Goal: Task Accomplishment & Management: Complete application form

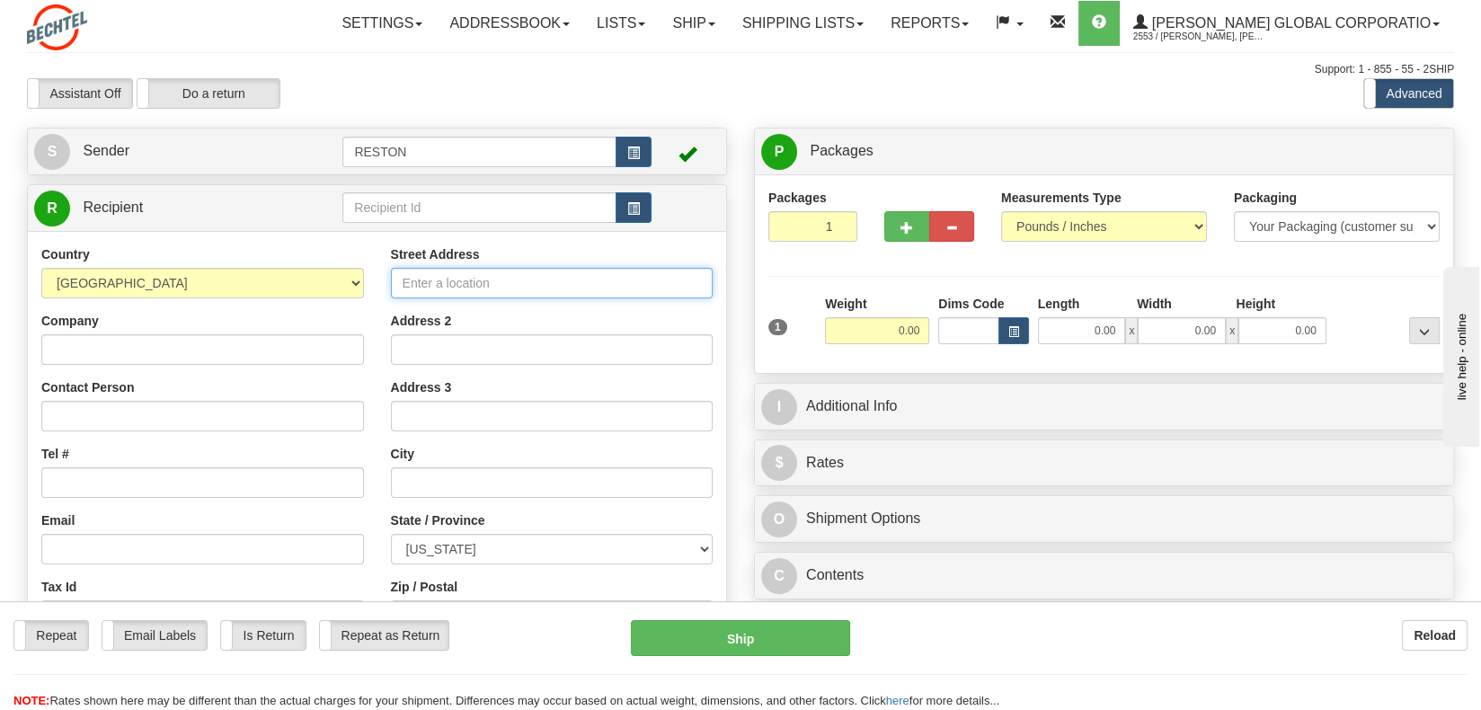
click at [422, 282] on input "Street Address" at bounding box center [552, 283] width 323 height 31
click at [503, 282] on input "32 Heatherdown Srive" at bounding box center [552, 283] width 323 height 31
type input "[STREET_ADDRESS]"
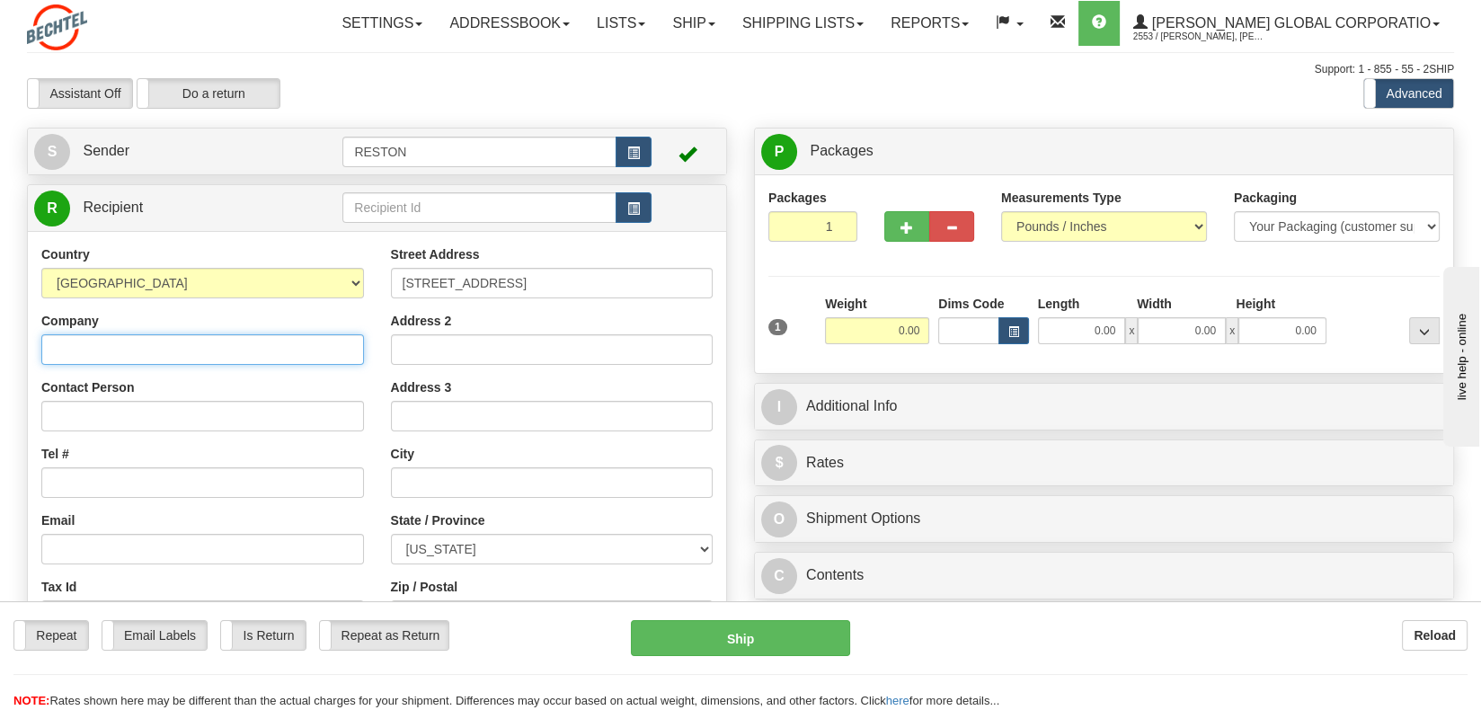
click at [142, 347] on input "Company" at bounding box center [202, 349] width 323 height 31
type input "Aloft Columbus [GEOGRAPHIC_DATA]"
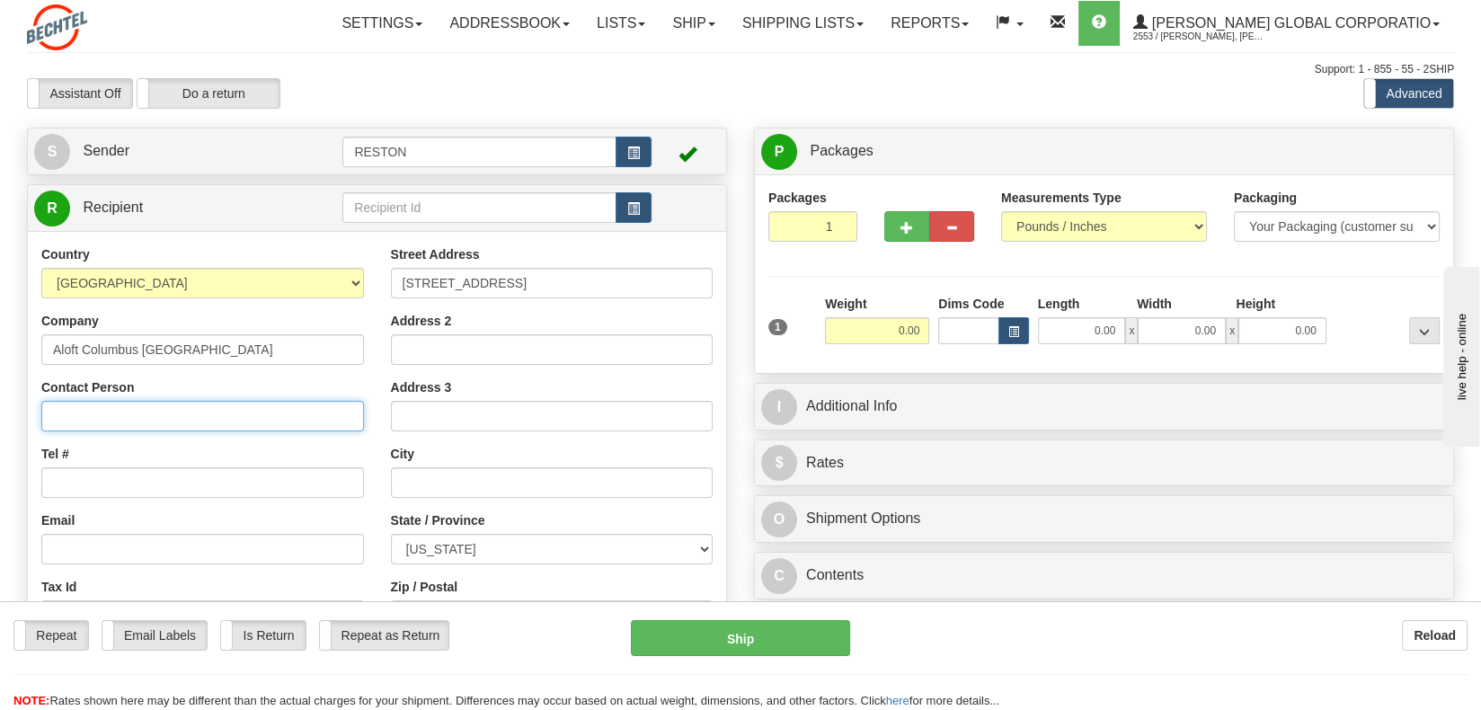
click at [172, 411] on input "Contact Person" at bounding box center [202, 416] width 323 height 31
type input "H"
type input "HOTEL GUEST: [PERSON_NAME]"
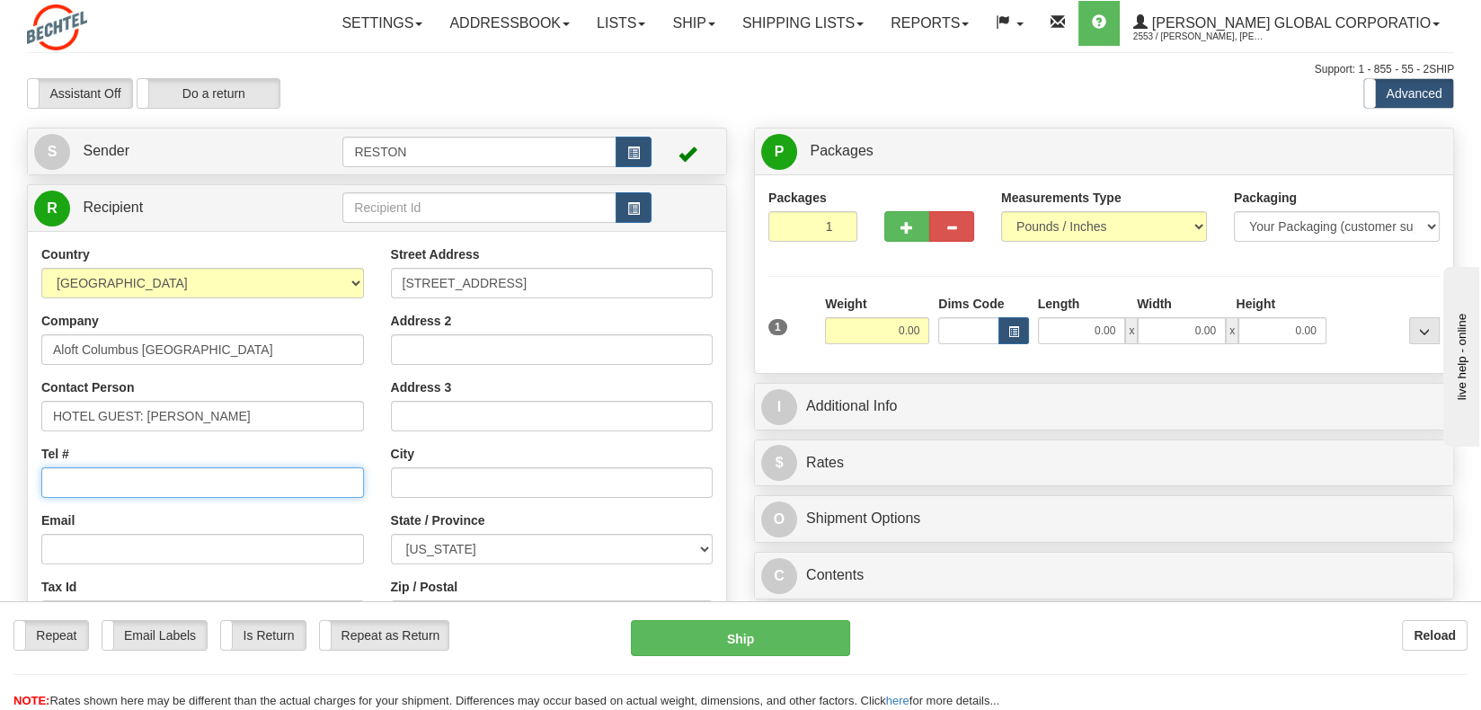
click at [208, 485] on input "Tel #" at bounding box center [202, 482] width 323 height 31
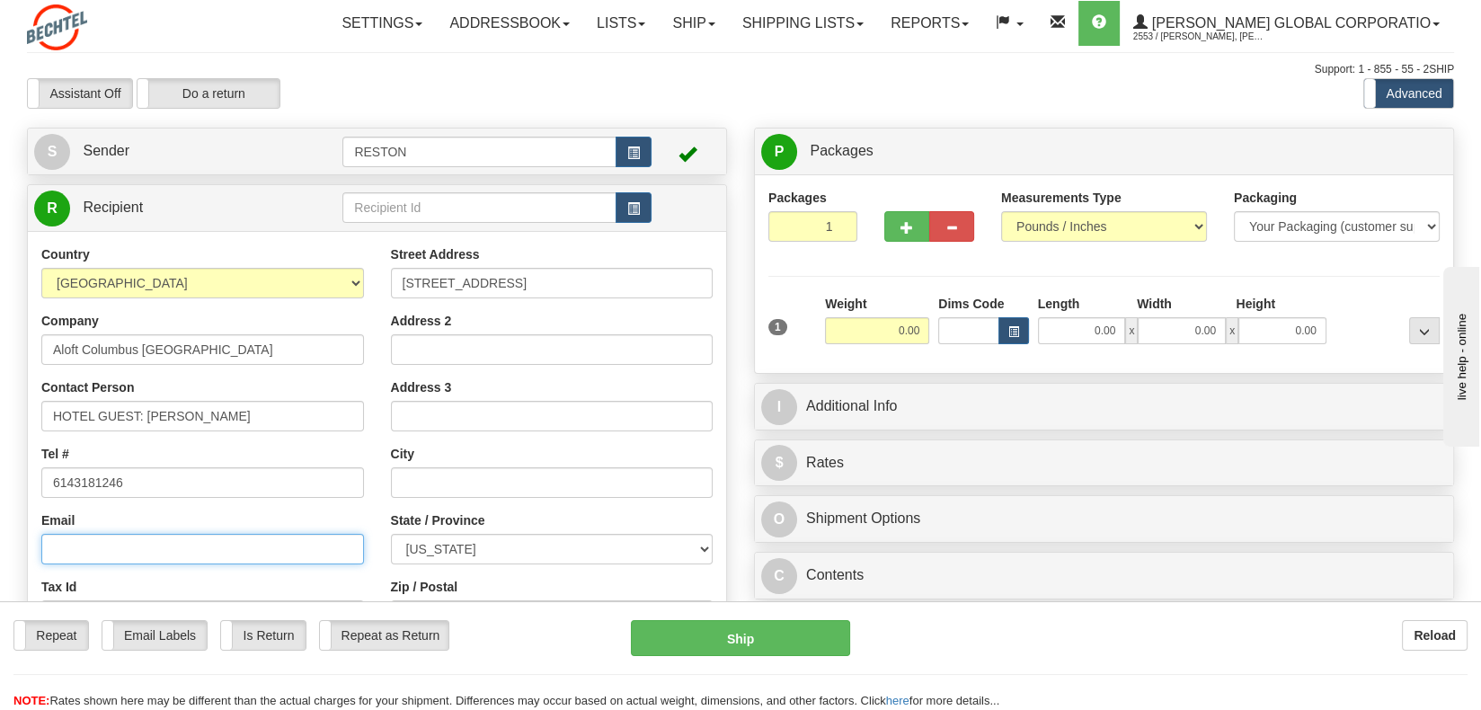
click at [210, 556] on input "Email" at bounding box center [202, 549] width 323 height 31
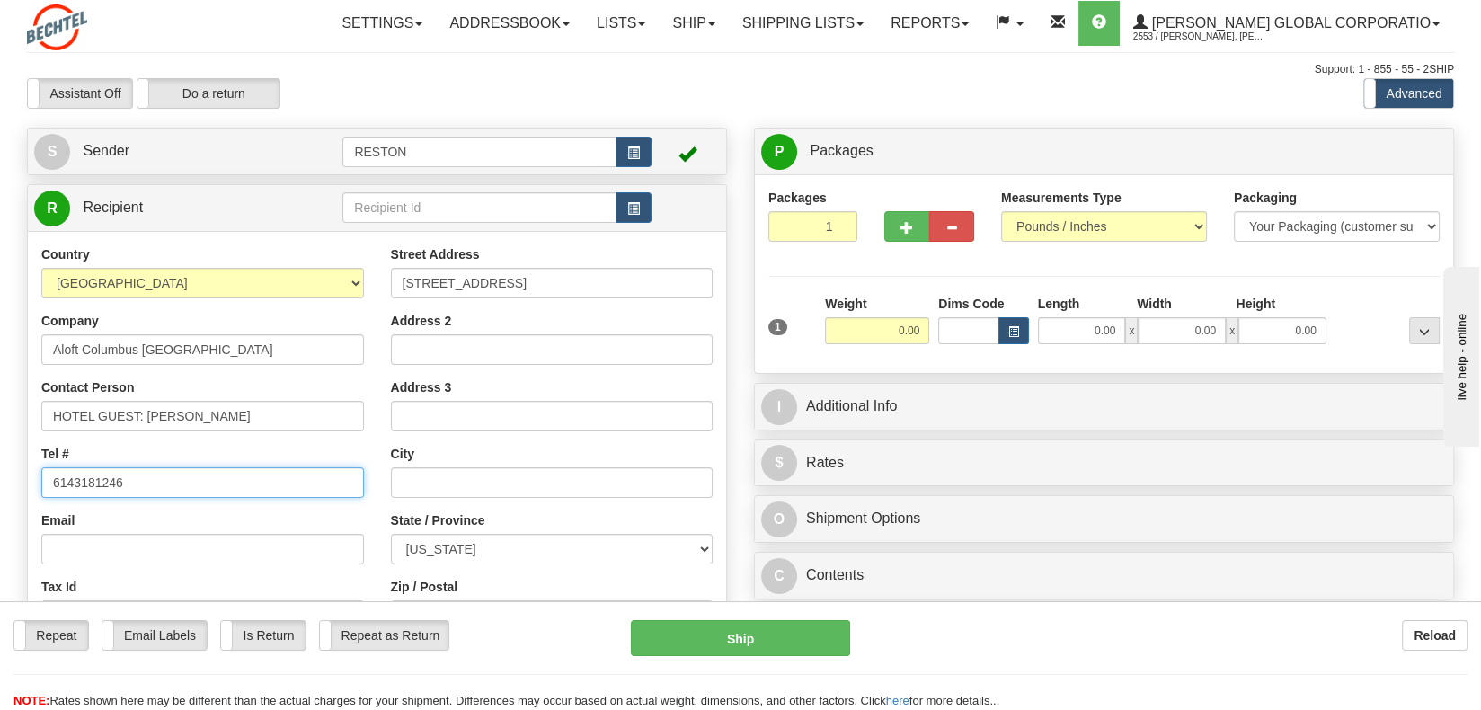
click at [75, 481] on input "6143181246" at bounding box center [202, 482] width 323 height 31
click at [101, 479] on input "614-3181246" at bounding box center [202, 482] width 323 height 31
type input "[PHONE_NUMBER]"
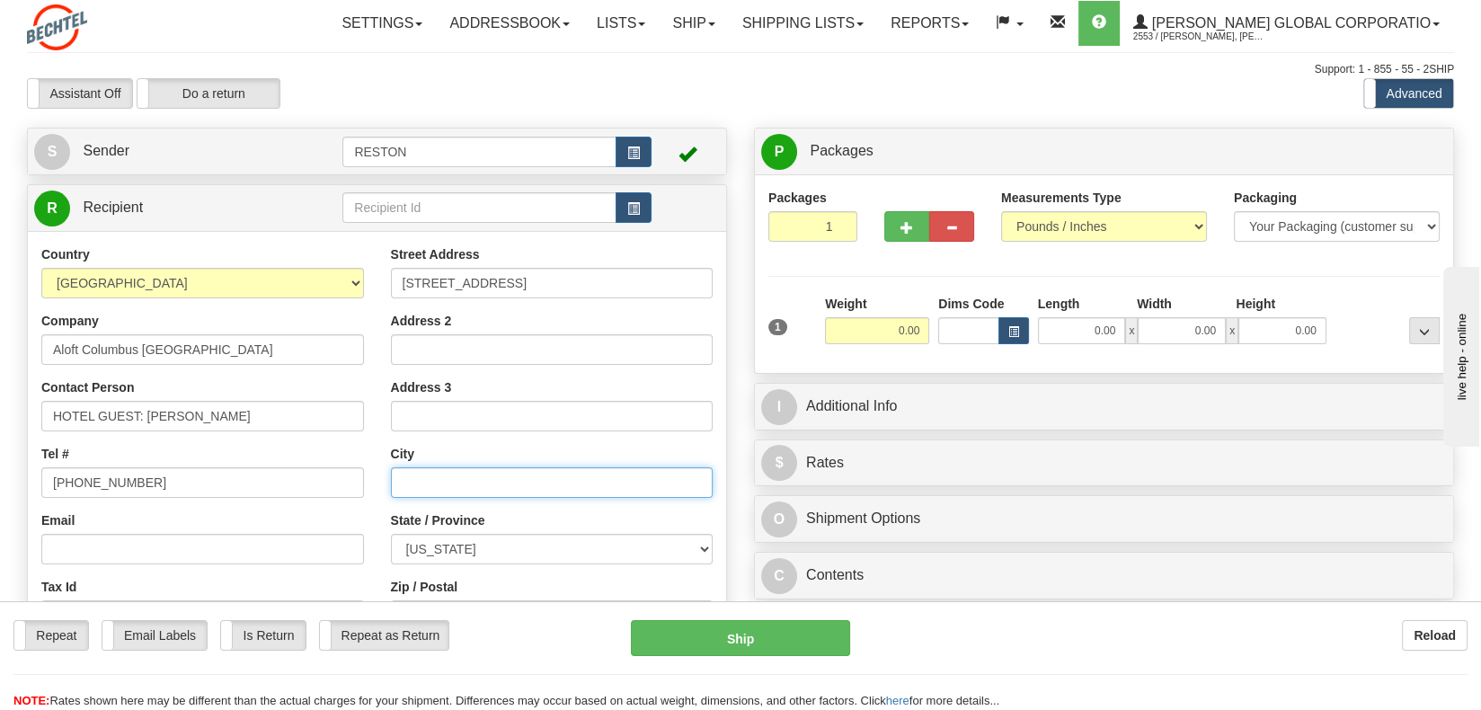
click at [406, 476] on input "text" at bounding box center [552, 482] width 323 height 31
type input "[GEOGRAPHIC_DATA]"
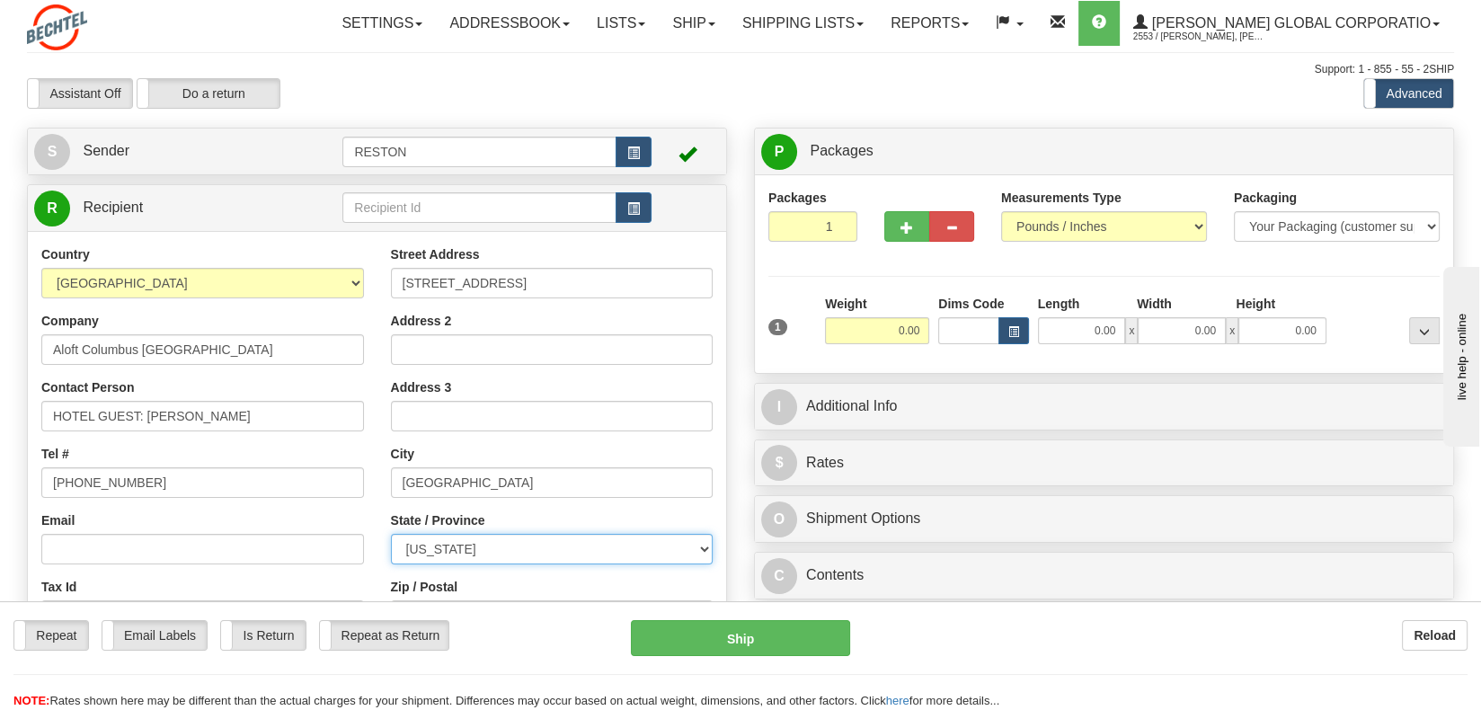
click at [491, 554] on select "ALABAMA ALASKA ARIZONA ARKANSAS Armed Forces America Armed Forces Europe Armed …" at bounding box center [552, 549] width 323 height 31
select select "OH"
click at [391, 534] on select "ALABAMA ALASKA ARIZONA ARKANSAS Armed Forces America Armed Forces Europe Armed …" at bounding box center [552, 549] width 323 height 31
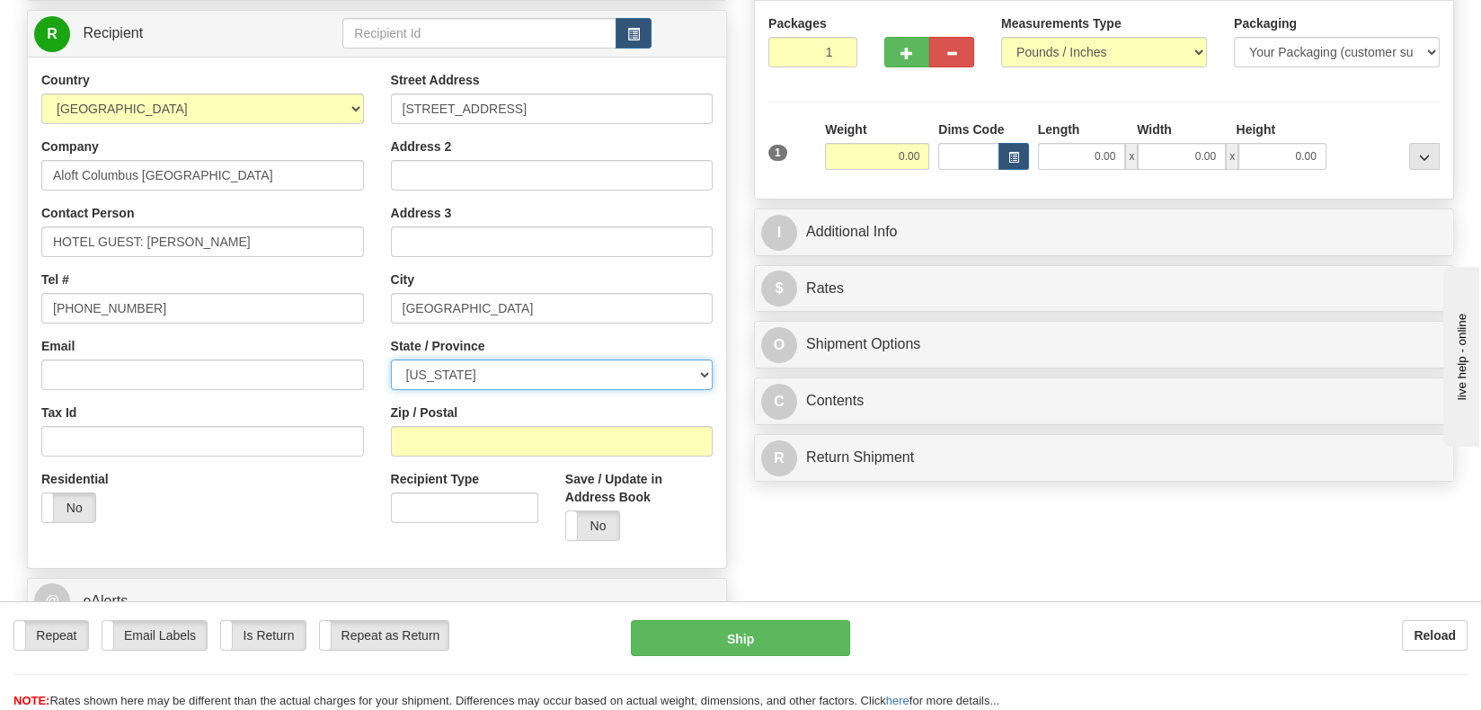
scroll to position [180, 0]
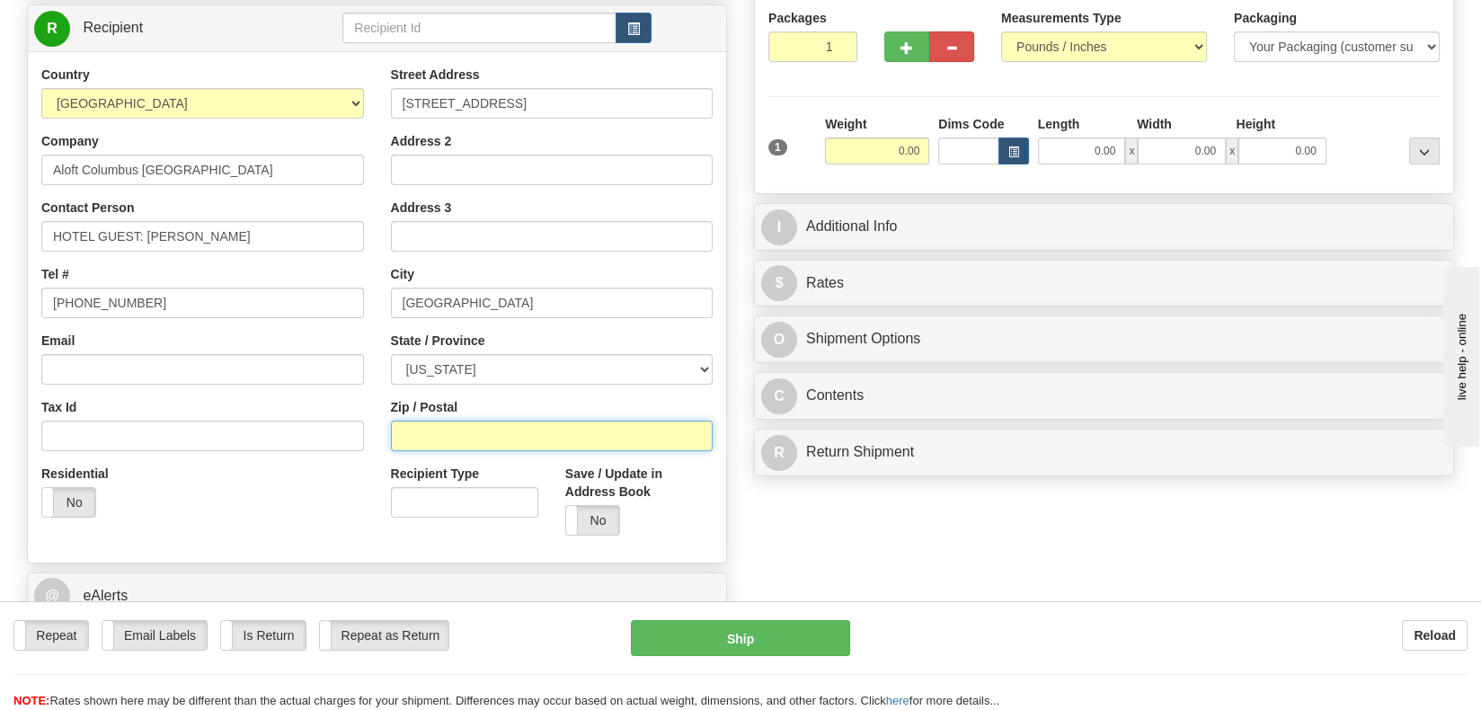
click at [434, 439] on input "Zip / Postal" at bounding box center [552, 436] width 323 height 31
type input "43081"
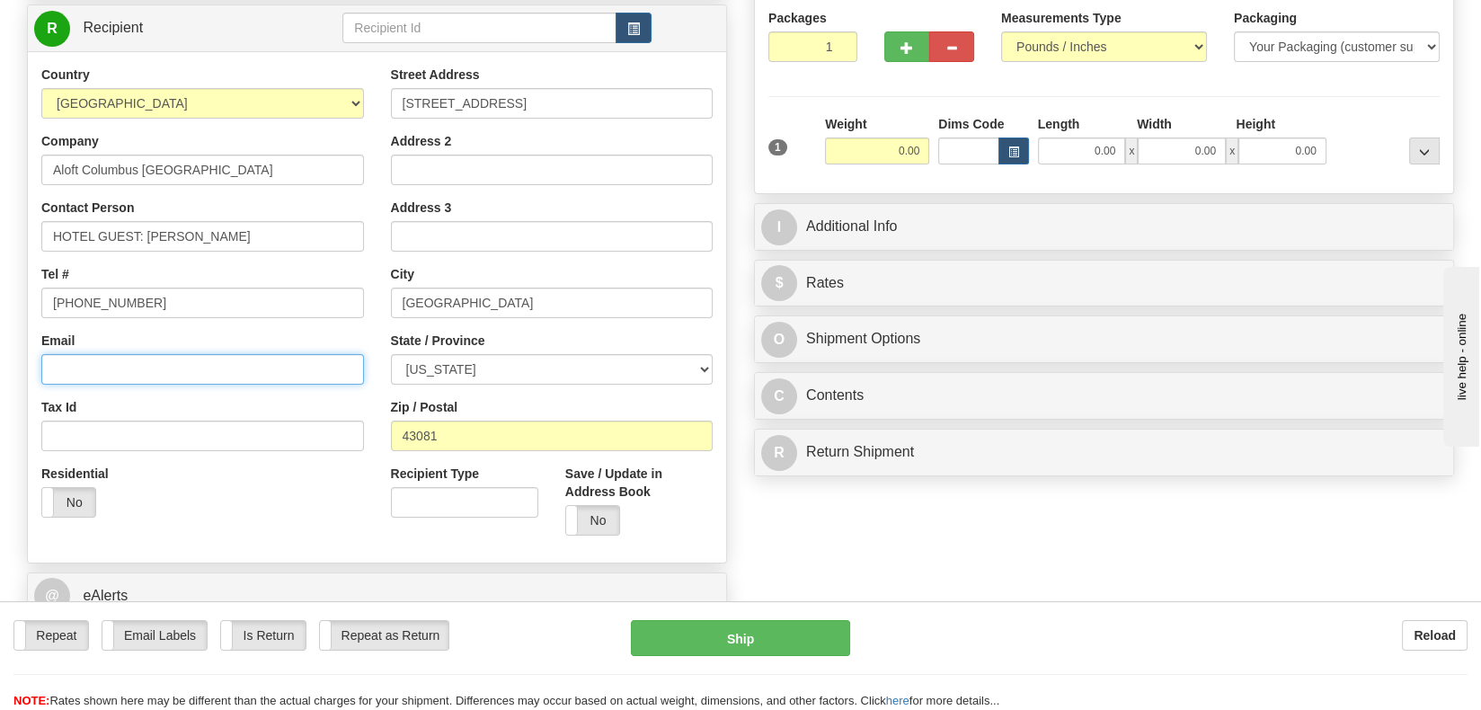
click at [127, 371] on input "Email" at bounding box center [202, 369] width 323 height 31
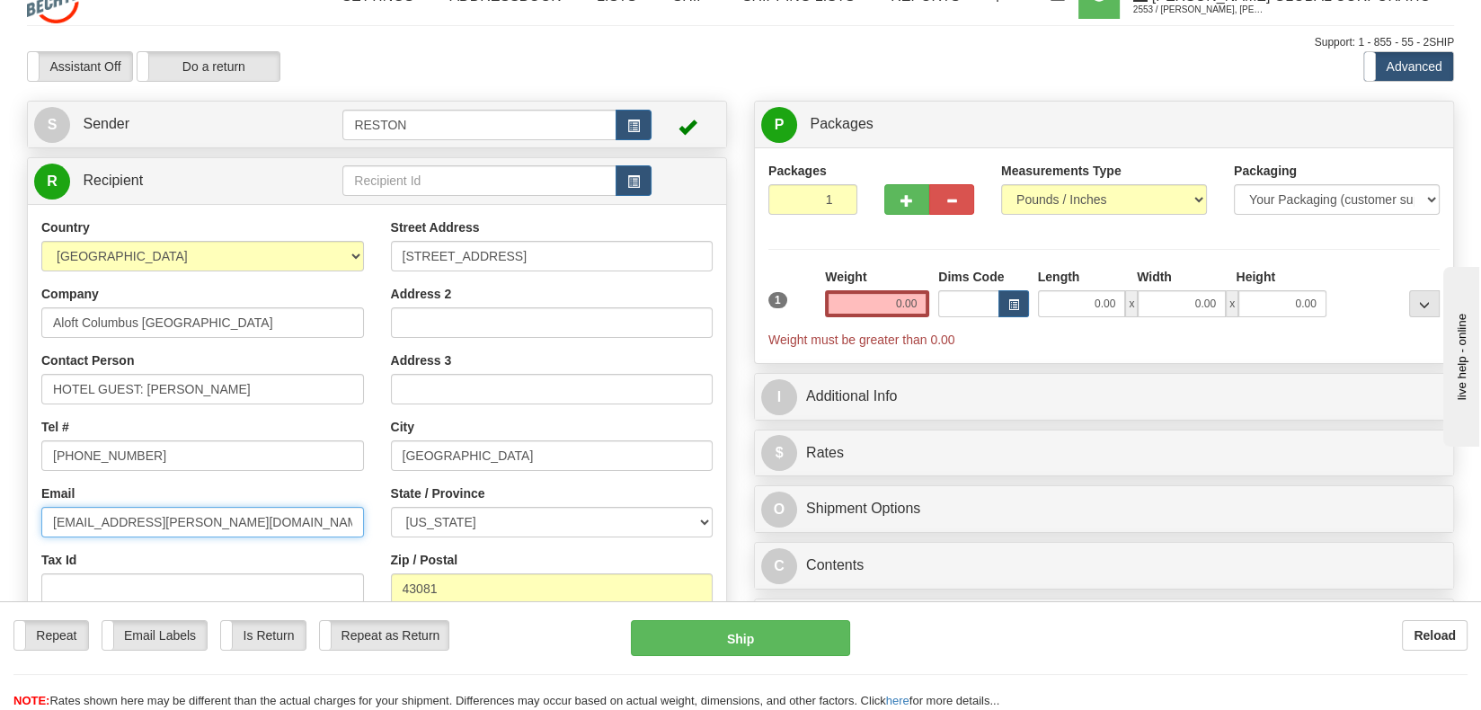
scroll to position [0, 0]
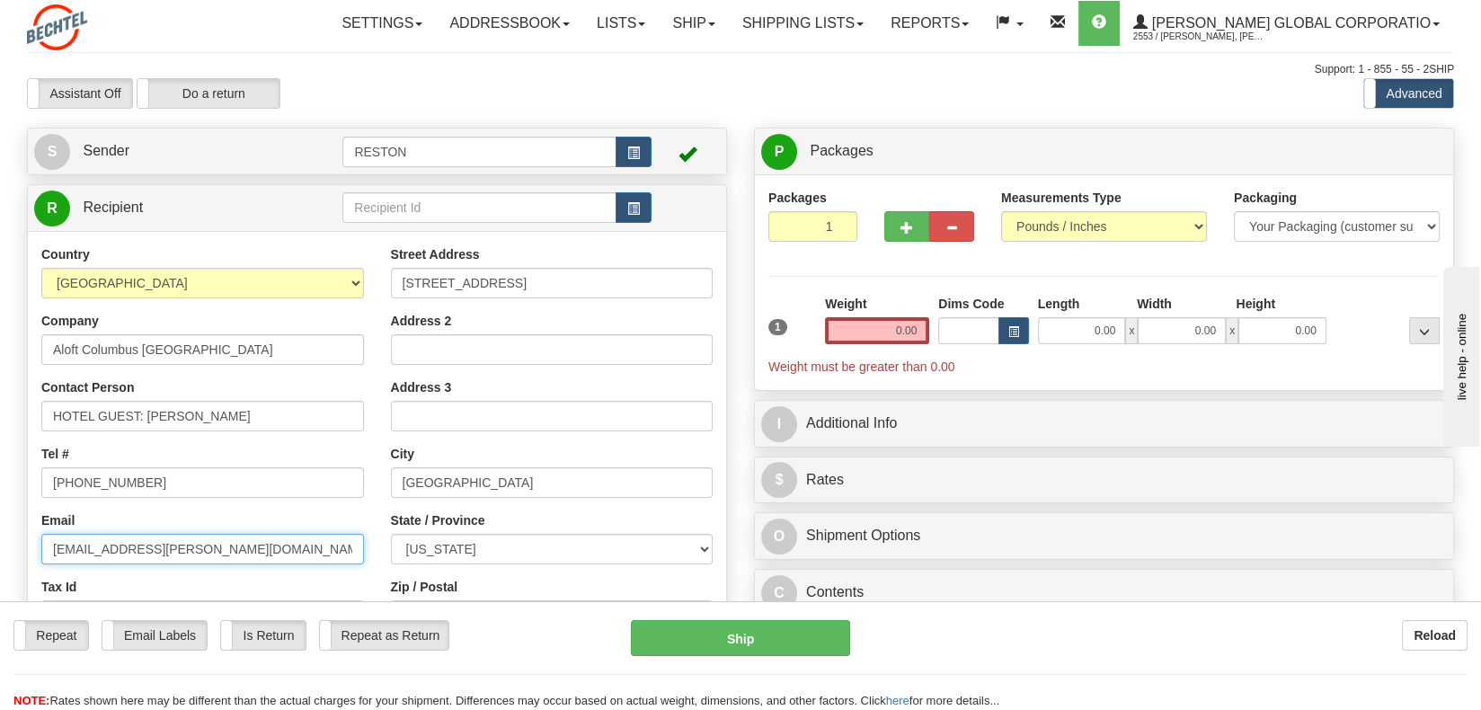
type input "[EMAIL_ADDRESS][PERSON_NAME][DOMAIN_NAME]"
click at [906, 322] on input "0.00" at bounding box center [877, 330] width 104 height 27
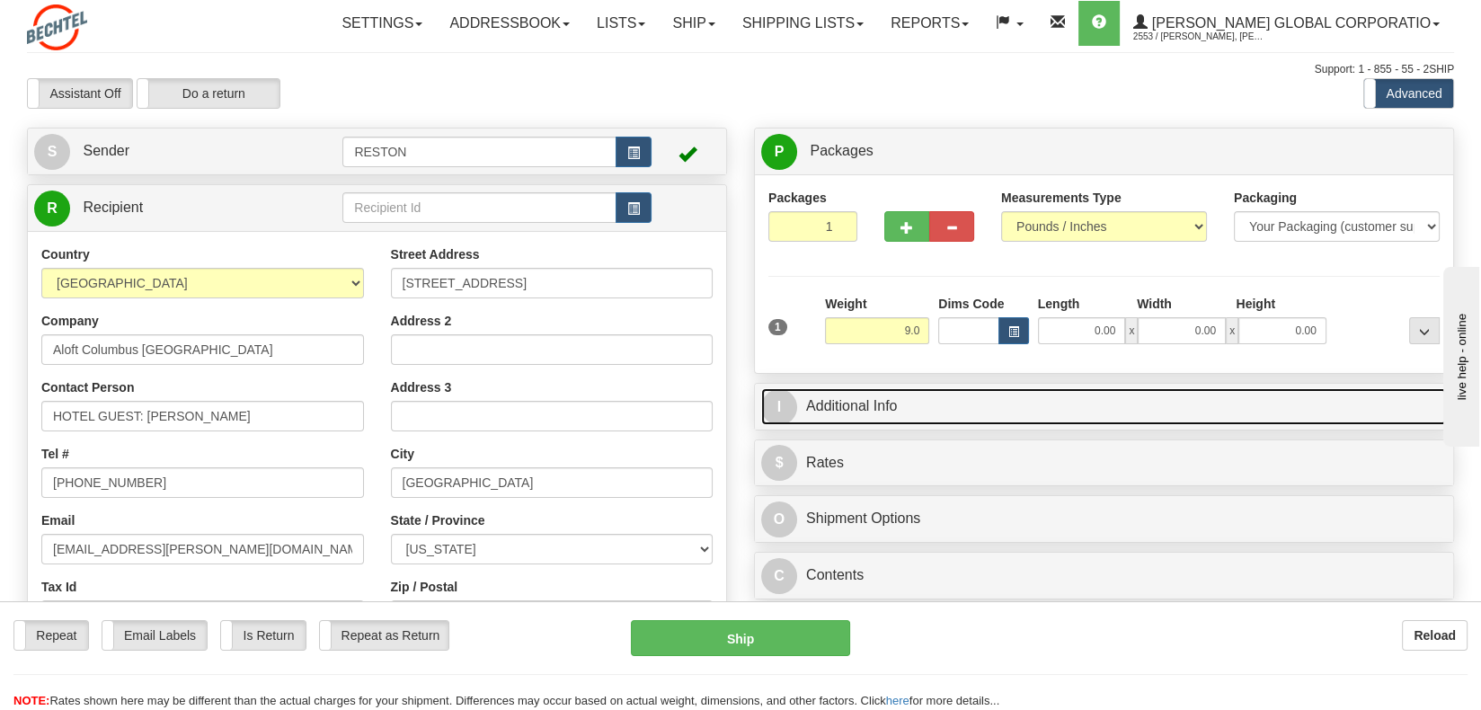
type input "9.00"
click at [865, 408] on link "I Additional Info" at bounding box center [1104, 406] width 686 height 37
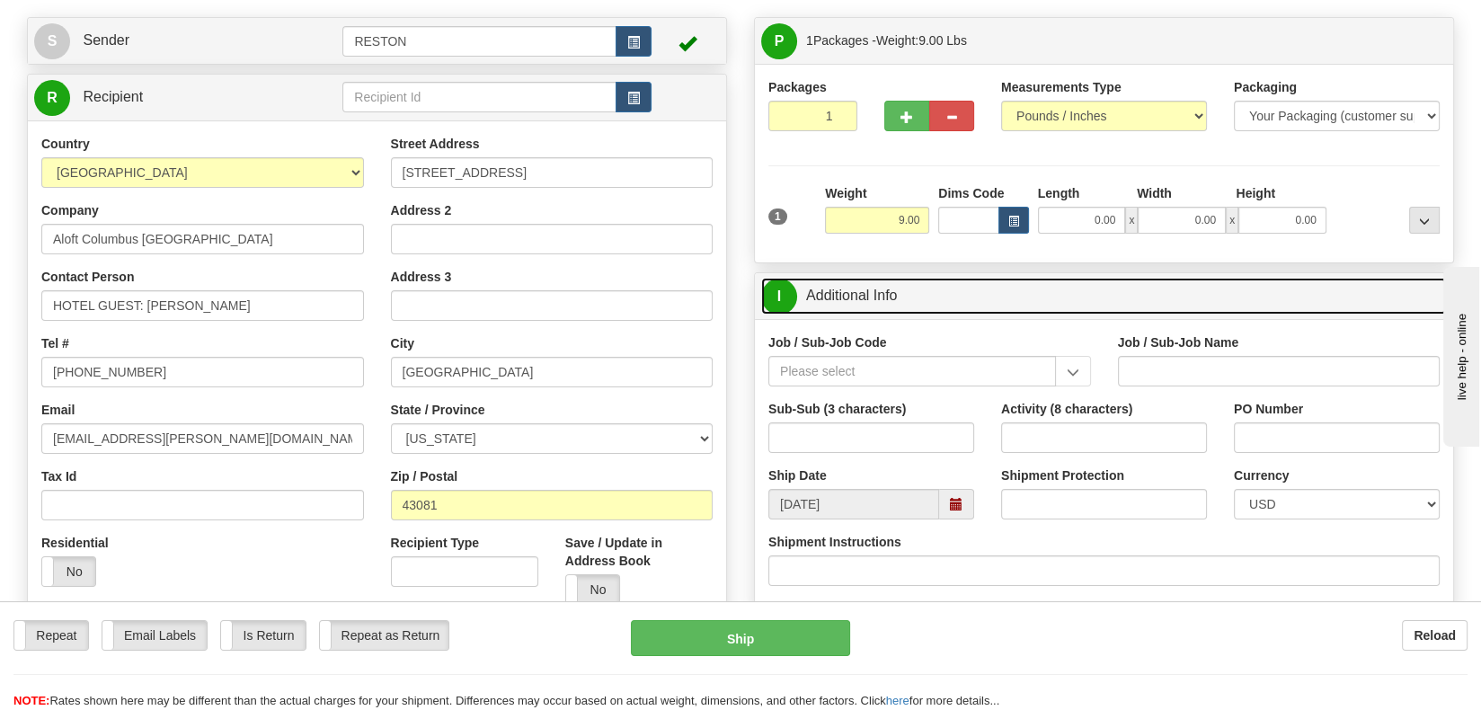
scroll to position [180, 0]
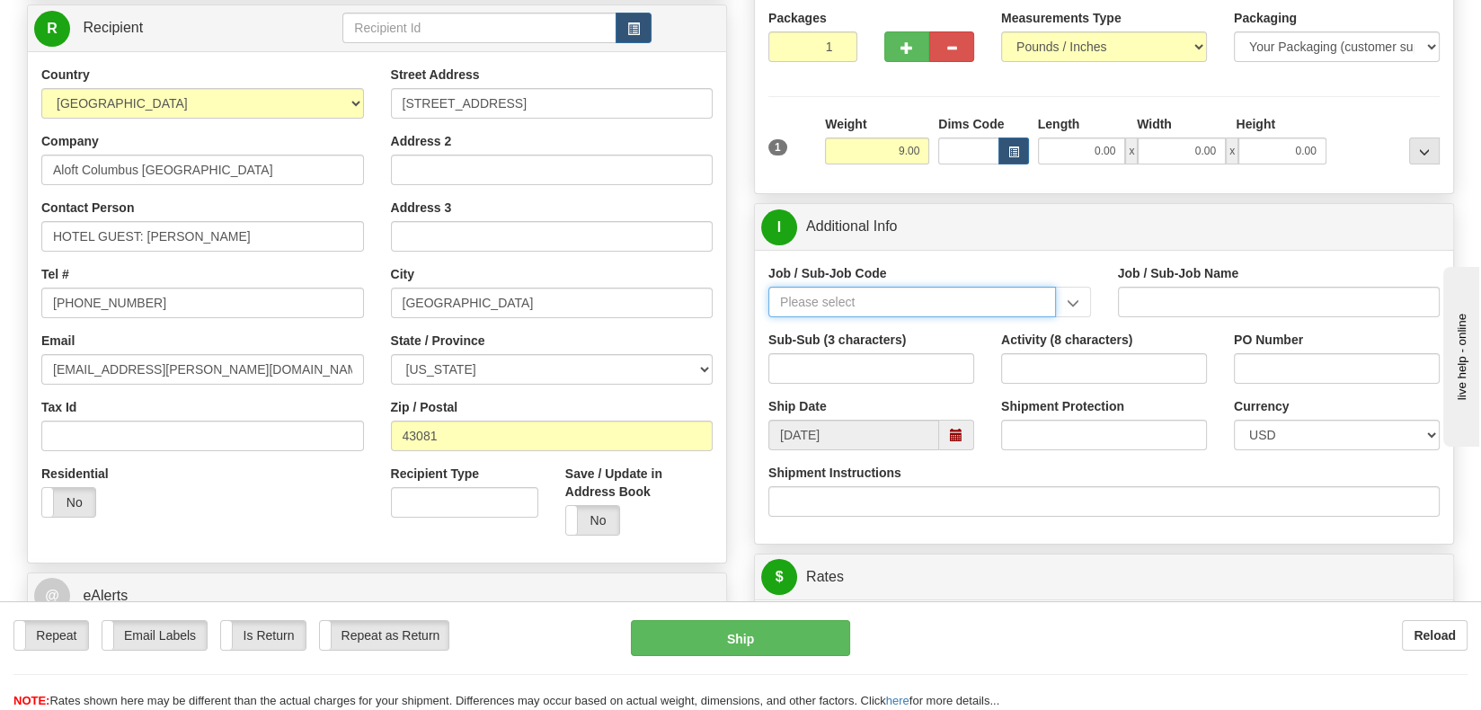
click at [911, 312] on input "Job / Sub-Job Code" at bounding box center [913, 302] width 288 height 31
click at [913, 334] on div "55971-000" at bounding box center [909, 330] width 270 height 20
type input "55971-000"
type input "M & T BD - DEFAULT"
type input "55971-000"
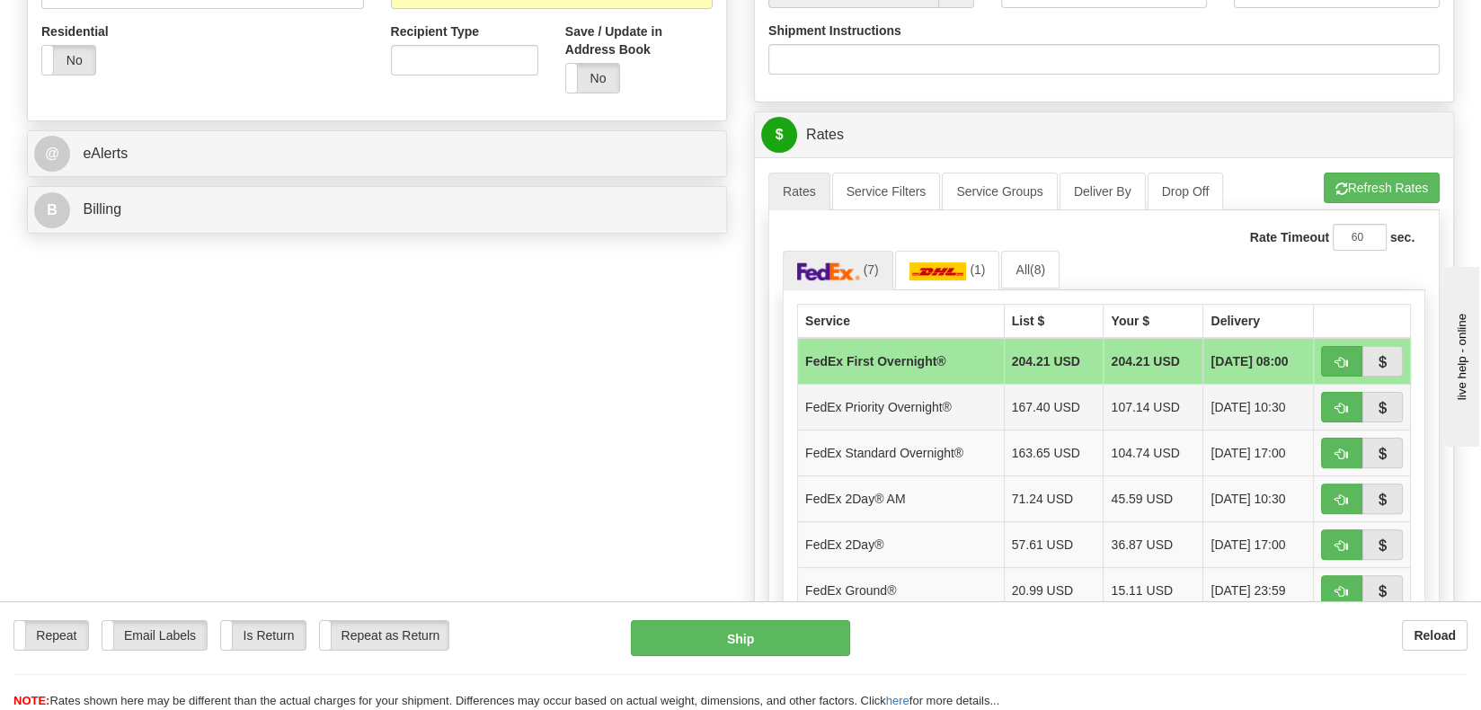
scroll to position [629, 0]
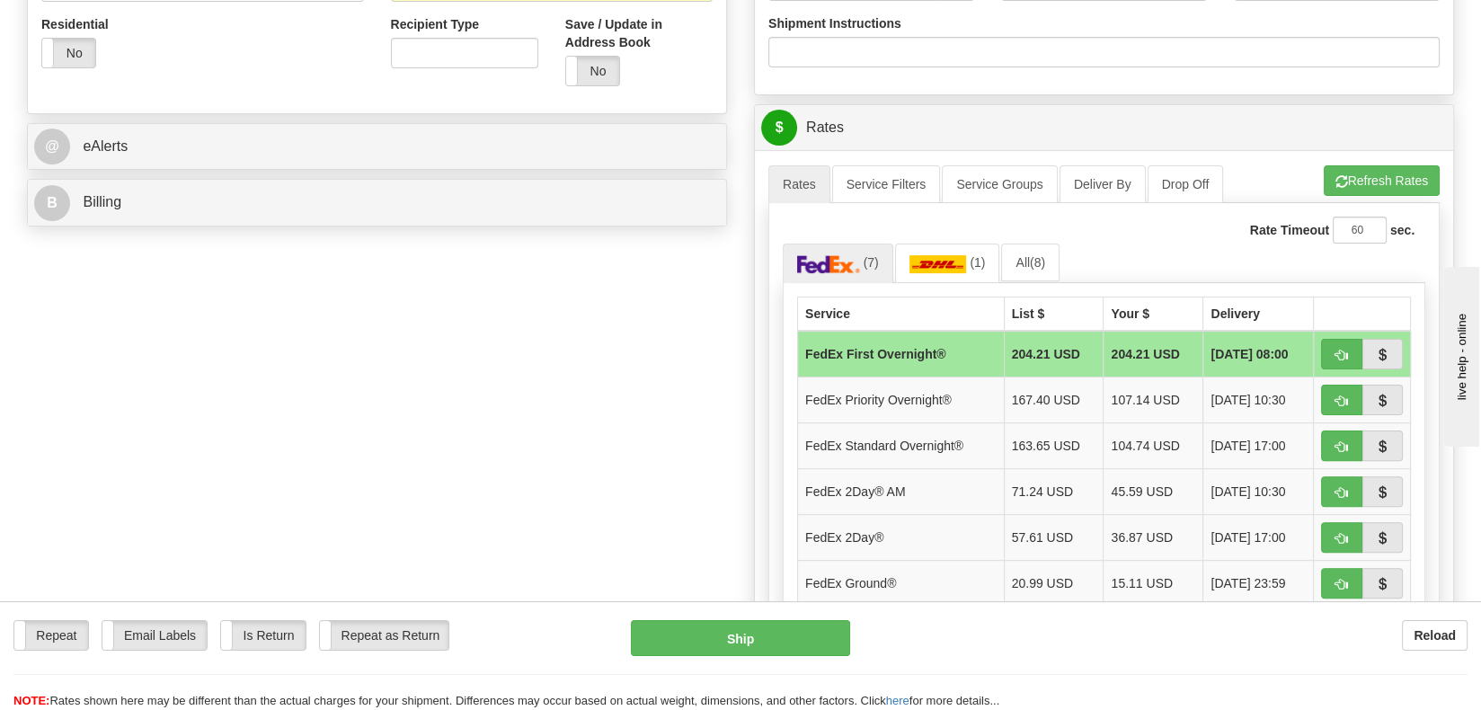
click at [1241, 347] on span "[DATE] 08:00" at bounding box center [1249, 354] width 77 height 18
click at [1344, 350] on span "button" at bounding box center [1342, 356] width 13 height 12
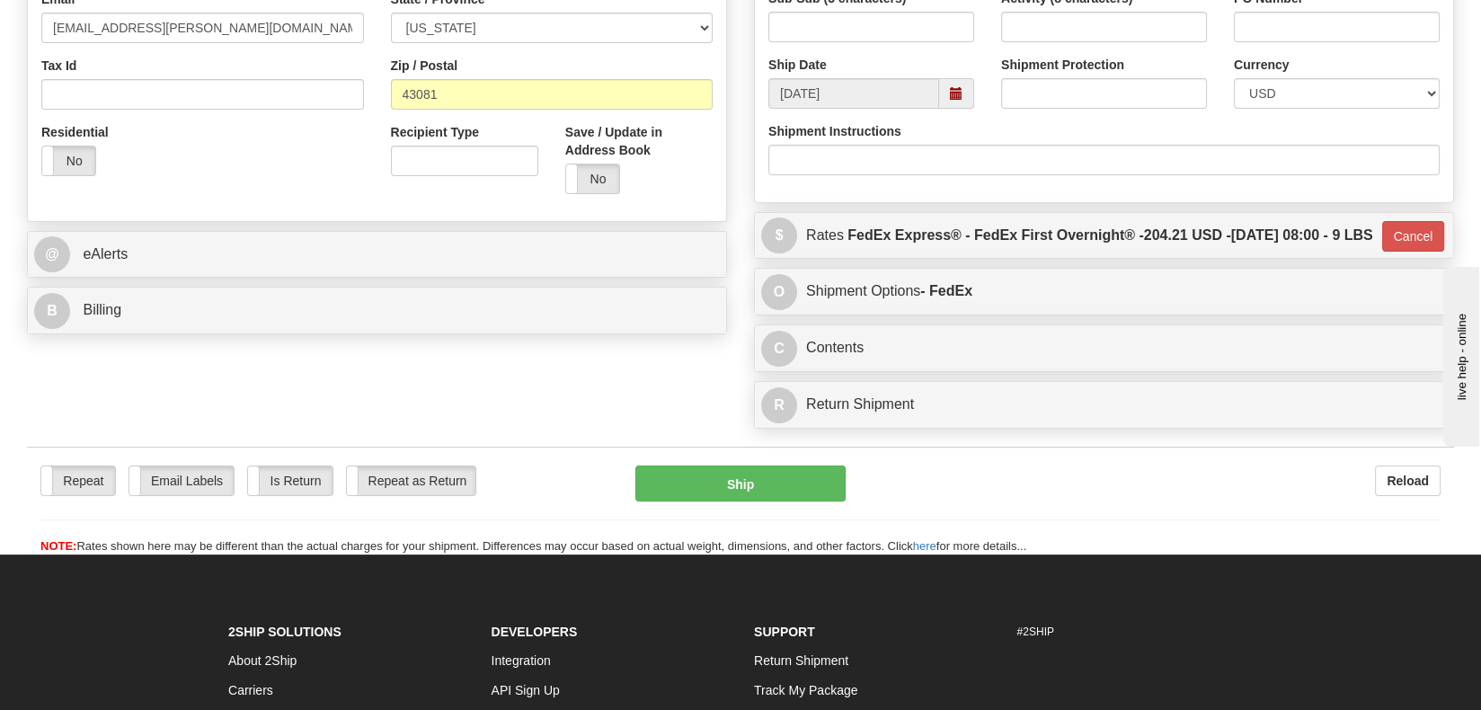
scroll to position [539, 0]
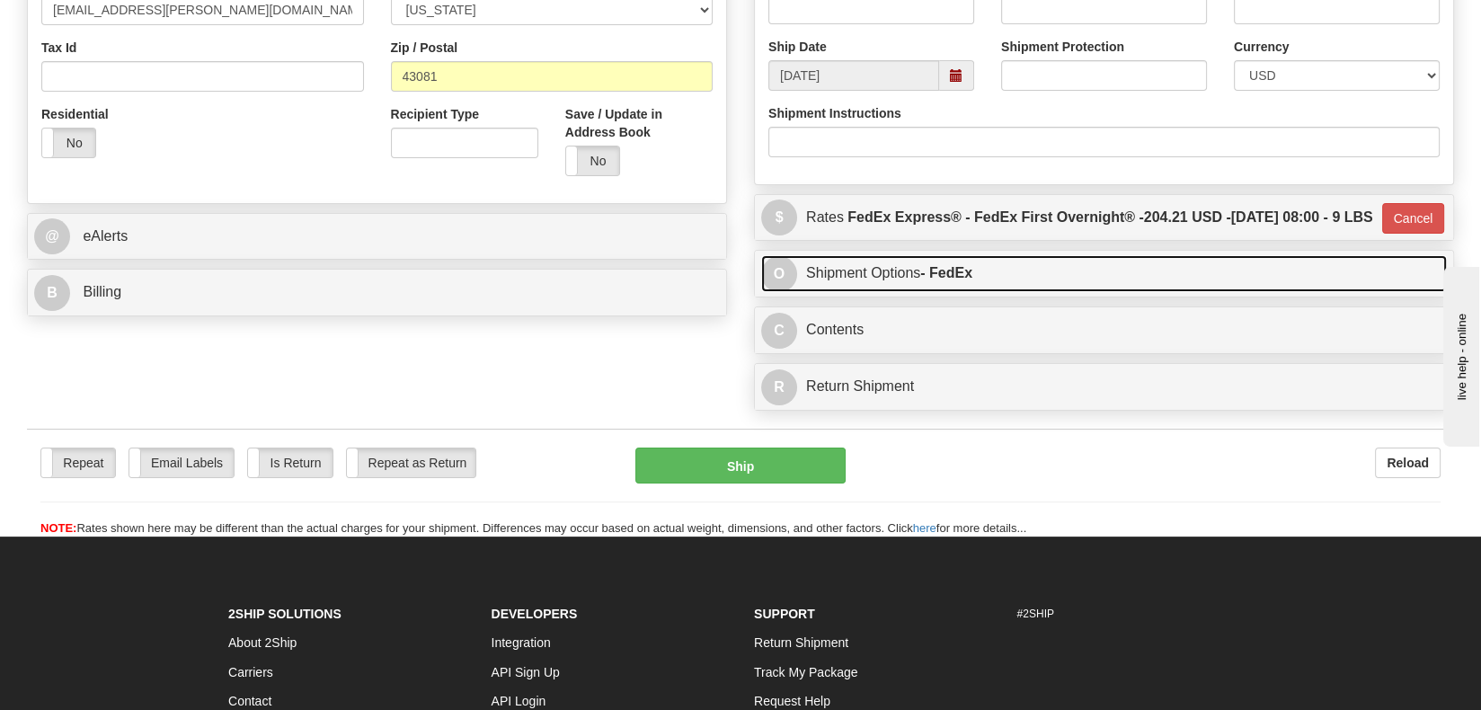
click at [897, 292] on link "O Shipment Options - FedEx" at bounding box center [1104, 273] width 686 height 37
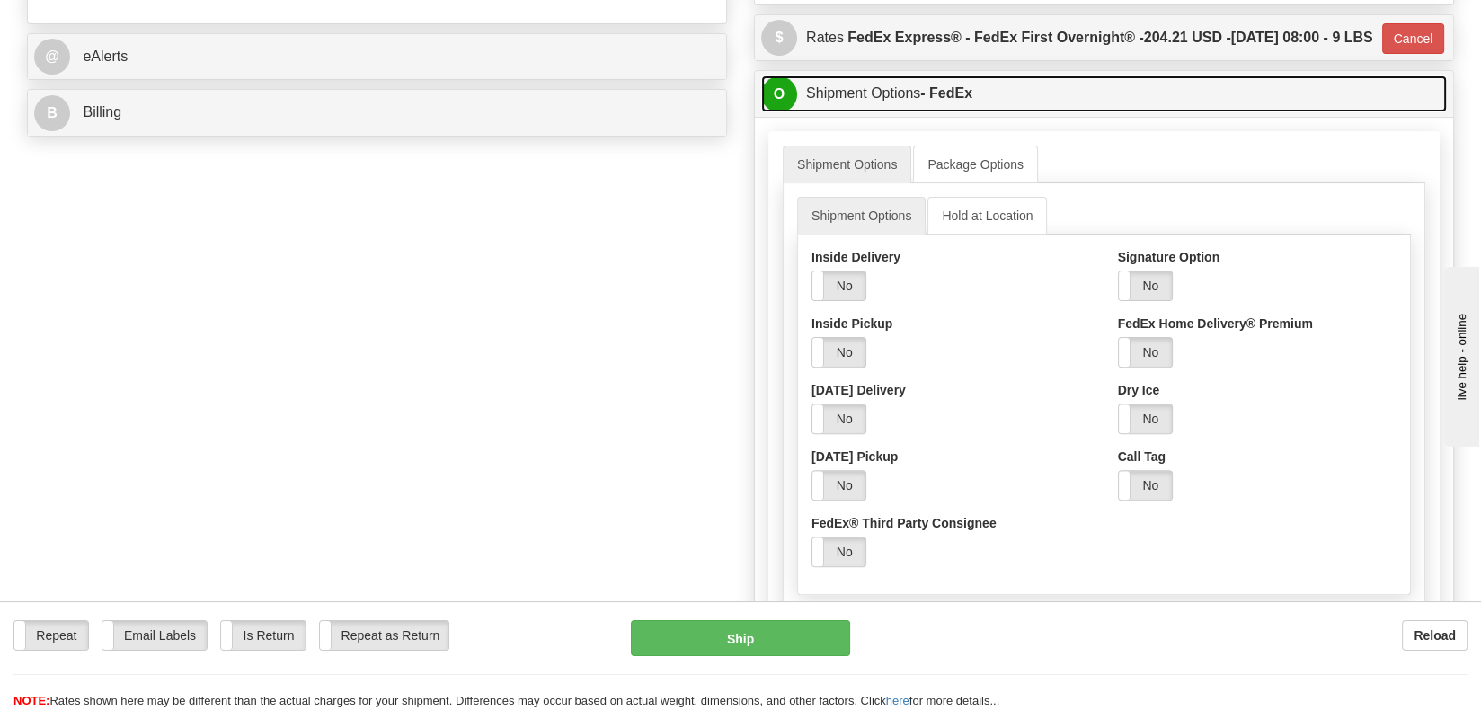
scroll to position [1079, 0]
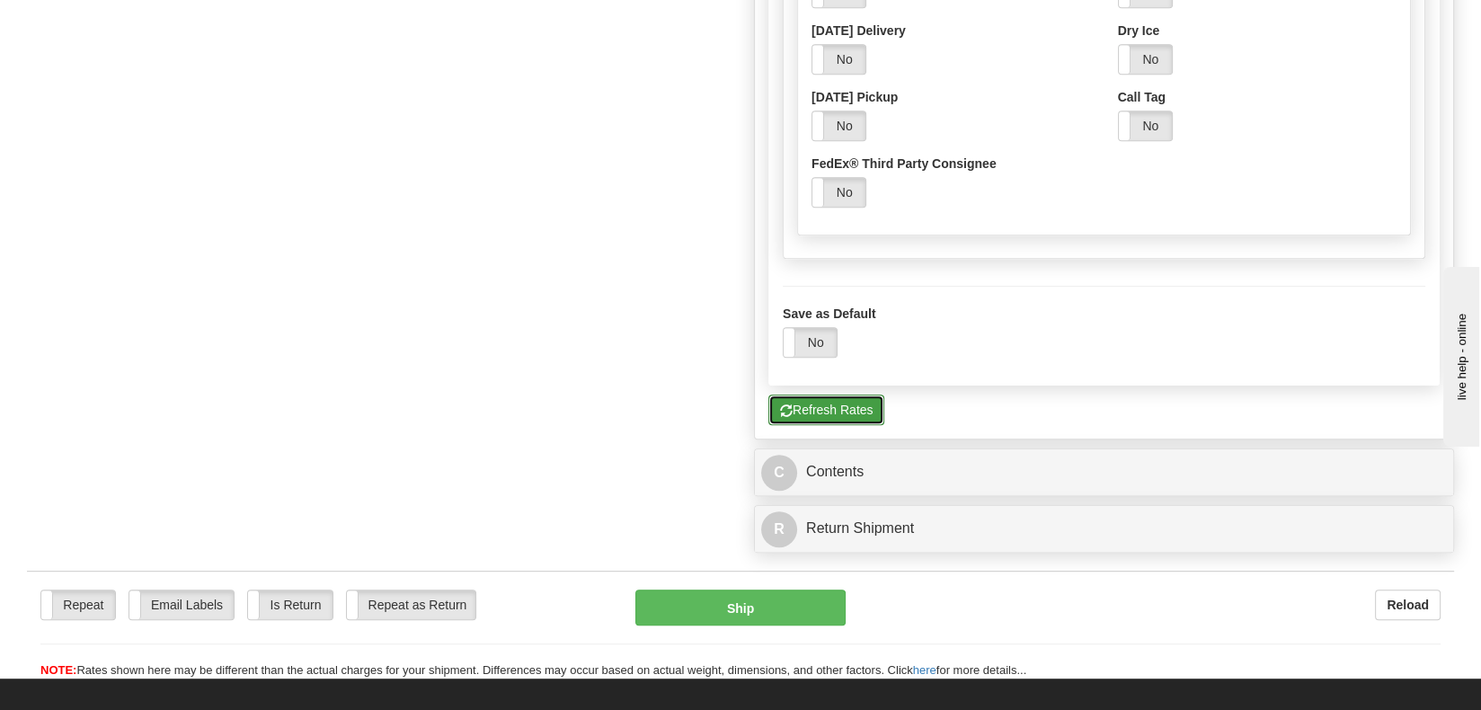
click at [830, 425] on button "Refresh Rates" at bounding box center [827, 410] width 116 height 31
type input "06"
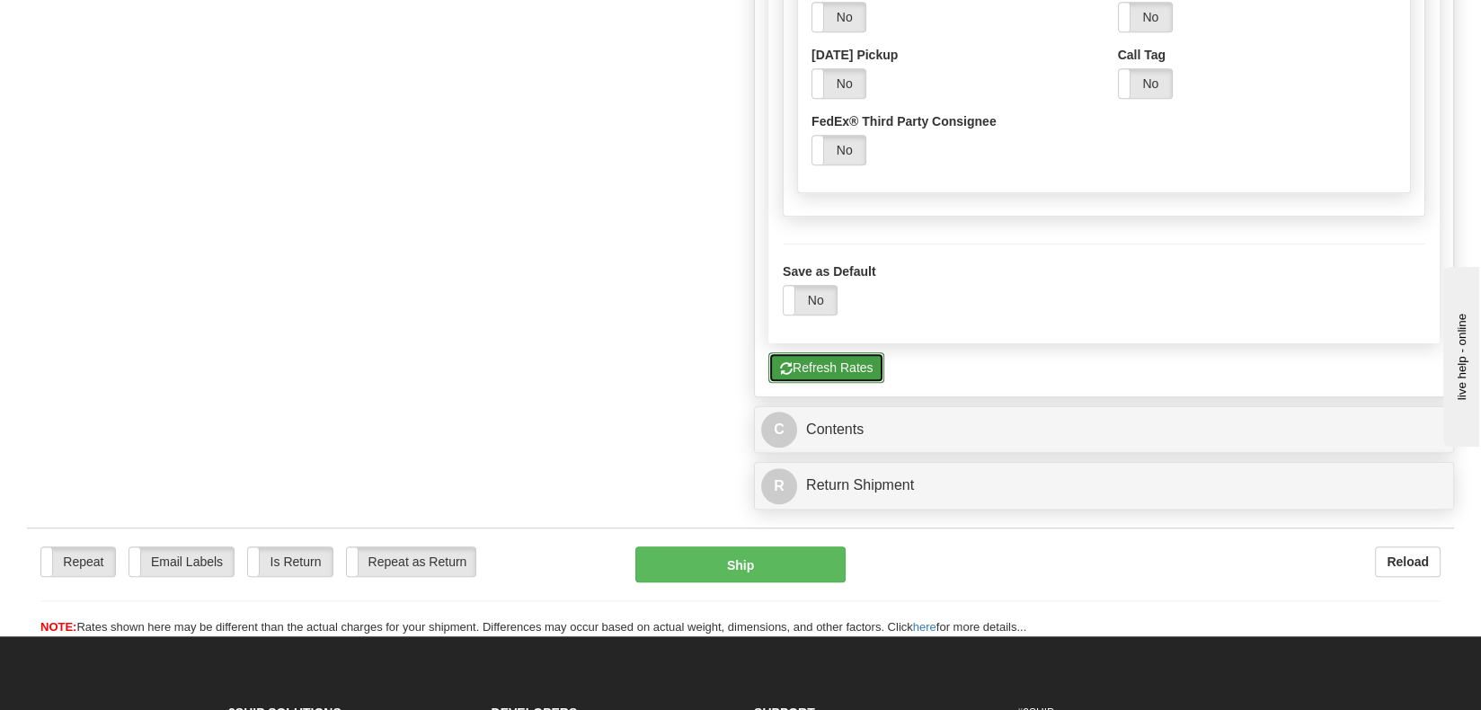
scroll to position [1554, 0]
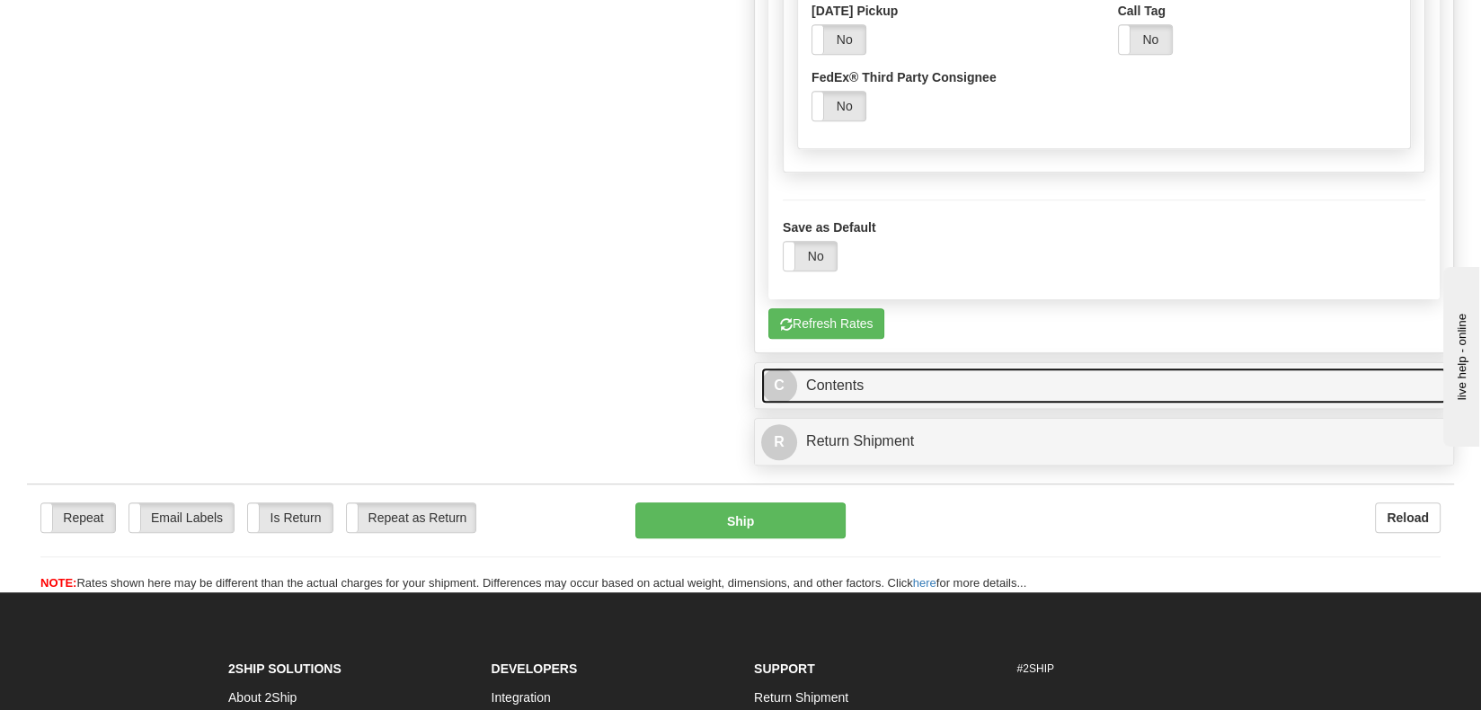
click at [831, 405] on link "C Contents" at bounding box center [1104, 386] width 686 height 37
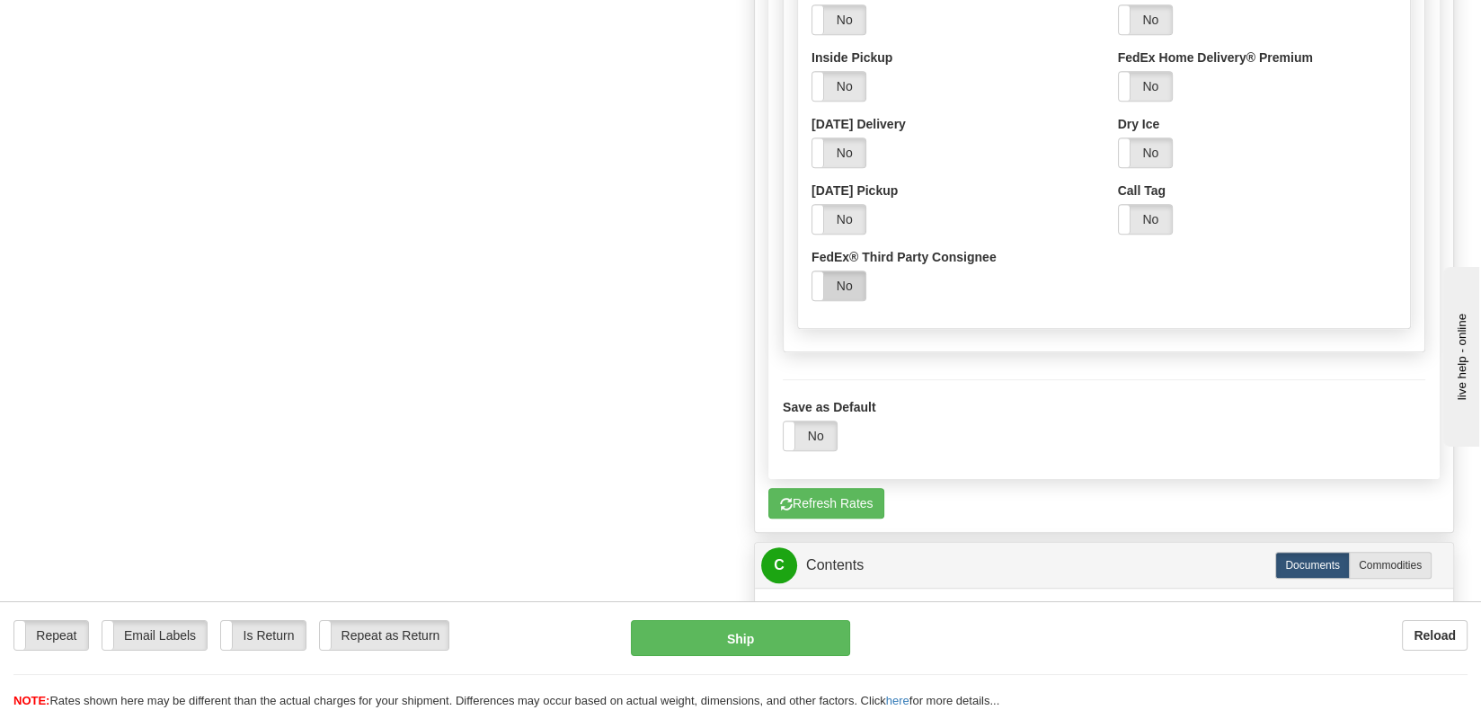
scroll to position [835, 0]
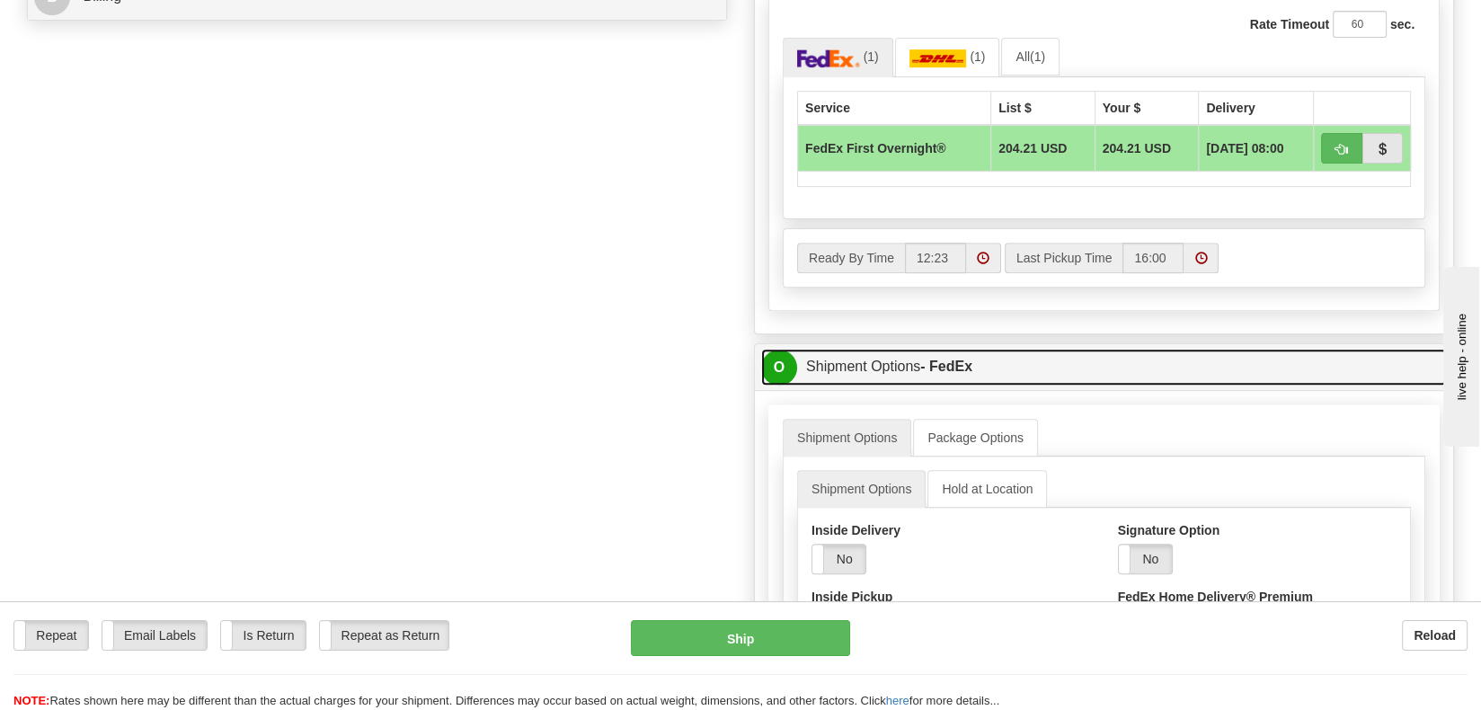
click at [889, 386] on link "O Shipment Options - FedEx" at bounding box center [1104, 367] width 686 height 37
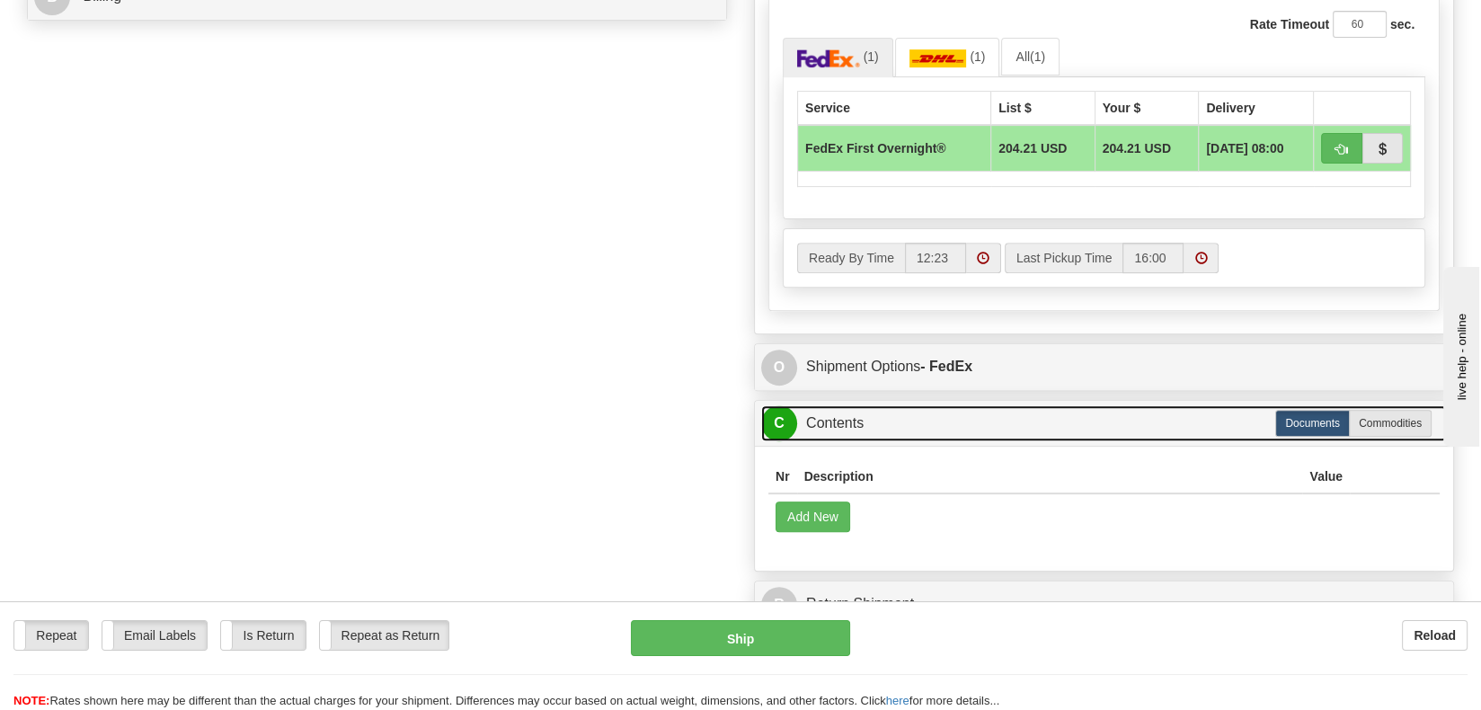
click at [849, 442] on link "C Contents" at bounding box center [1104, 423] width 686 height 37
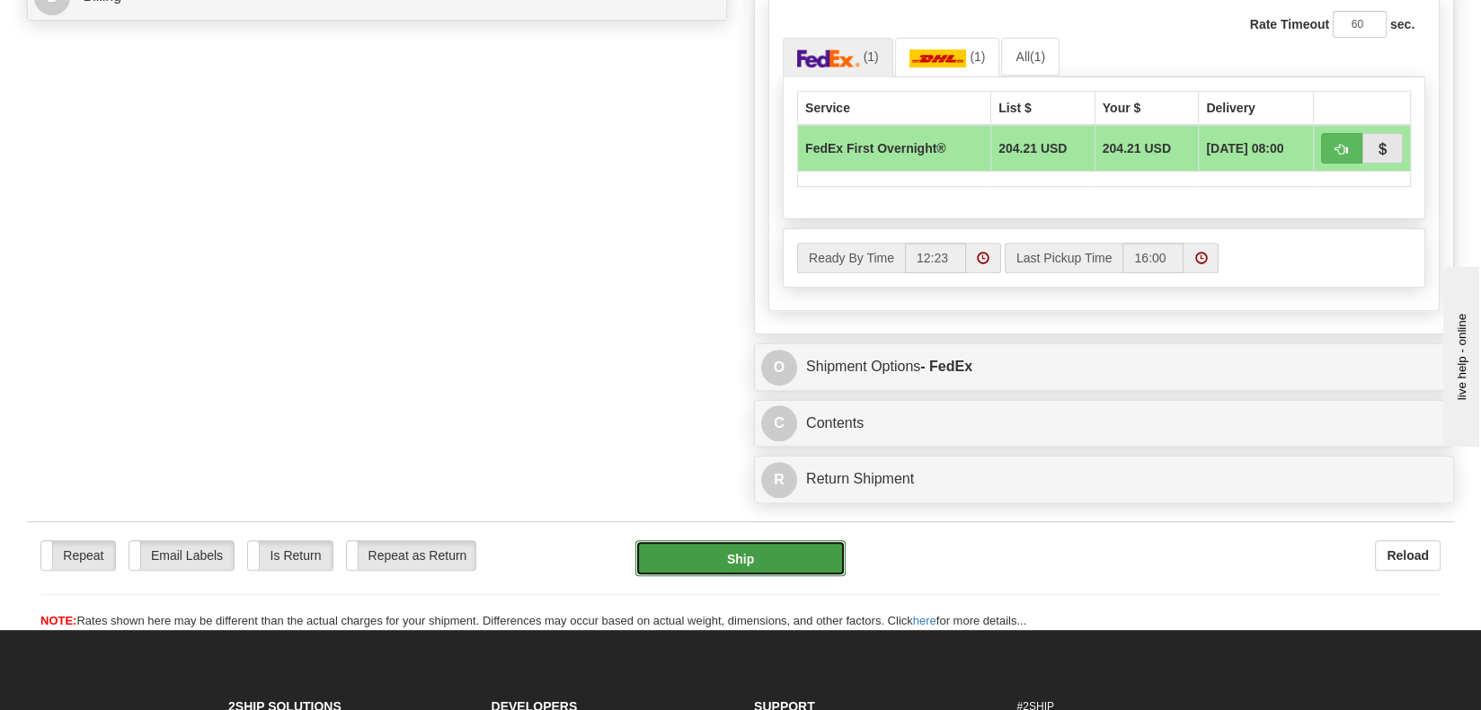
click at [731, 576] on button "Ship" at bounding box center [741, 558] width 211 height 36
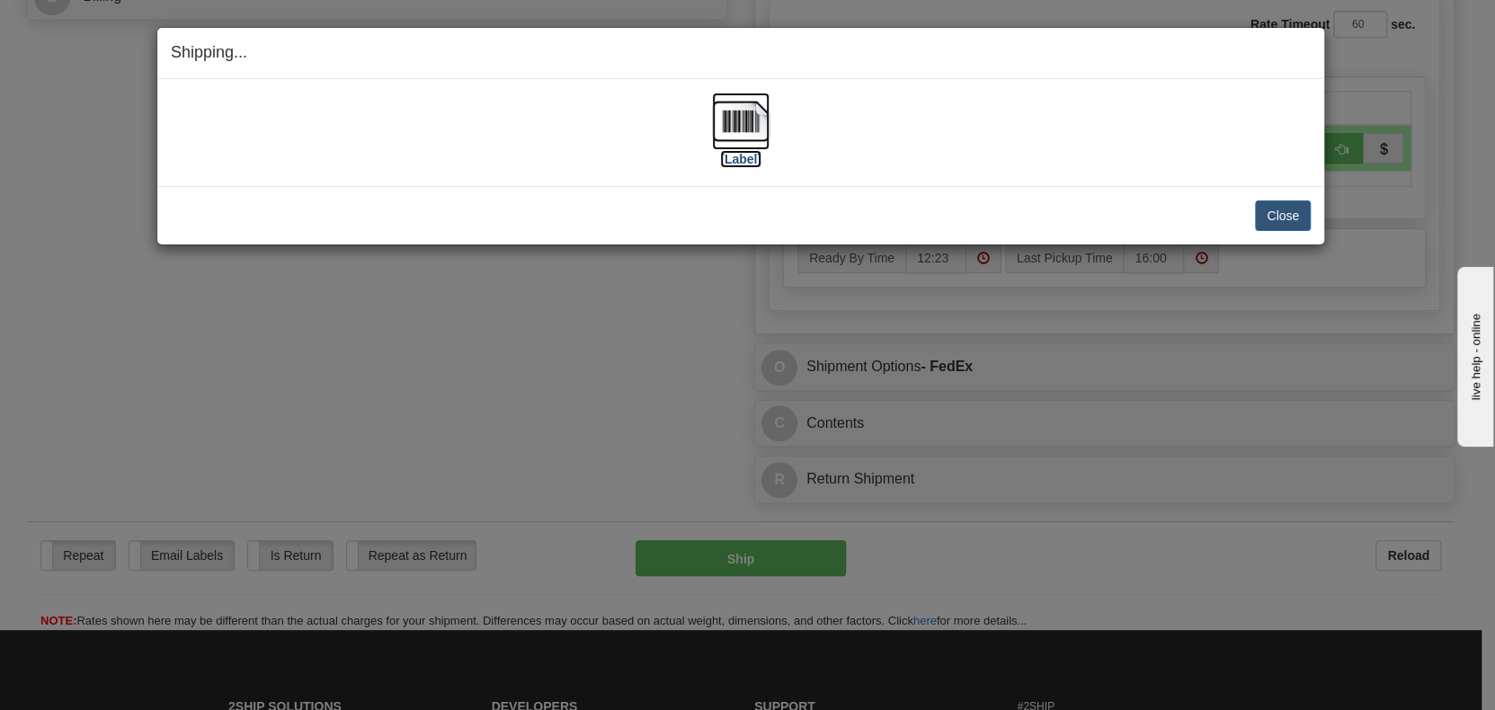
click at [757, 128] on img at bounding box center [741, 122] width 58 height 58
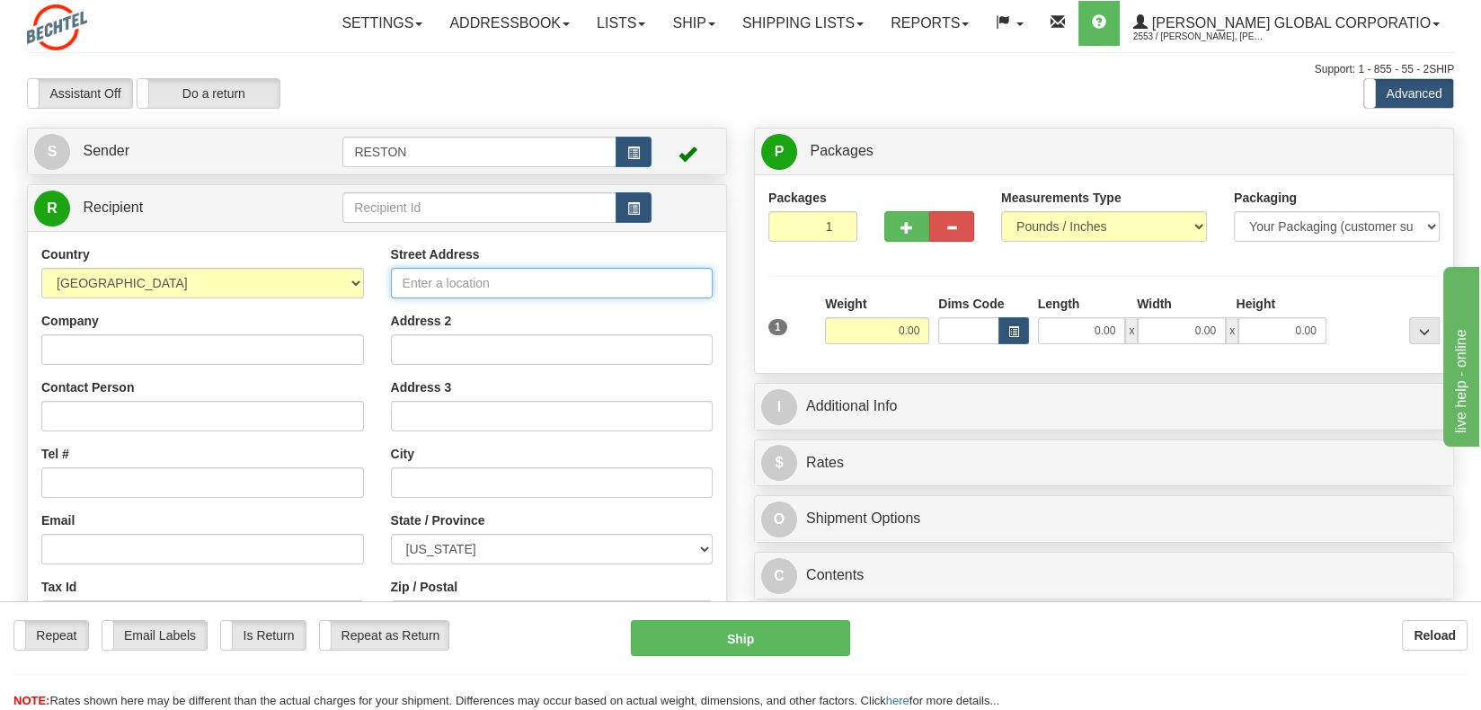
click at [467, 280] on input "Street Address" at bounding box center [552, 283] width 323 height 31
click at [471, 281] on input "Street Address" at bounding box center [552, 283] width 323 height 31
type input "[STREET_ADDRESS]"
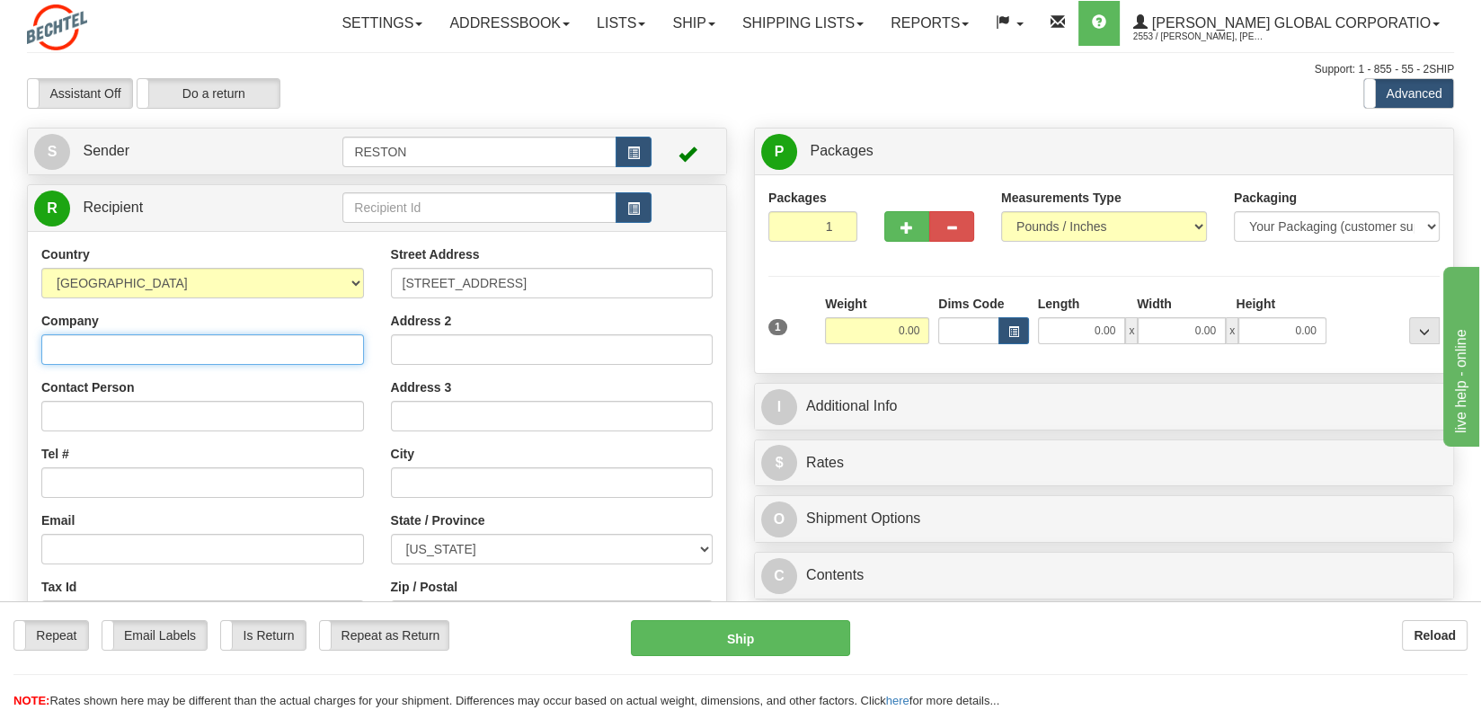
click at [233, 346] on input "Company" at bounding box center [202, 349] width 323 height 31
type input "Aloft Columbus [GEOGRAPHIC_DATA]"
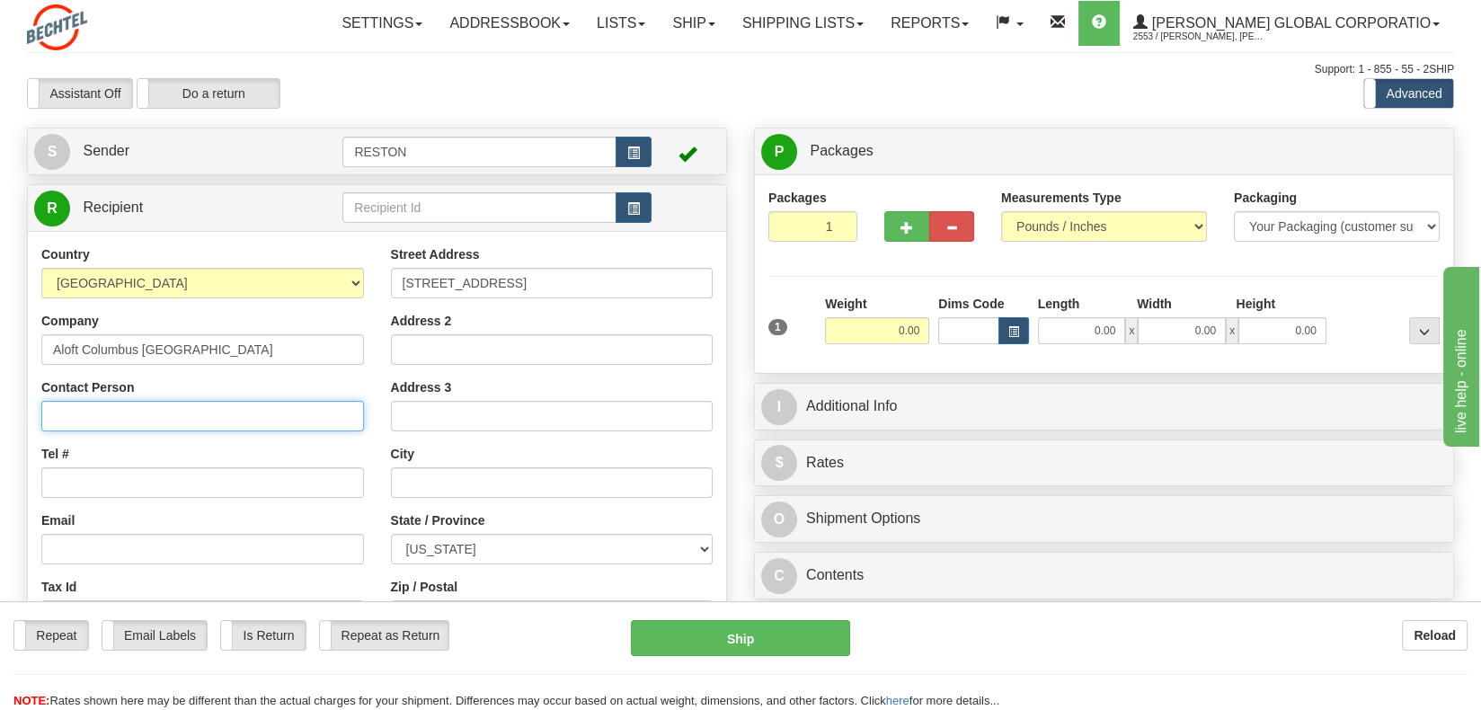
click at [238, 411] on input "Contact Person" at bounding box center [202, 416] width 323 height 31
type input "HOTEL GUEST: [PERSON_NAME]"
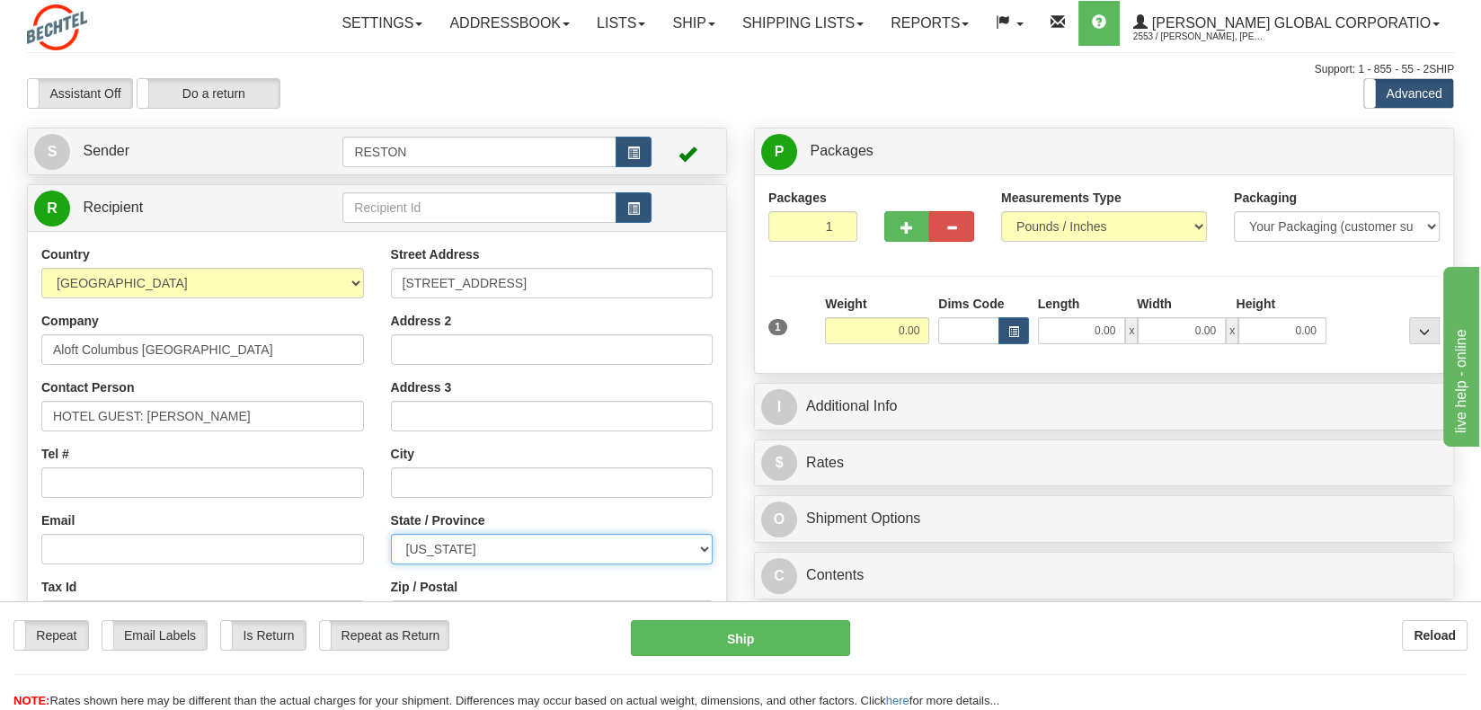
select select "OH"
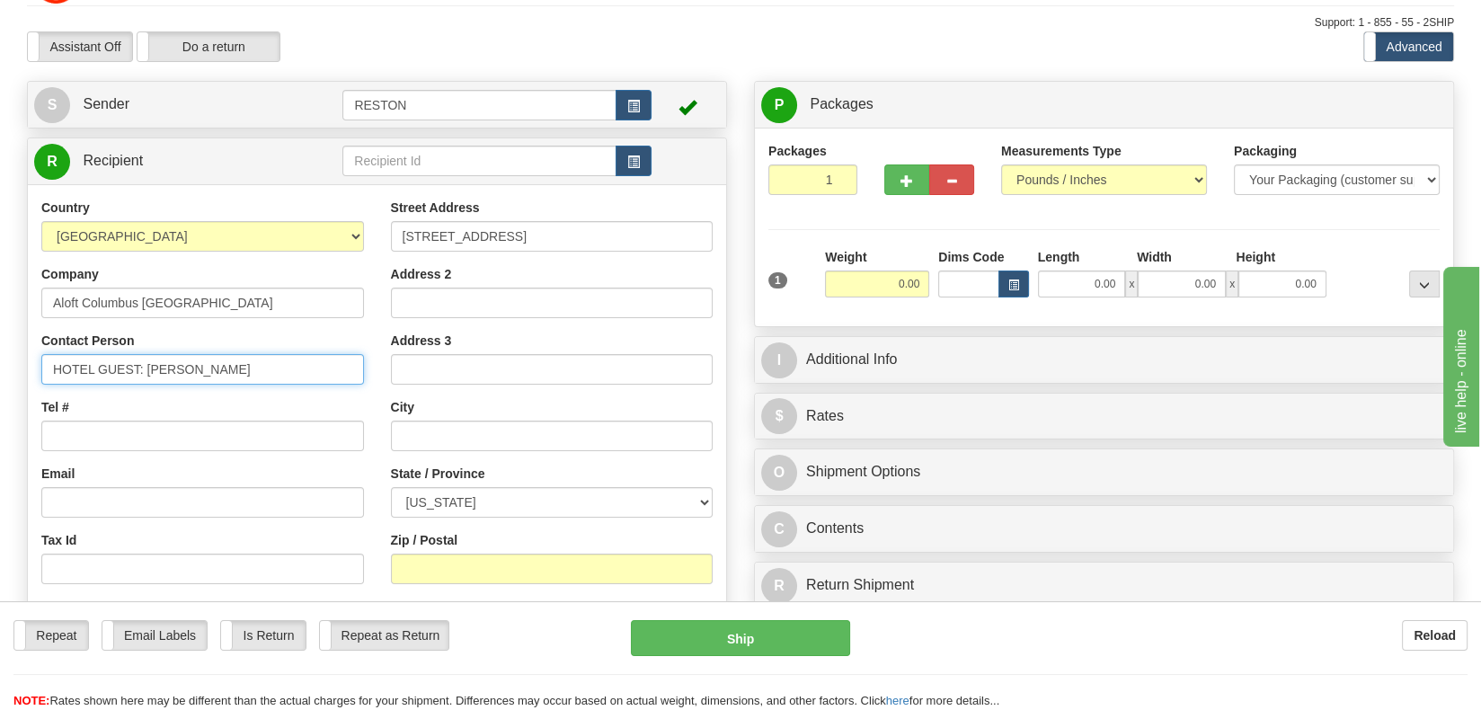
scroll to position [90, 0]
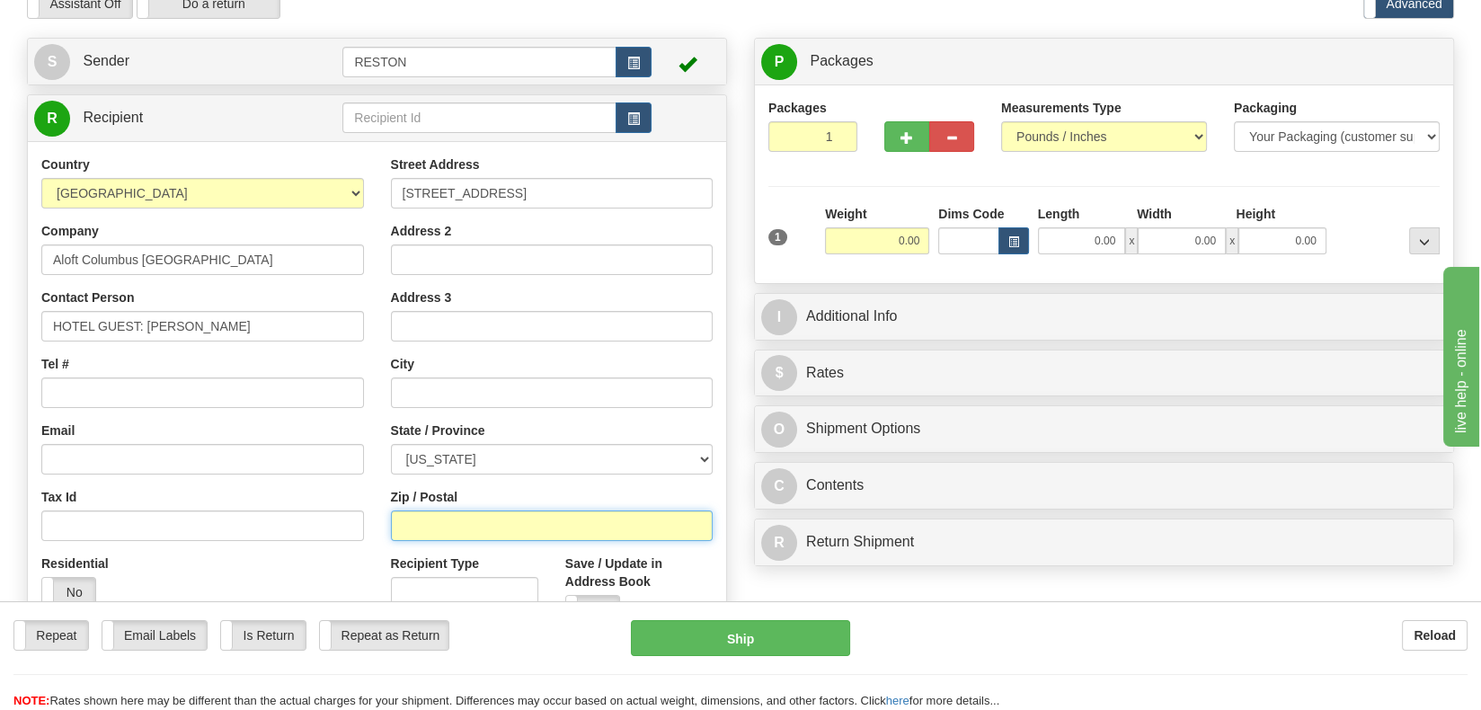
click at [471, 520] on input "Zip / Postal" at bounding box center [552, 526] width 323 height 31
type input "43081"
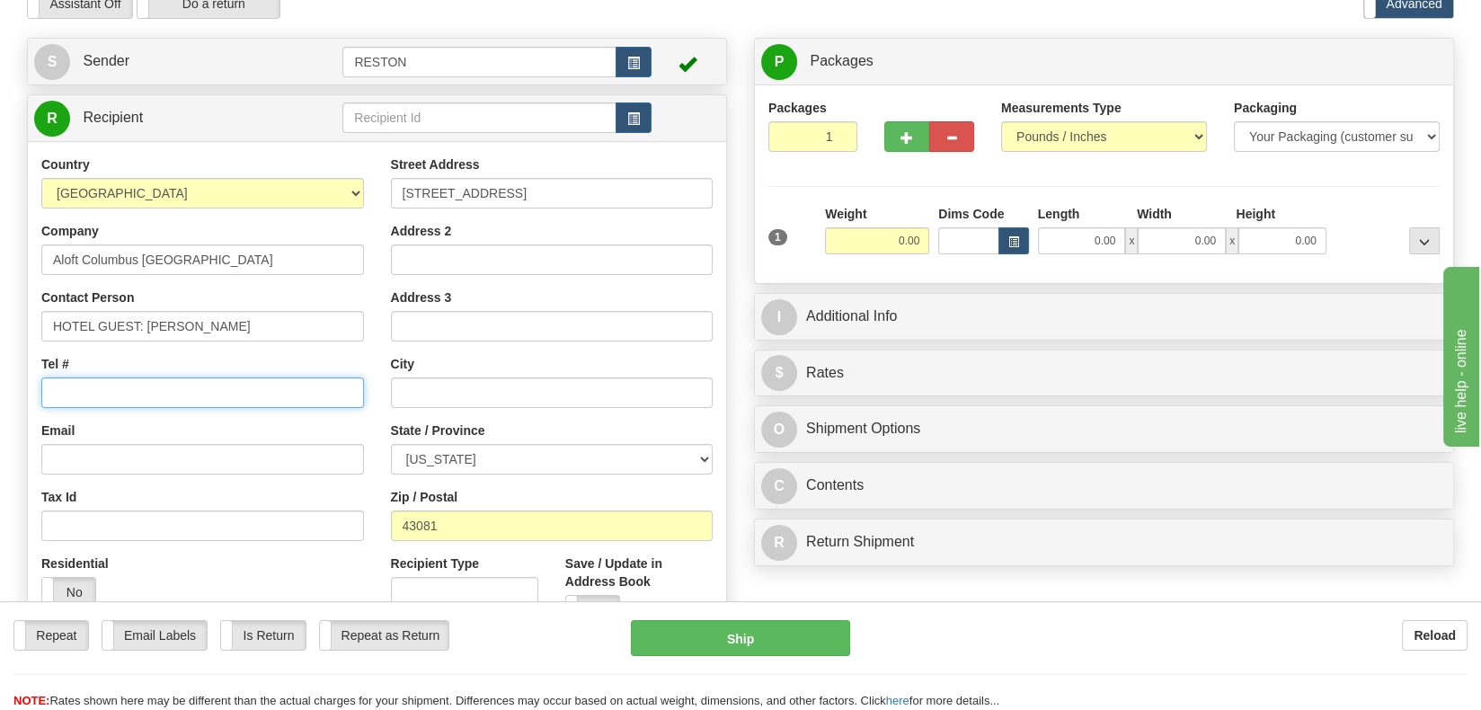
click at [94, 391] on input "Tel #" at bounding box center [202, 393] width 323 height 31
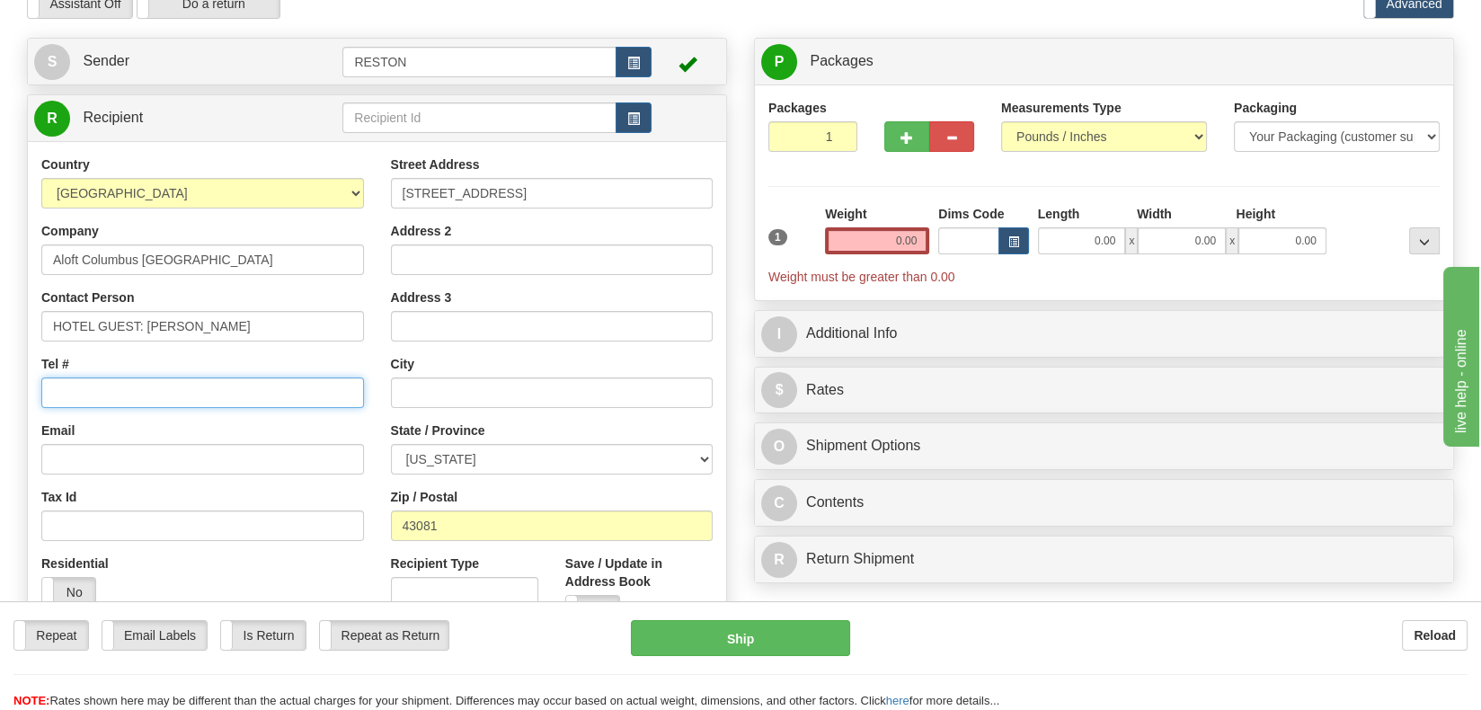
click at [97, 392] on input "Tel #" at bounding box center [202, 393] width 323 height 31
click at [911, 236] on input "0.00" at bounding box center [877, 240] width 104 height 27
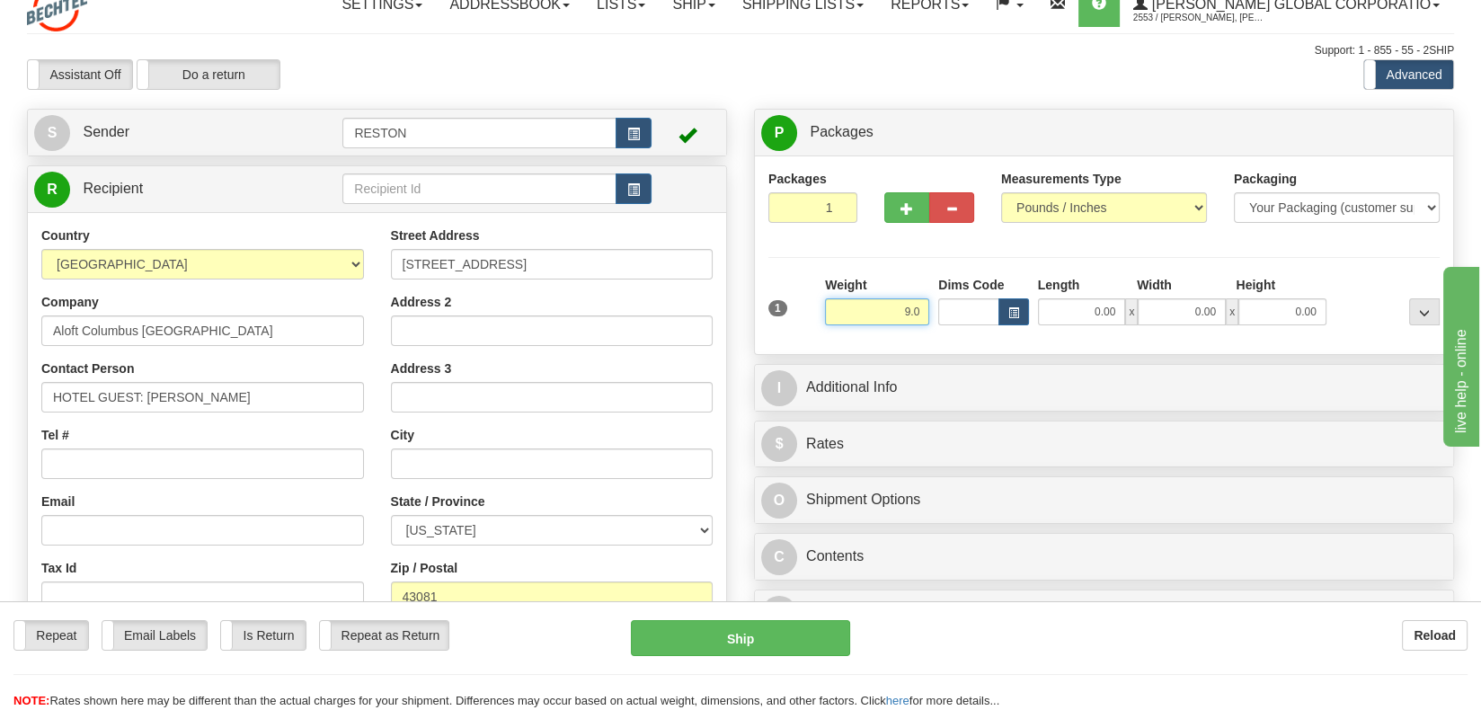
scroll to position [0, 0]
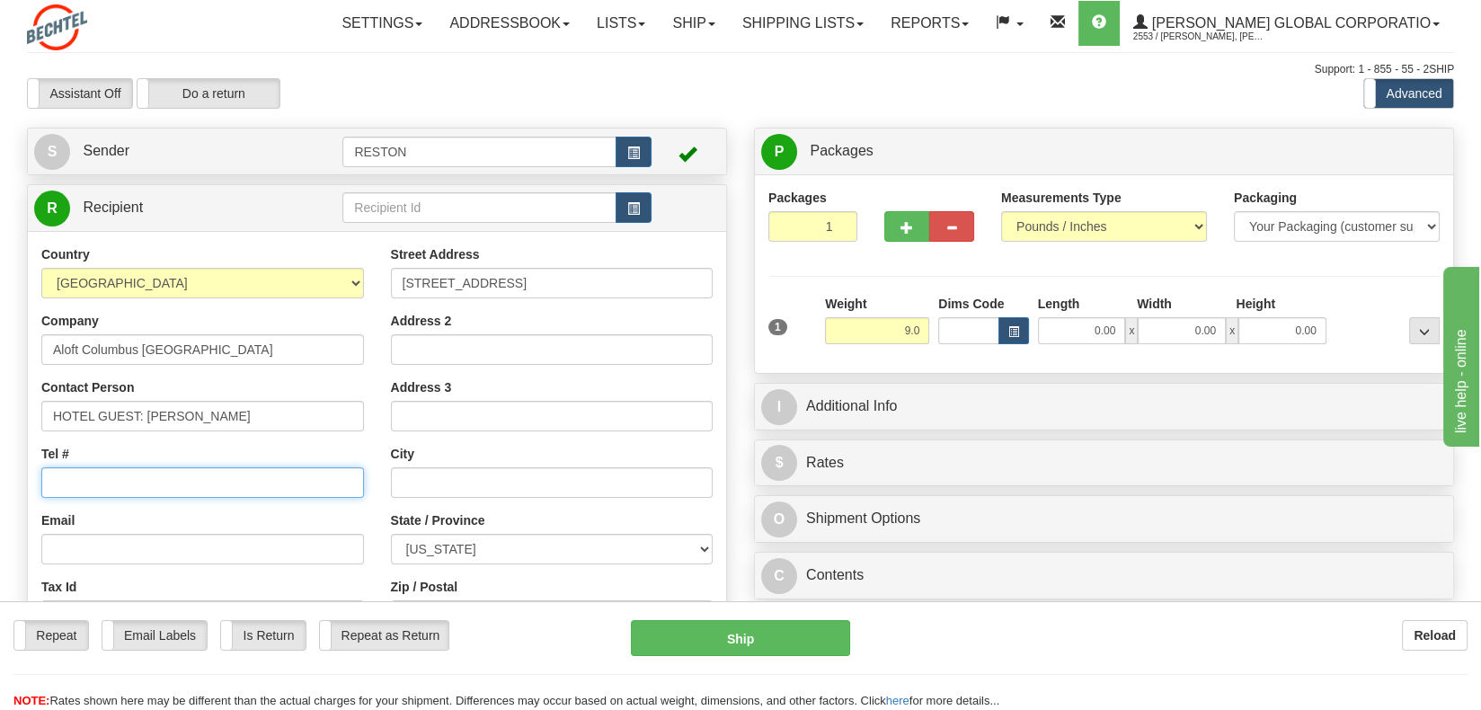
type input "9.00"
click at [191, 476] on input "Tel #" at bounding box center [202, 482] width 323 height 31
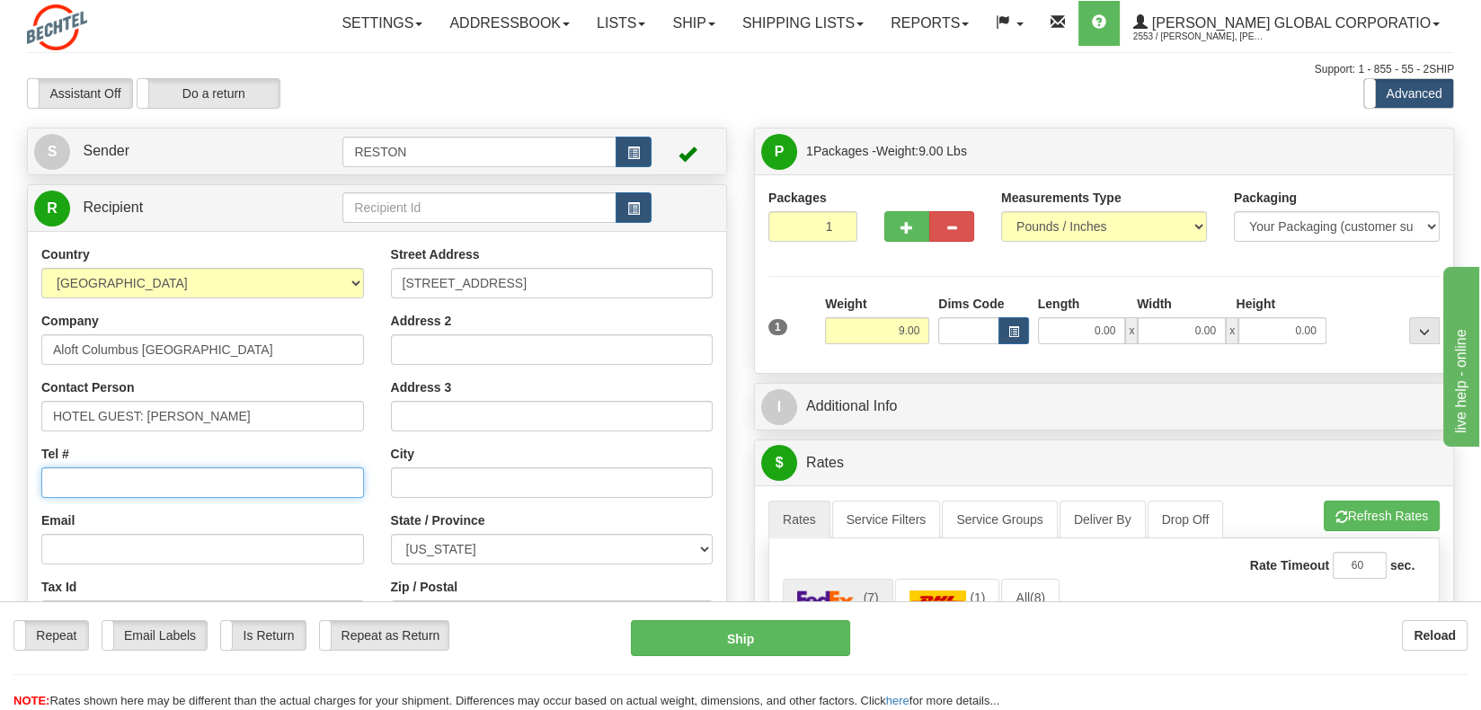
click at [93, 481] on input "Tel #" at bounding box center [202, 482] width 323 height 31
type input "[PHONE_NUMBER]"
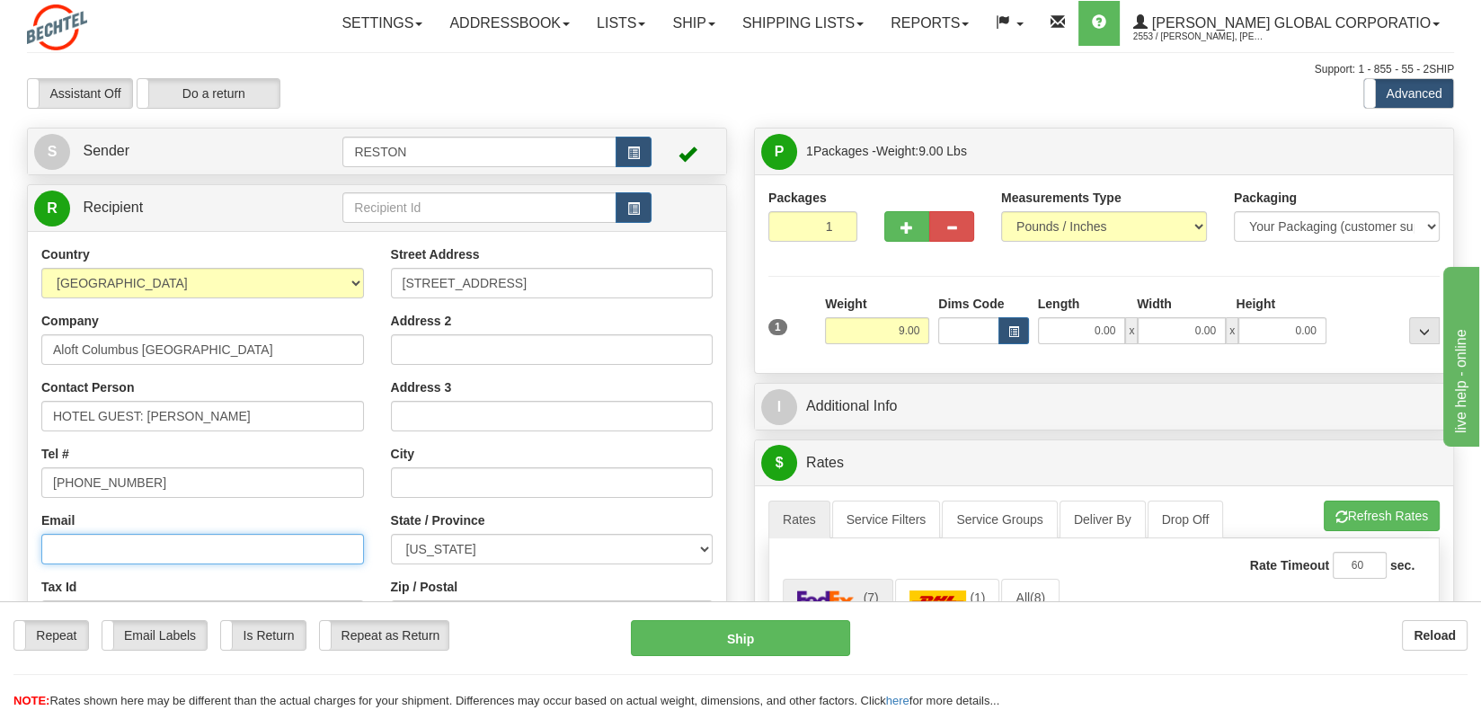
click at [169, 559] on input "Email" at bounding box center [202, 549] width 323 height 31
type input "[EMAIL_ADDRESS][PERSON_NAME][DOMAIN_NAME]"
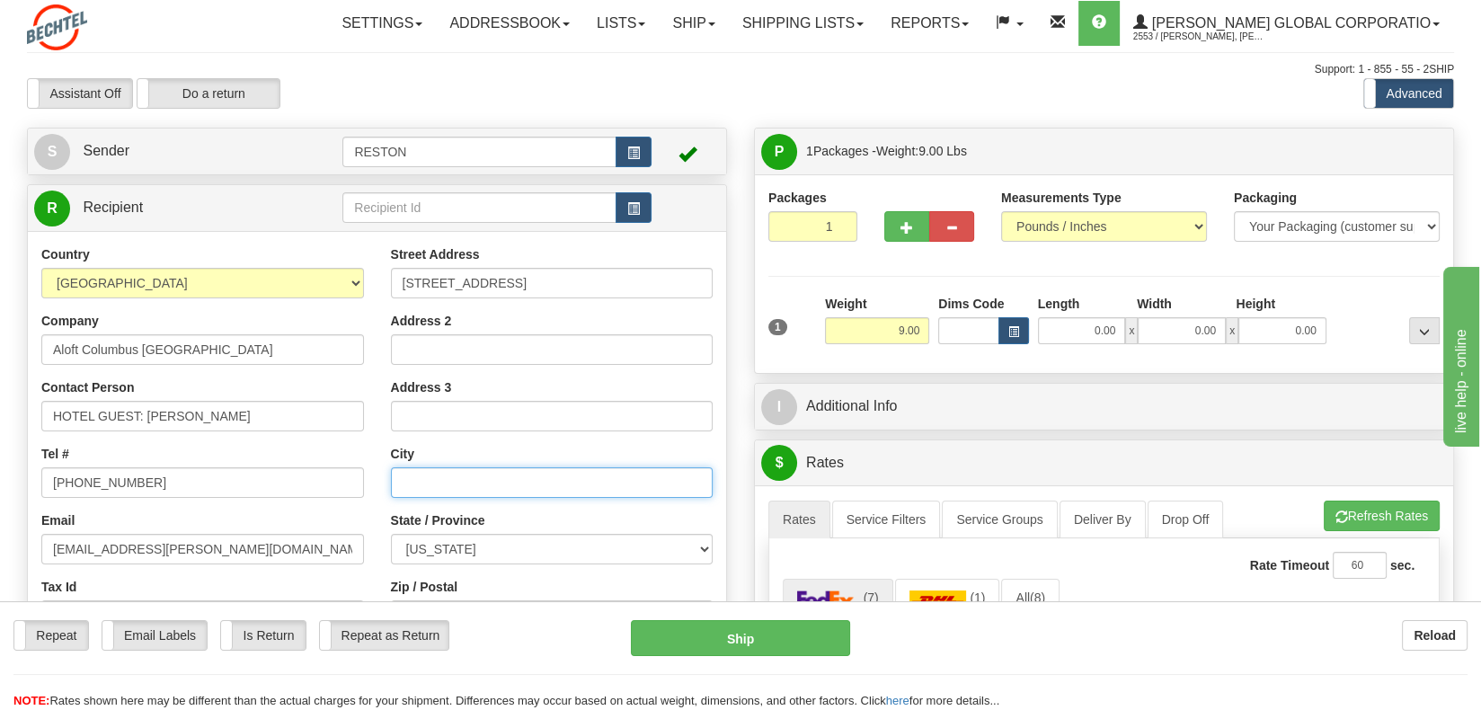
click at [440, 483] on input "text" at bounding box center [552, 482] width 323 height 31
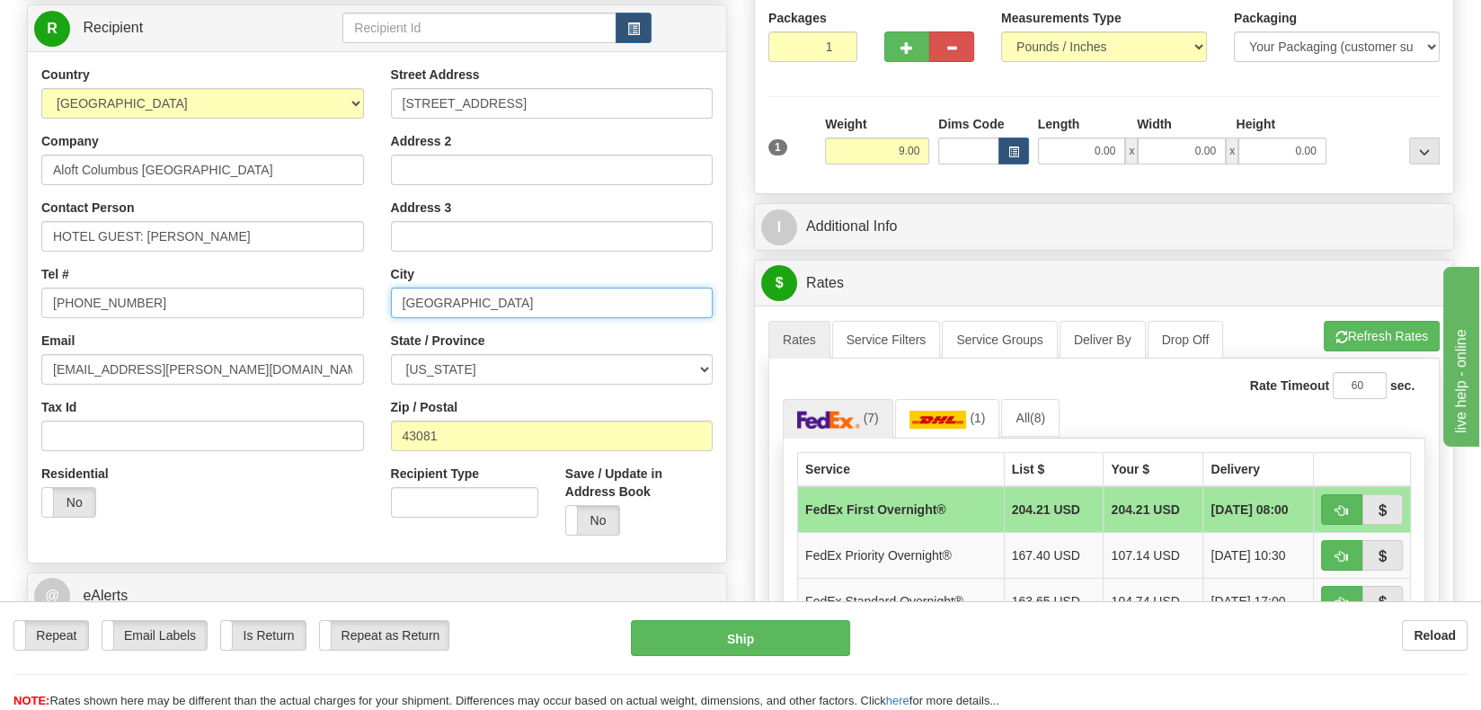
scroll to position [539, 0]
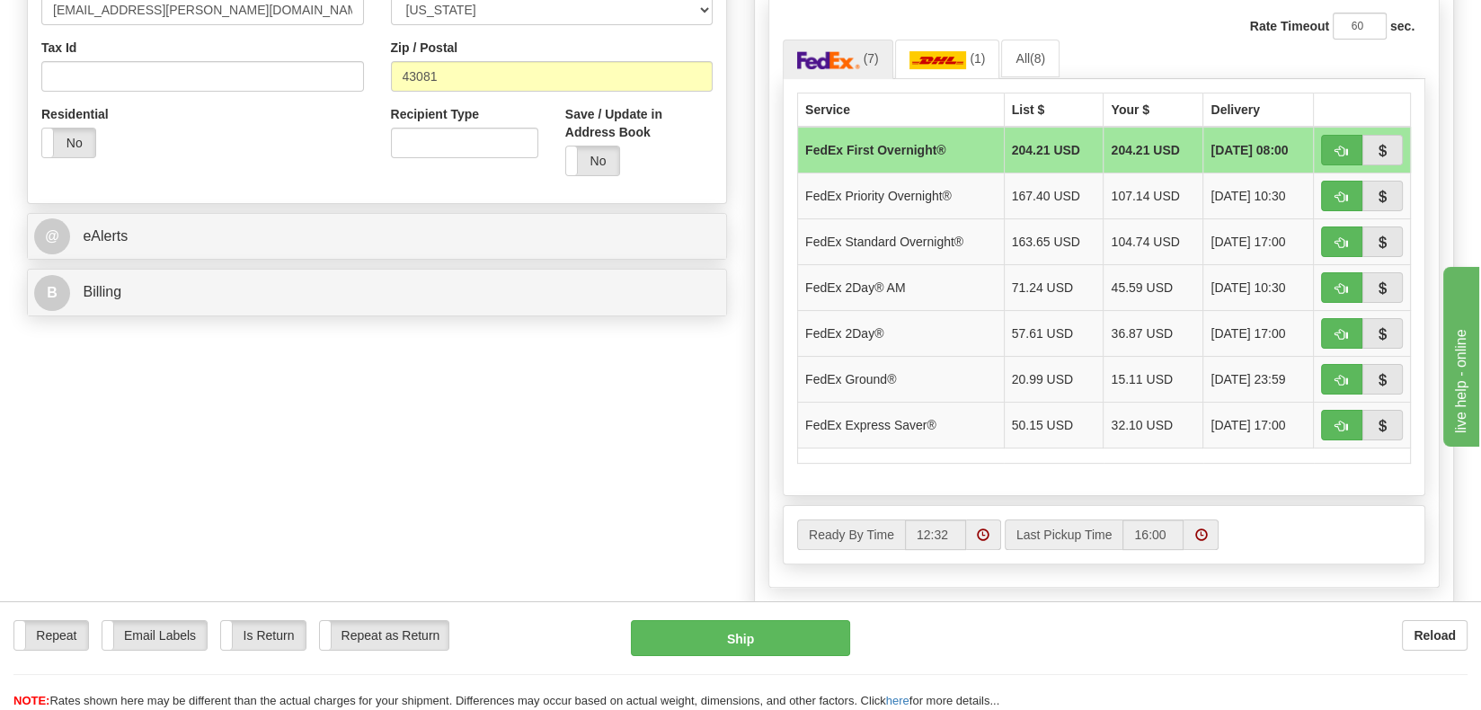
type input "[GEOGRAPHIC_DATA]"
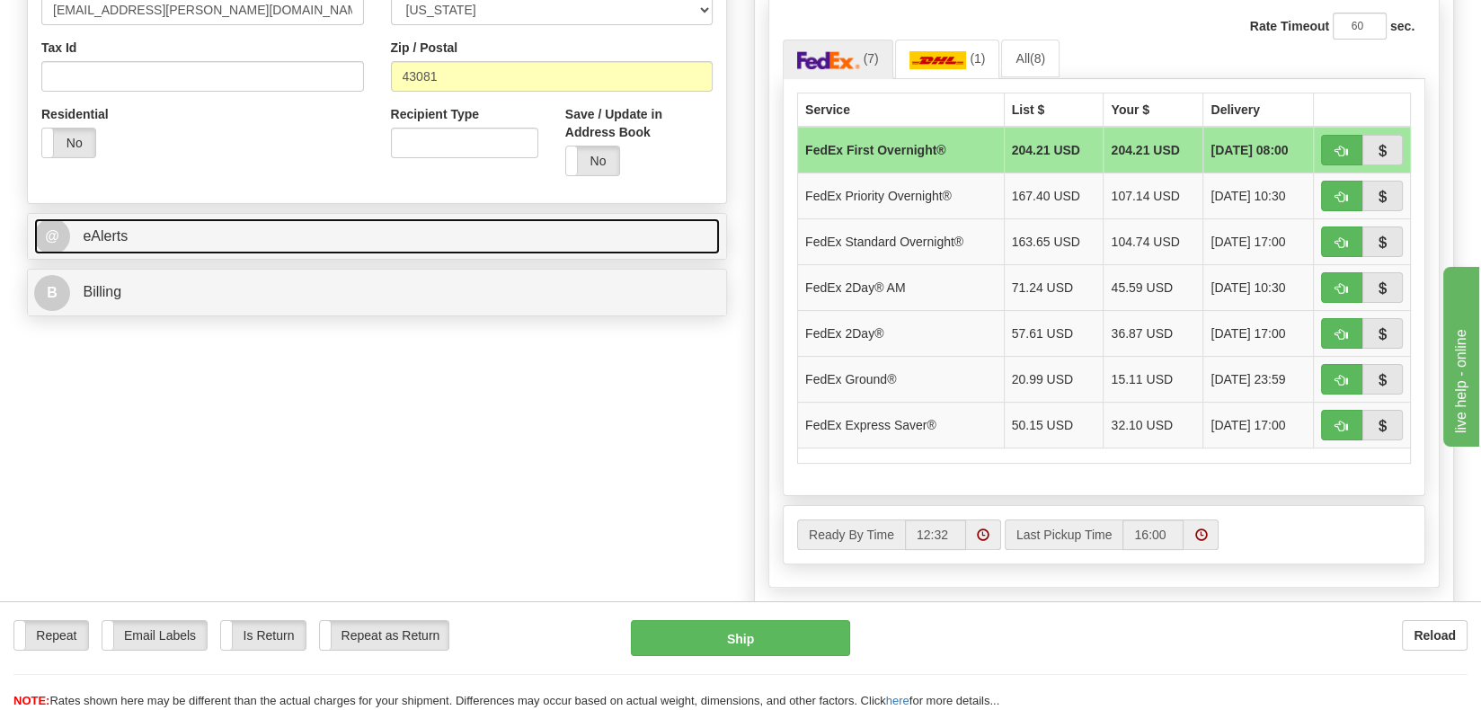
click at [111, 231] on span "eAlerts" at bounding box center [105, 235] width 45 height 15
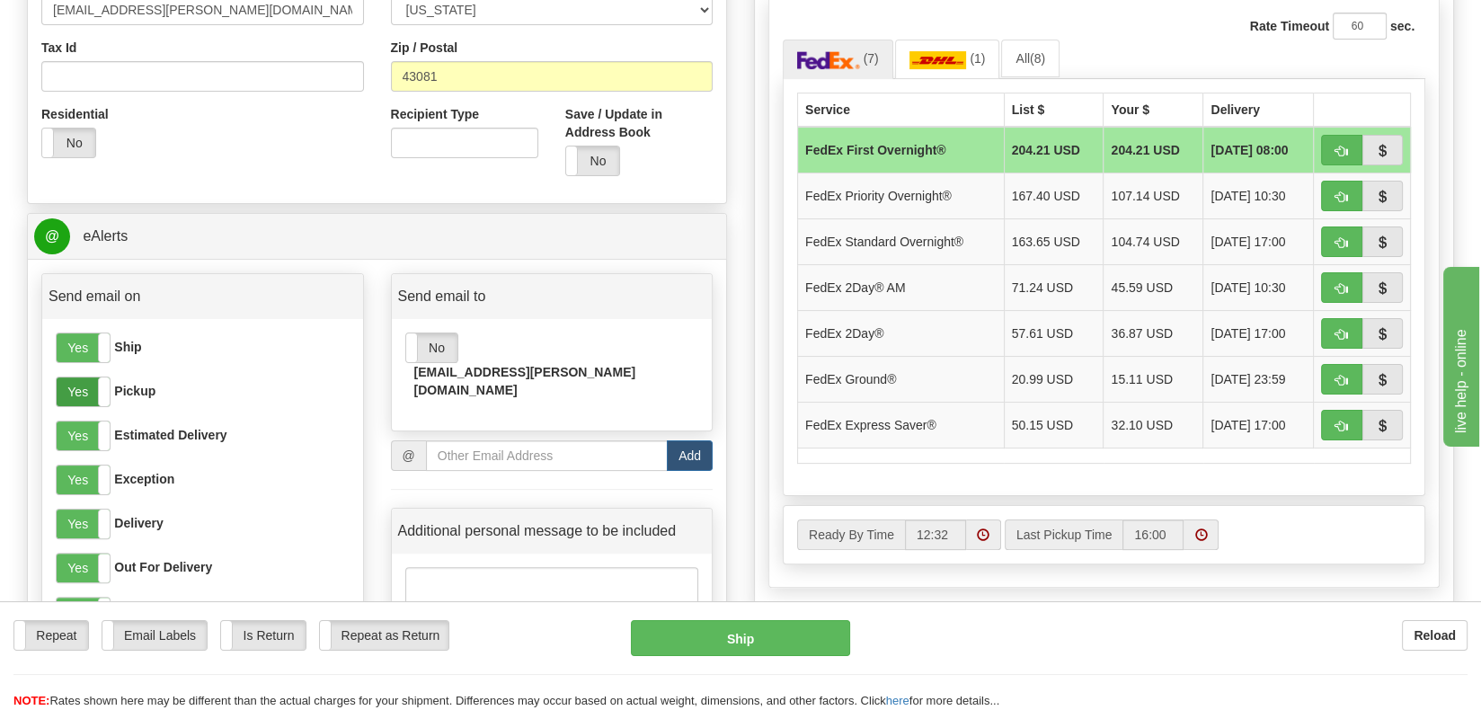
click at [86, 389] on label "Yes" at bounding box center [83, 392] width 53 height 29
click at [85, 438] on label "Yes" at bounding box center [83, 436] width 53 height 29
click at [81, 514] on label "Yes" at bounding box center [83, 524] width 53 height 29
click at [80, 487] on label "Yes" at bounding box center [83, 480] width 53 height 29
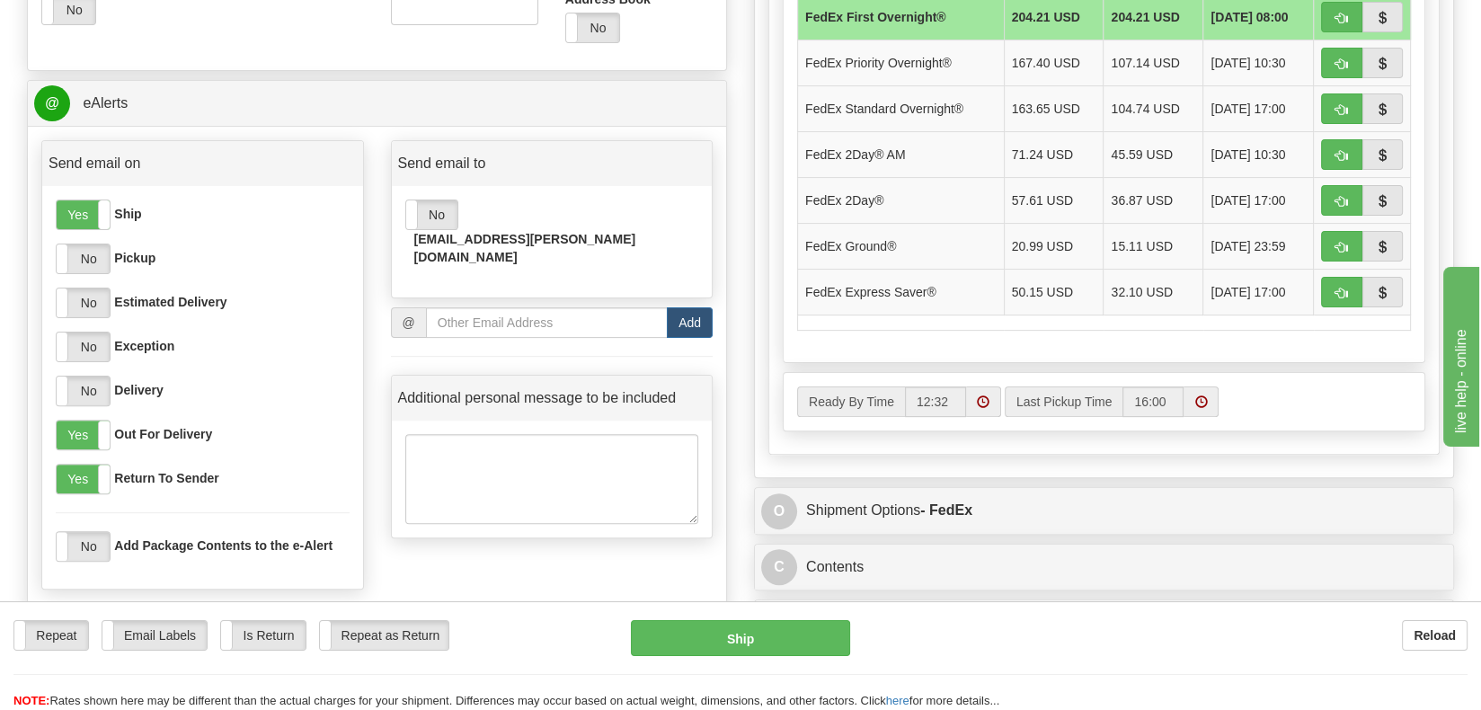
scroll to position [719, 0]
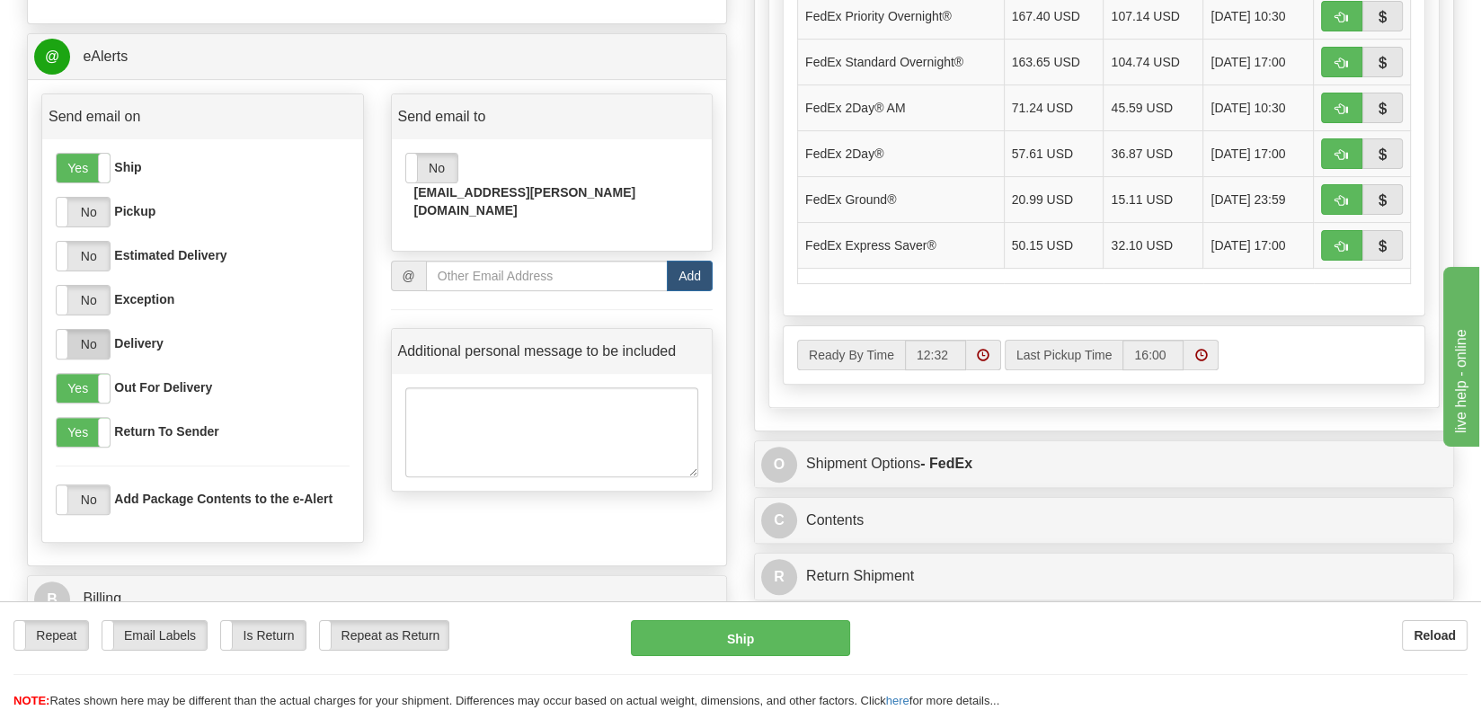
click at [86, 342] on label "No" at bounding box center [83, 344] width 53 height 29
click at [83, 424] on label "Yes" at bounding box center [83, 432] width 53 height 29
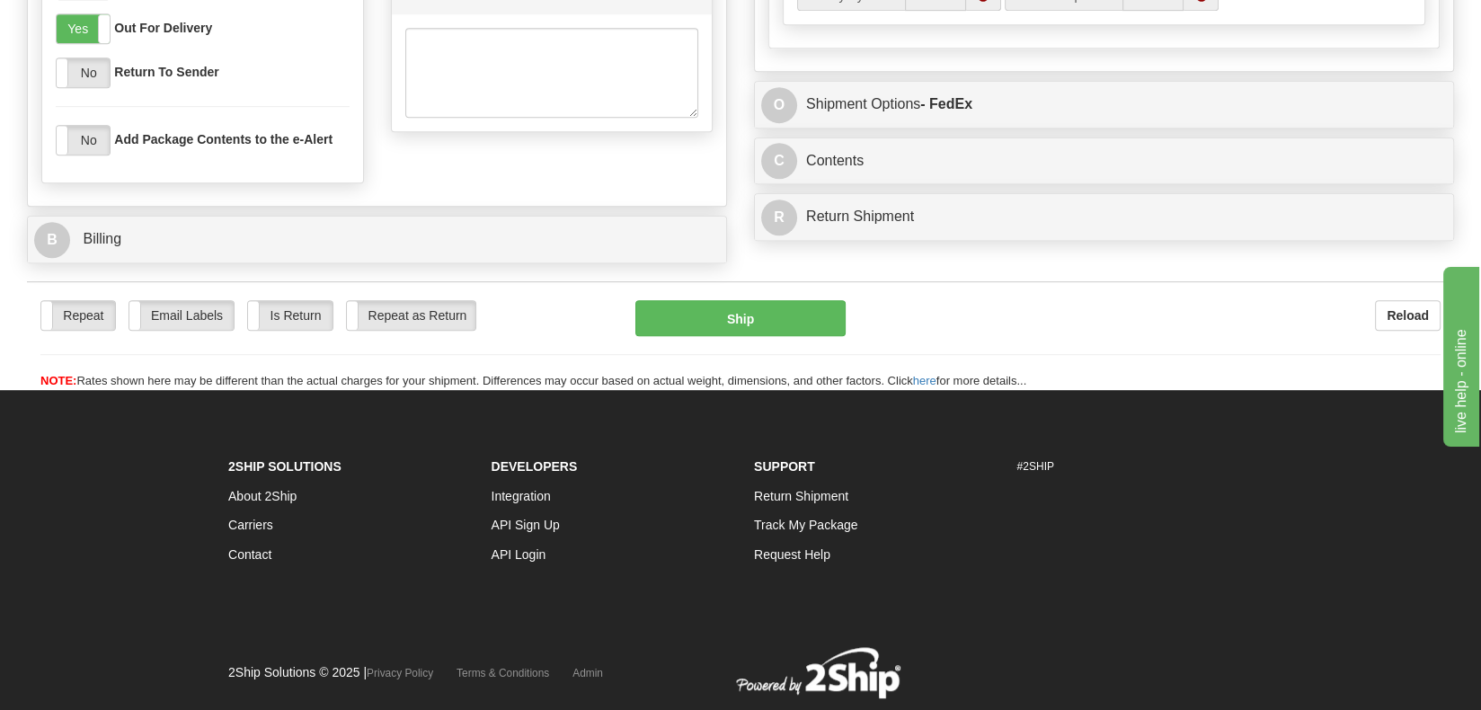
scroll to position [539, 0]
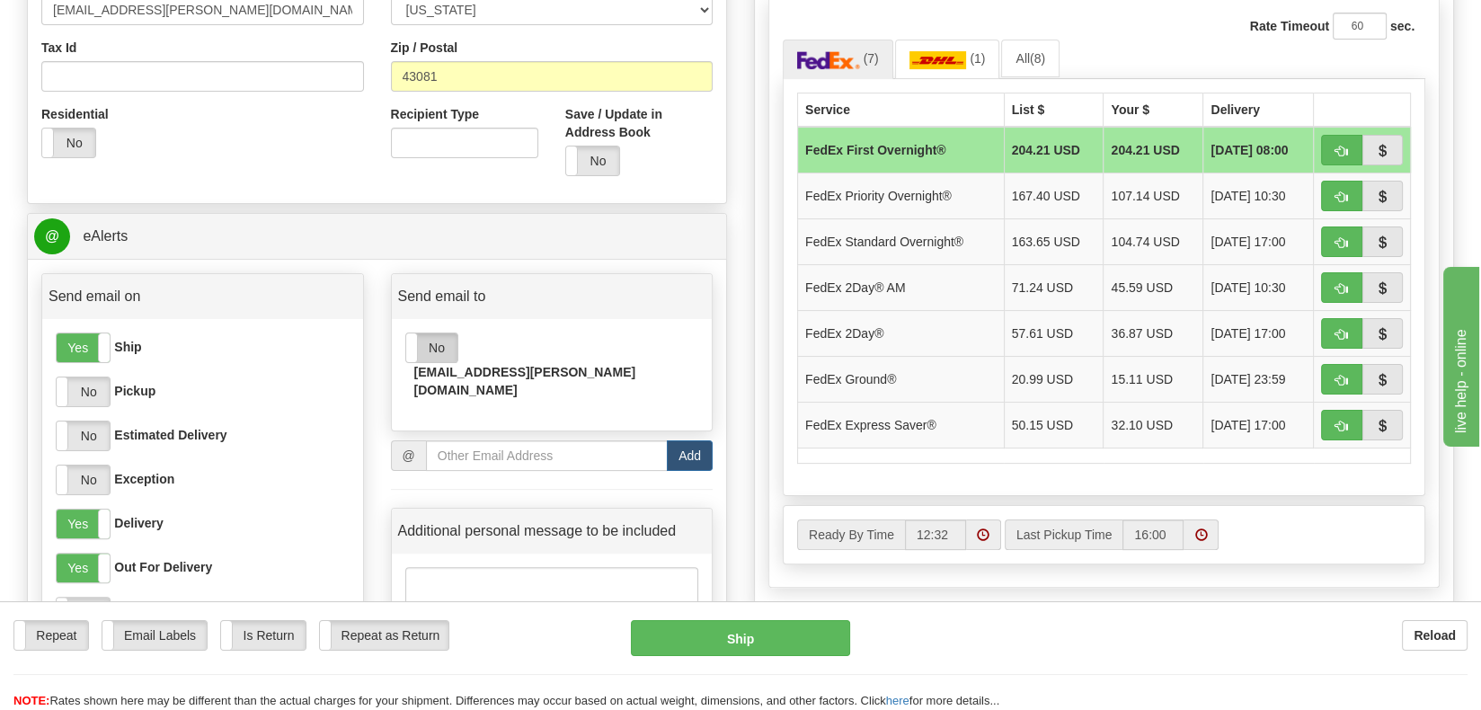
click at [430, 344] on label "No" at bounding box center [431, 347] width 51 height 29
click at [466, 440] on input "email" at bounding box center [547, 455] width 242 height 31
paste input "[EMAIL_ADDRESS][PERSON_NAME][DOMAIN_NAME]"
type input "[EMAIL_ADDRESS][PERSON_NAME][DOMAIN_NAME]"
click at [689, 440] on button "Add" at bounding box center [690, 455] width 46 height 31
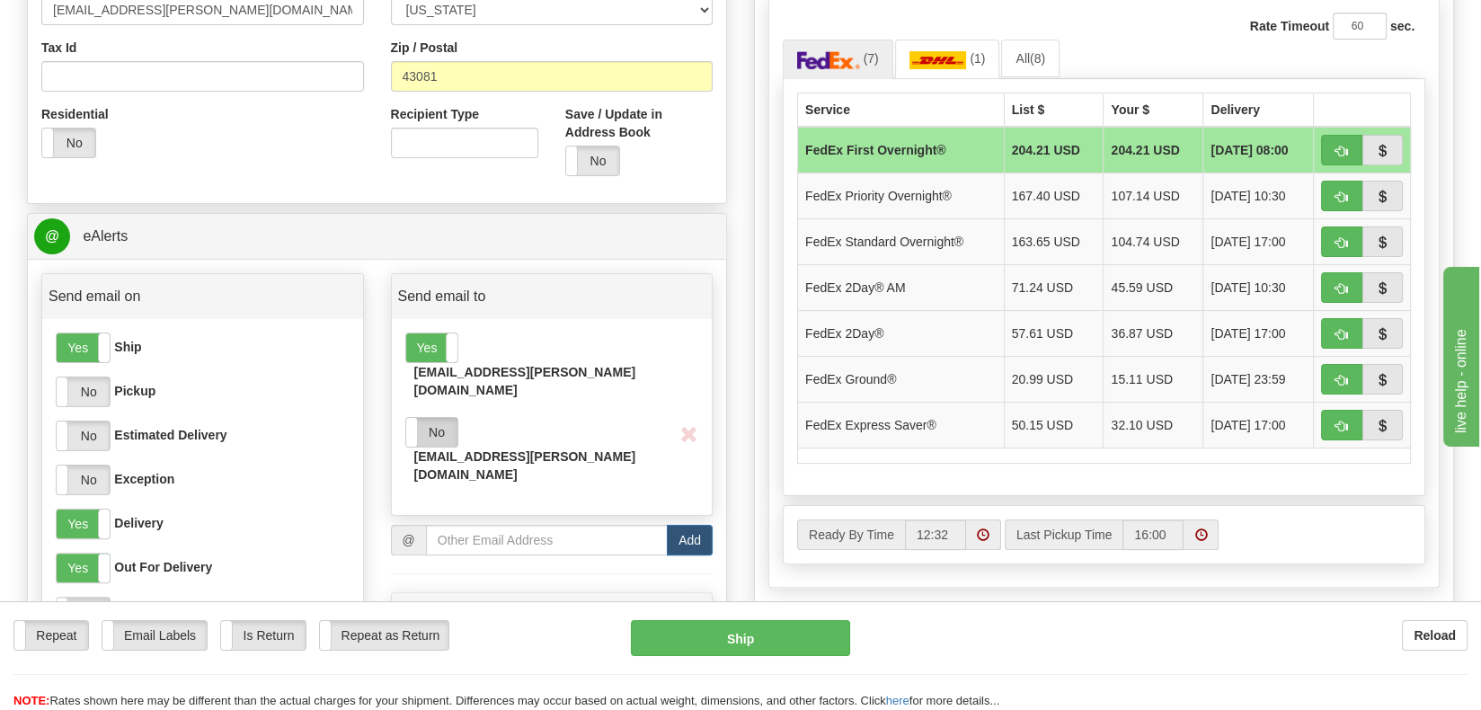
click at [422, 418] on label "No" at bounding box center [431, 432] width 51 height 29
click at [535, 525] on input "email" at bounding box center [547, 540] width 242 height 31
type input "[EMAIL_ADDRESS][PERSON_NAME][DOMAIN_NAME]"
click at [690, 525] on button "Add" at bounding box center [690, 540] width 46 height 31
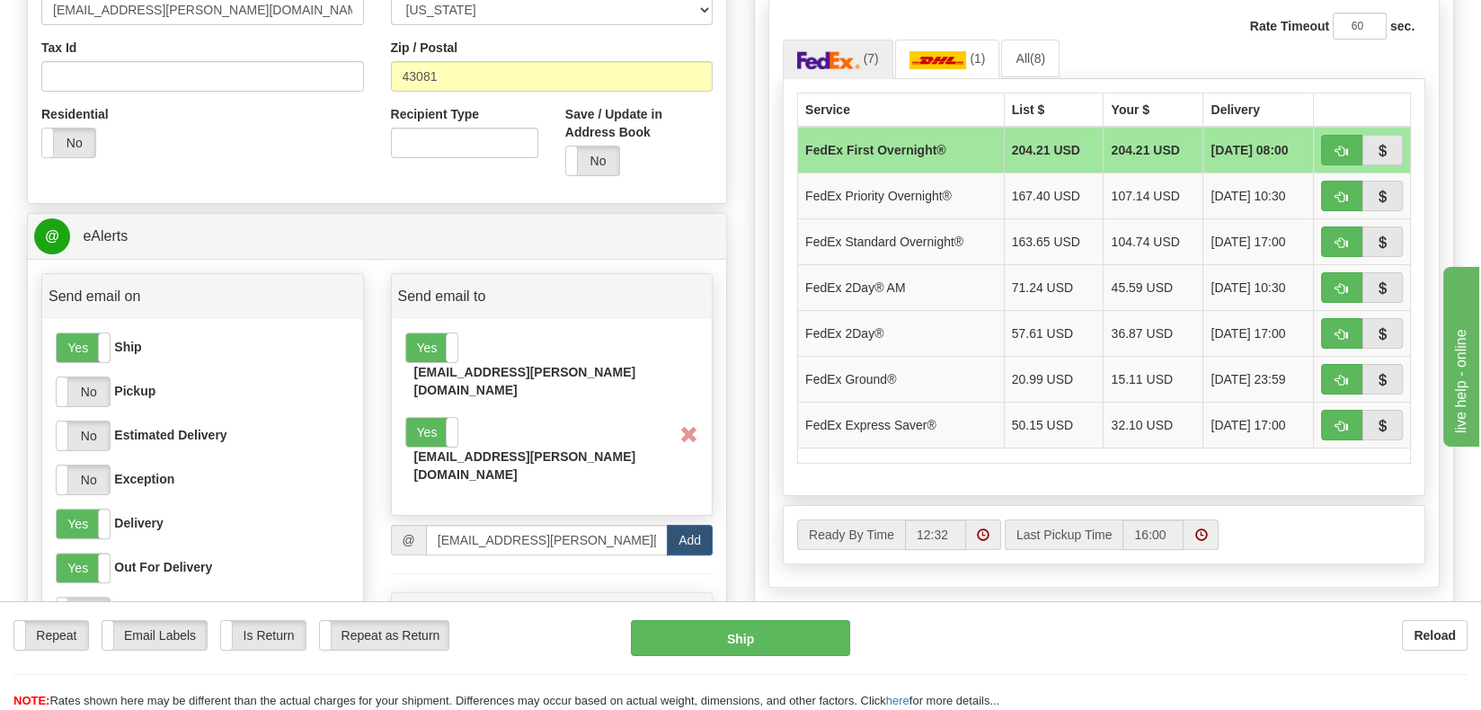
click at [686, 427] on span "button" at bounding box center [689, 435] width 19 height 17
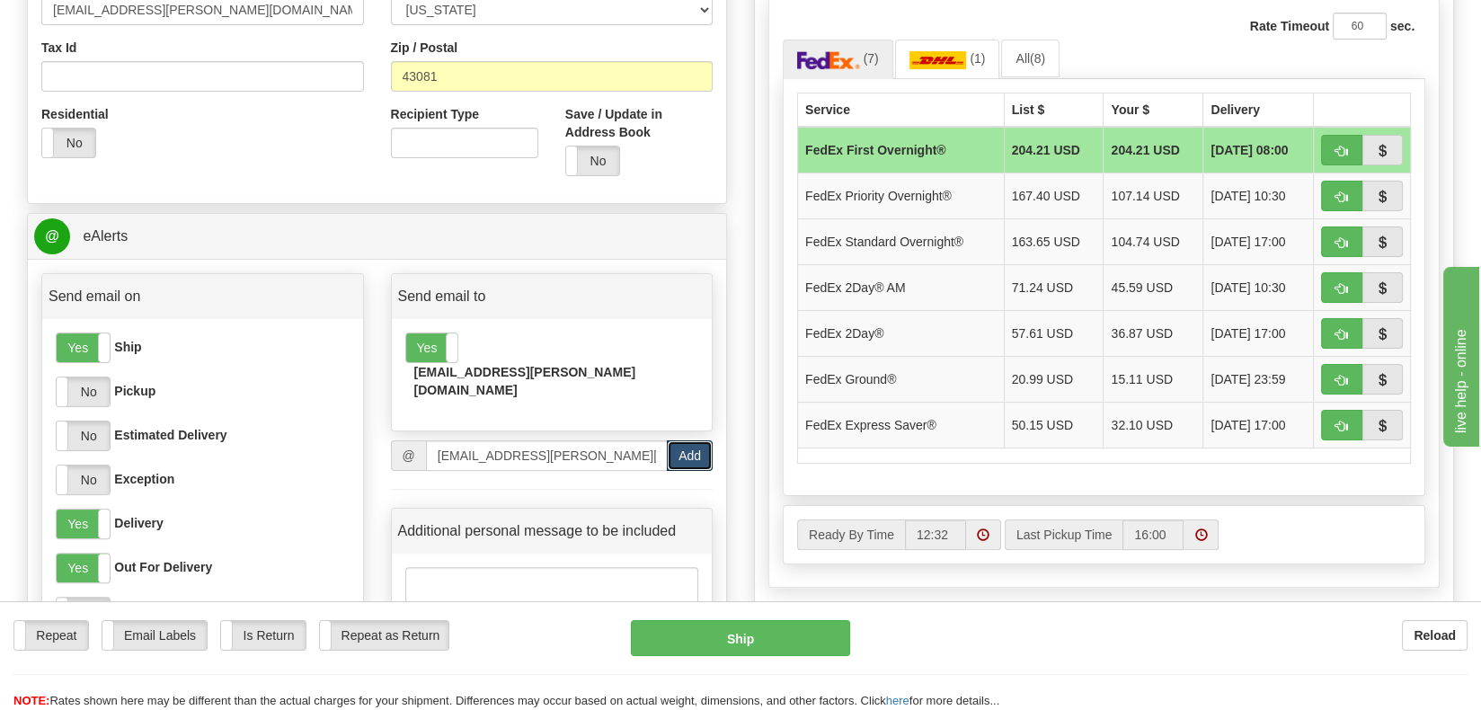
click at [690, 440] on button "Add" at bounding box center [690, 455] width 46 height 31
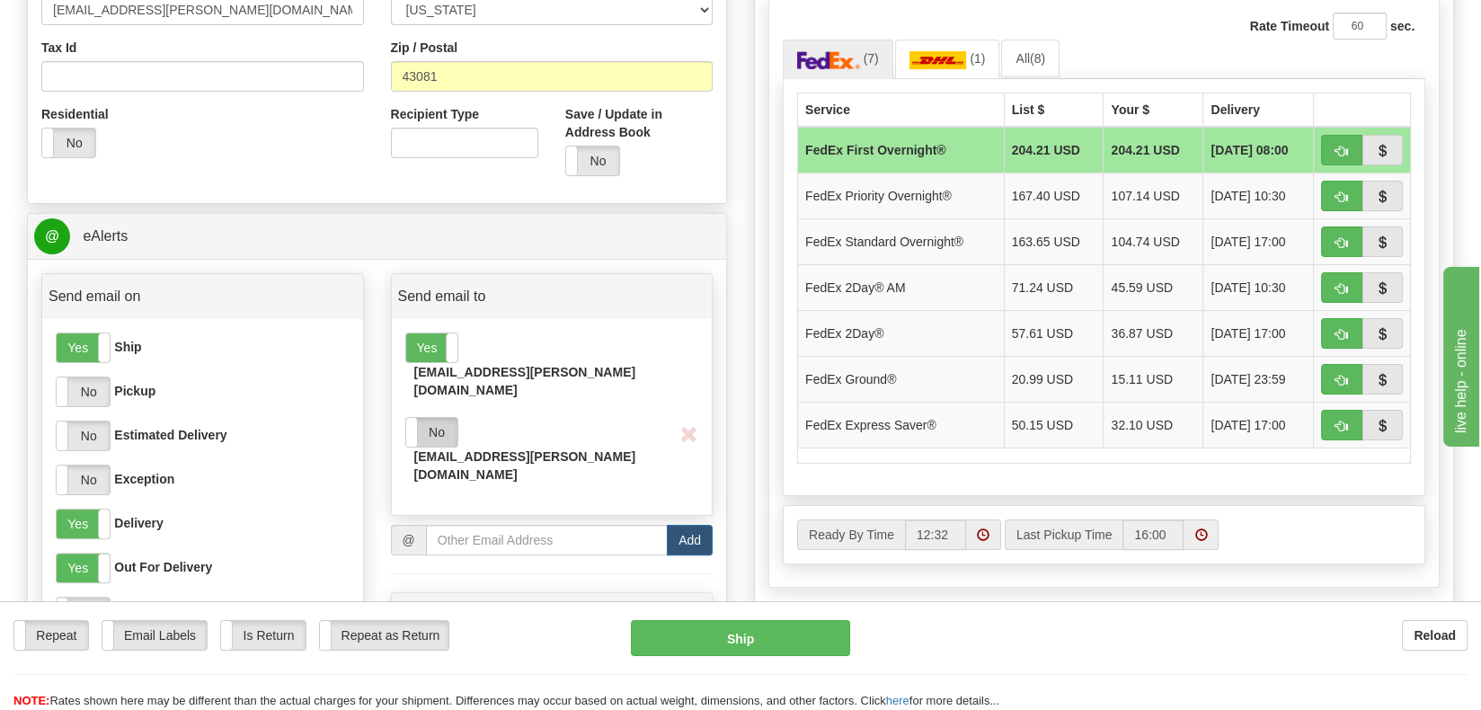
click at [438, 418] on label "No" at bounding box center [431, 432] width 51 height 29
click at [687, 427] on span "button" at bounding box center [689, 435] width 19 height 17
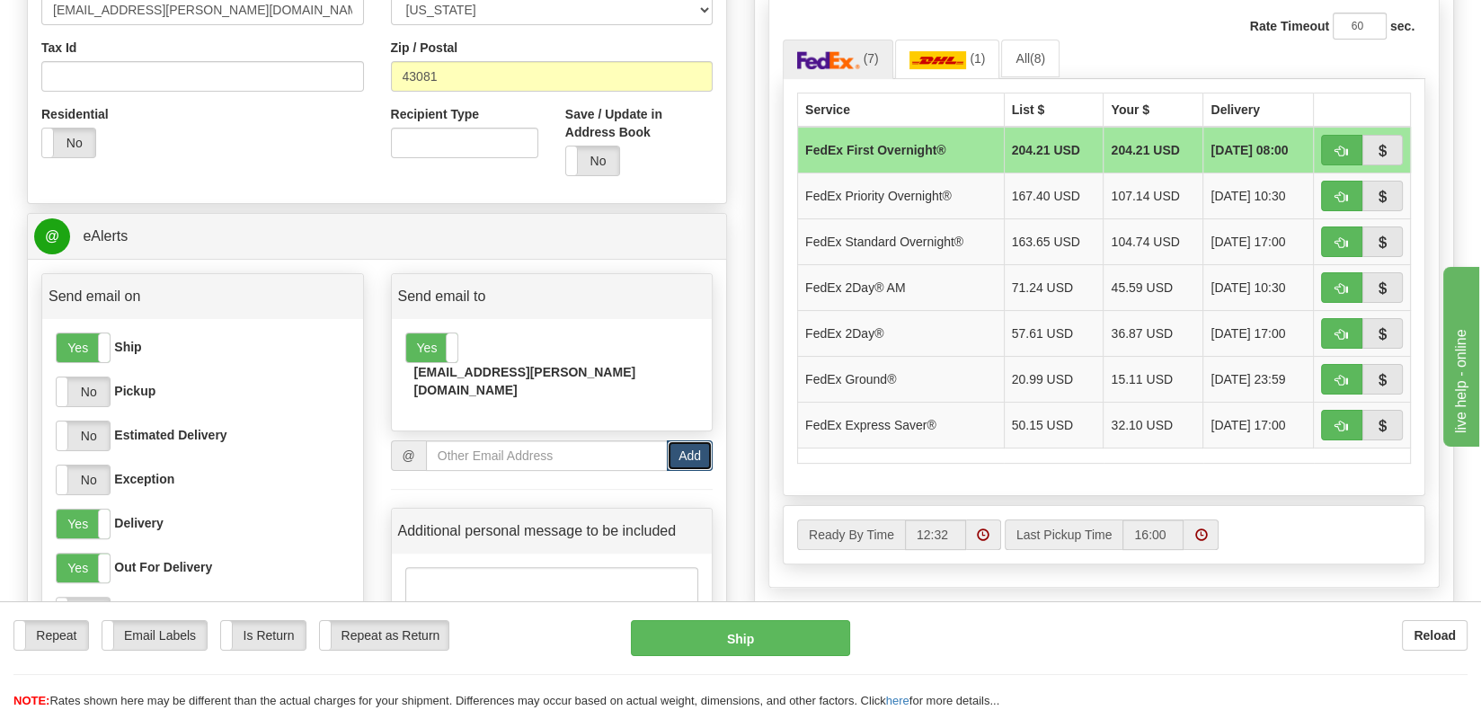
click at [692, 440] on button "Add" at bounding box center [690, 455] width 46 height 31
click at [552, 440] on input "email" at bounding box center [547, 455] width 242 height 31
click at [511, 440] on input "email" at bounding box center [547, 455] width 242 height 31
type input "[EMAIL_ADDRESS][PERSON_NAME][DOMAIN_NAME]"
click at [700, 440] on button "Add" at bounding box center [690, 455] width 46 height 31
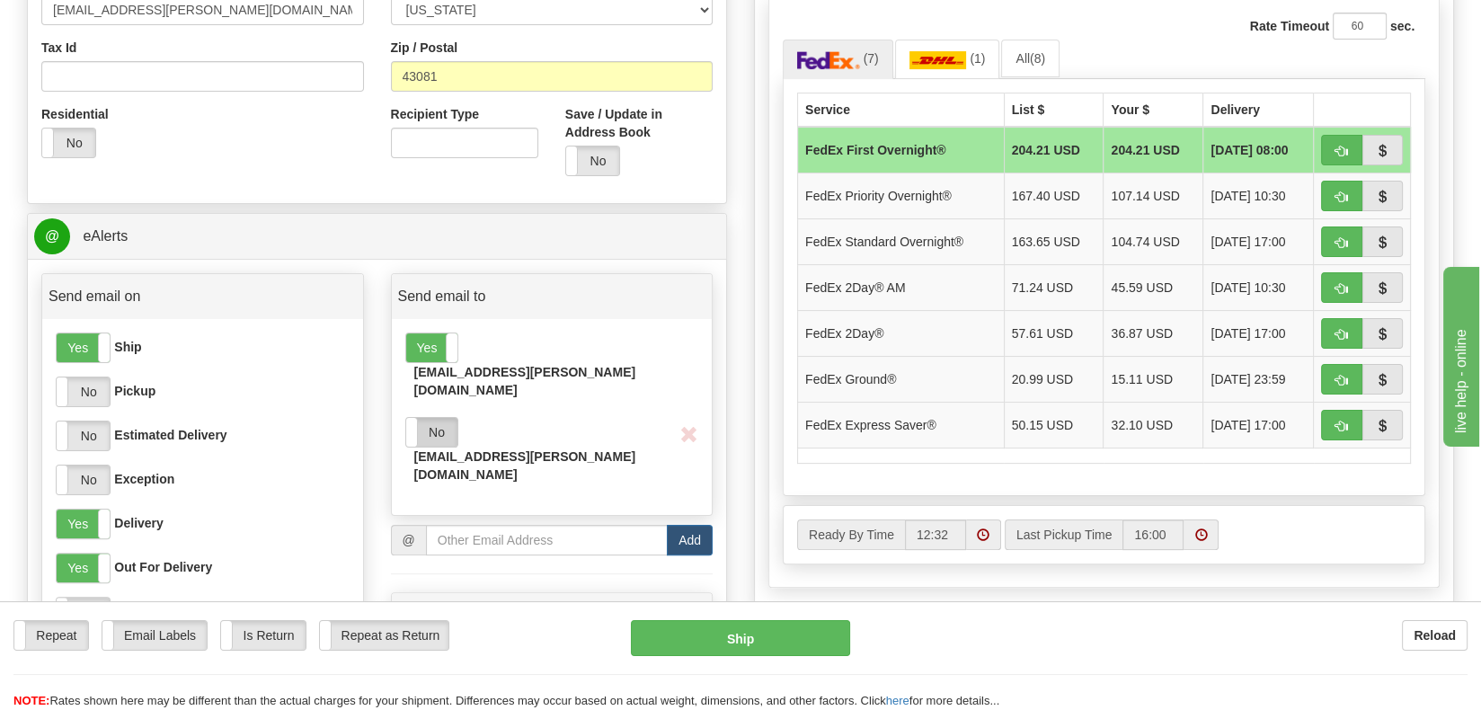
click at [450, 418] on label "No" at bounding box center [431, 432] width 51 height 29
click at [464, 525] on input "email" at bounding box center [547, 540] width 242 height 31
click at [426, 418] on label "Yes" at bounding box center [431, 432] width 51 height 29
click at [441, 418] on label "No" at bounding box center [431, 432] width 51 height 29
click at [441, 418] on label "Yes" at bounding box center [431, 432] width 51 height 29
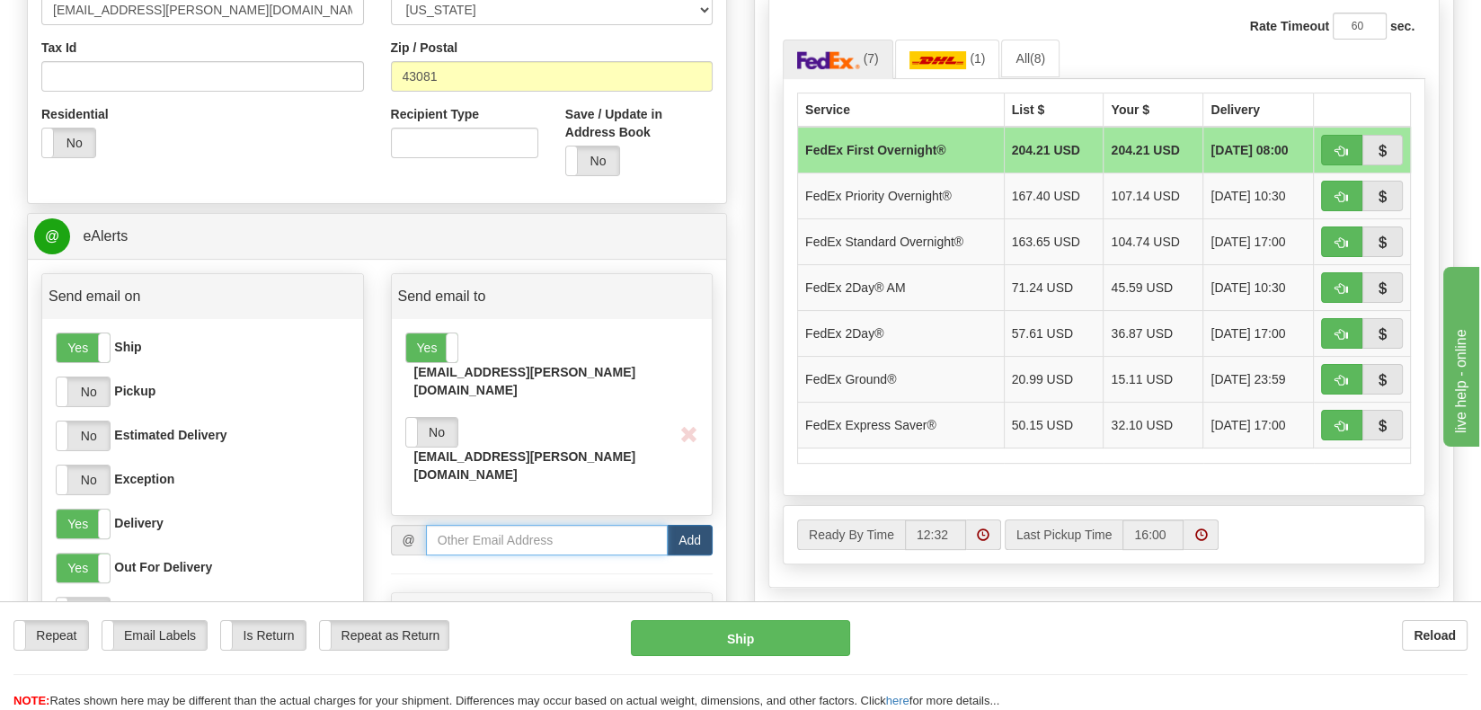
click at [458, 525] on input "email" at bounding box center [547, 540] width 242 height 31
type input "[EMAIL_ADDRESS][PERSON_NAME][DOMAIN_NAME]"
click at [678, 525] on button "Add" at bounding box center [690, 540] width 46 height 31
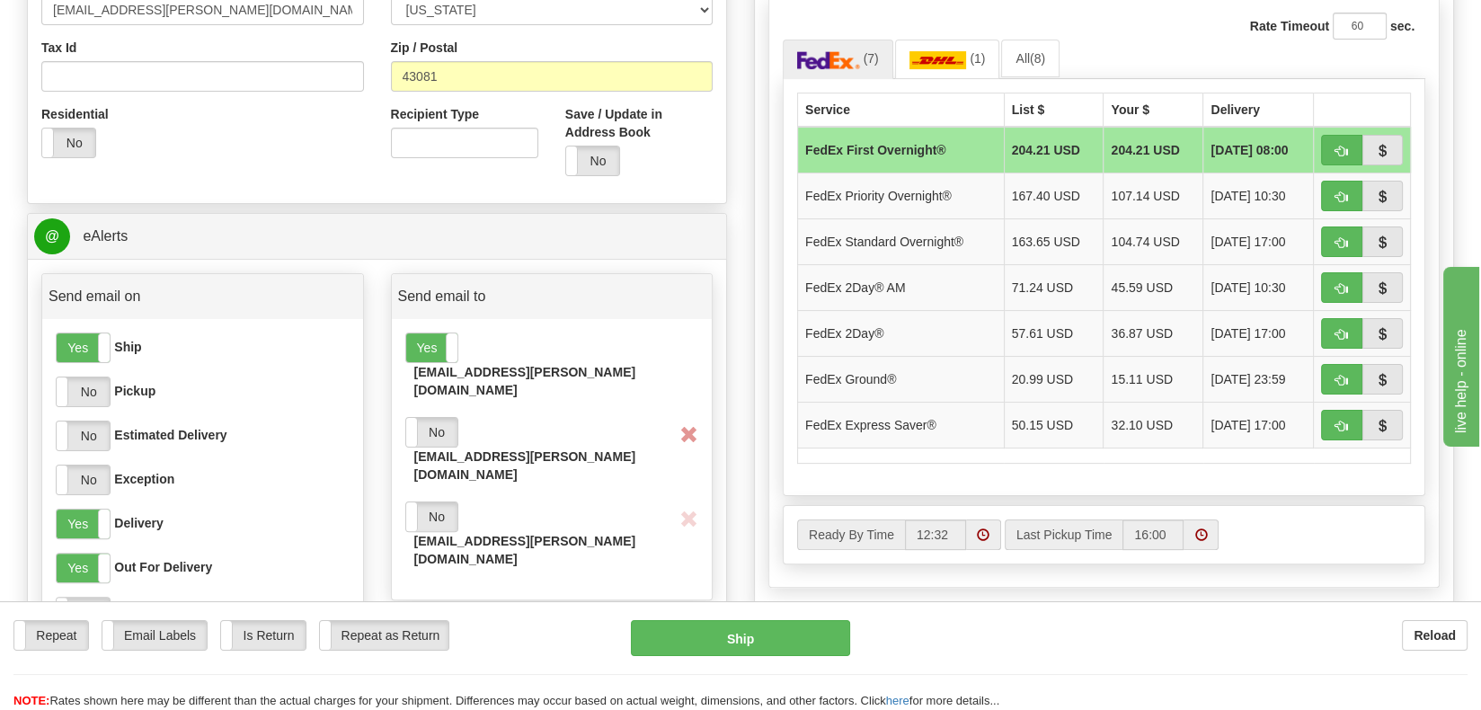
click at [687, 427] on span "button" at bounding box center [689, 435] width 19 height 17
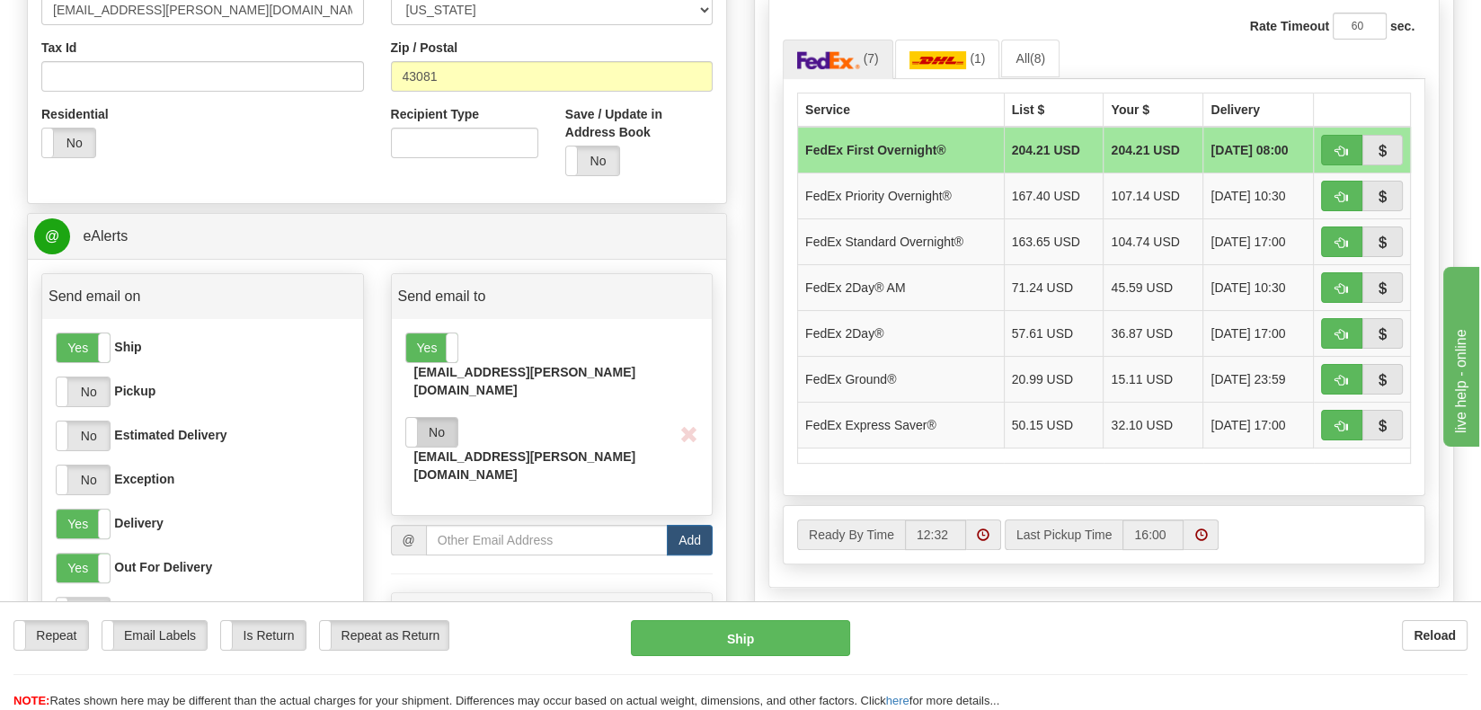
click at [438, 418] on label "No" at bounding box center [431, 432] width 51 height 29
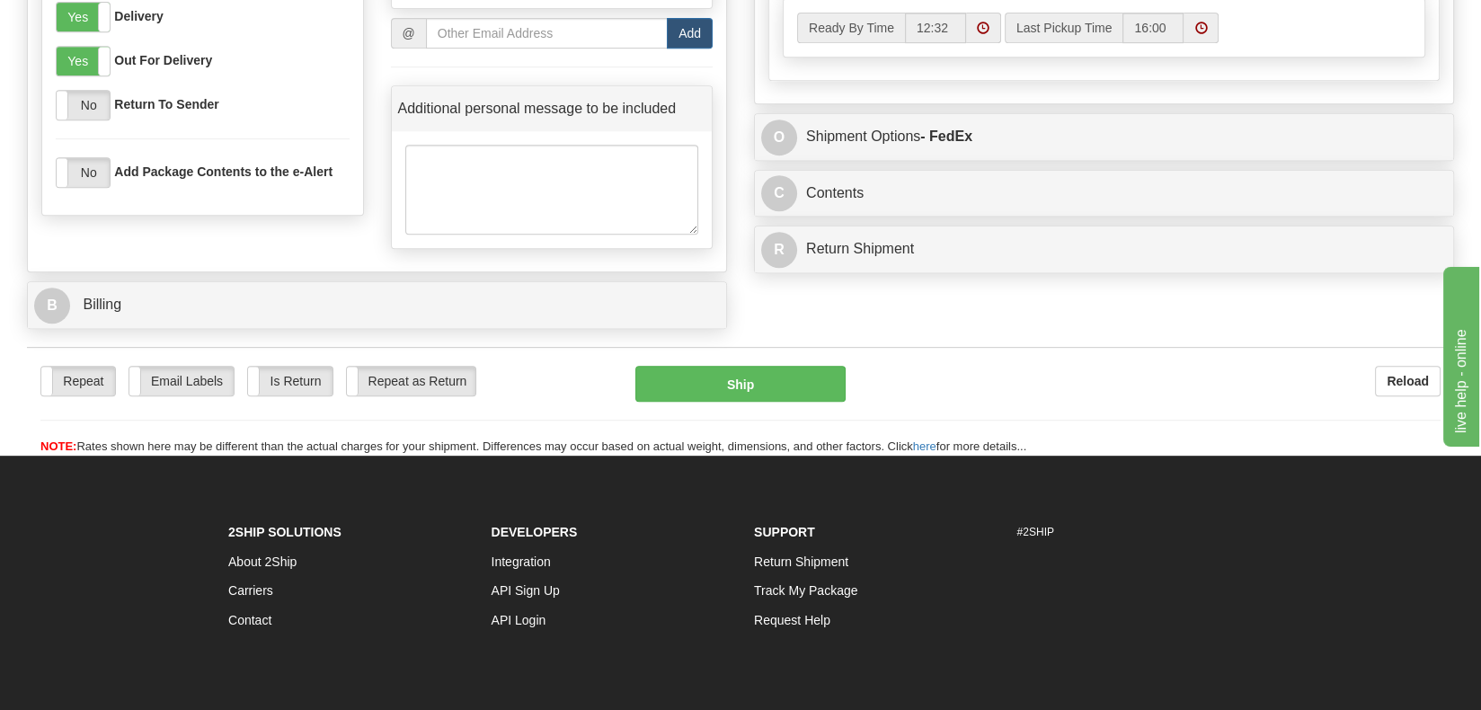
scroll to position [1079, 0]
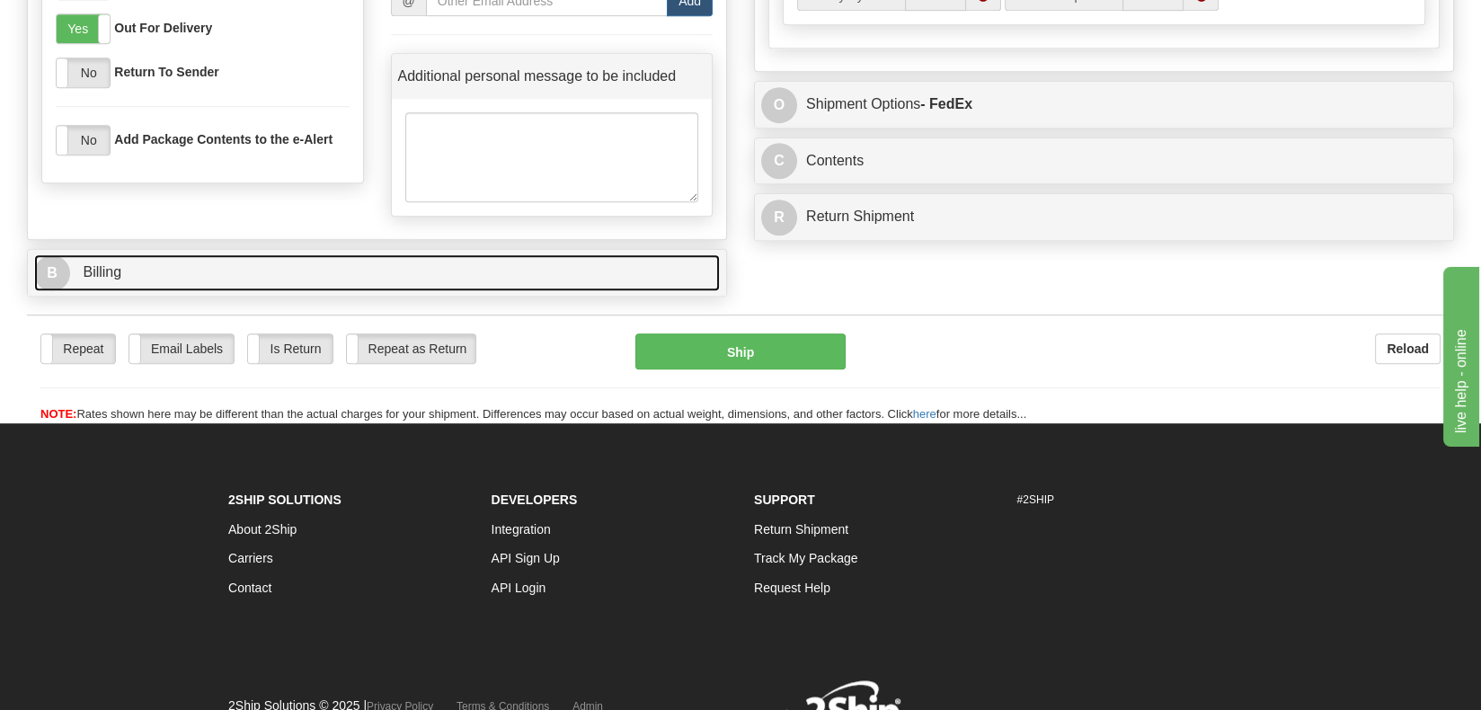
click at [248, 254] on link "B Billing" at bounding box center [377, 272] width 686 height 37
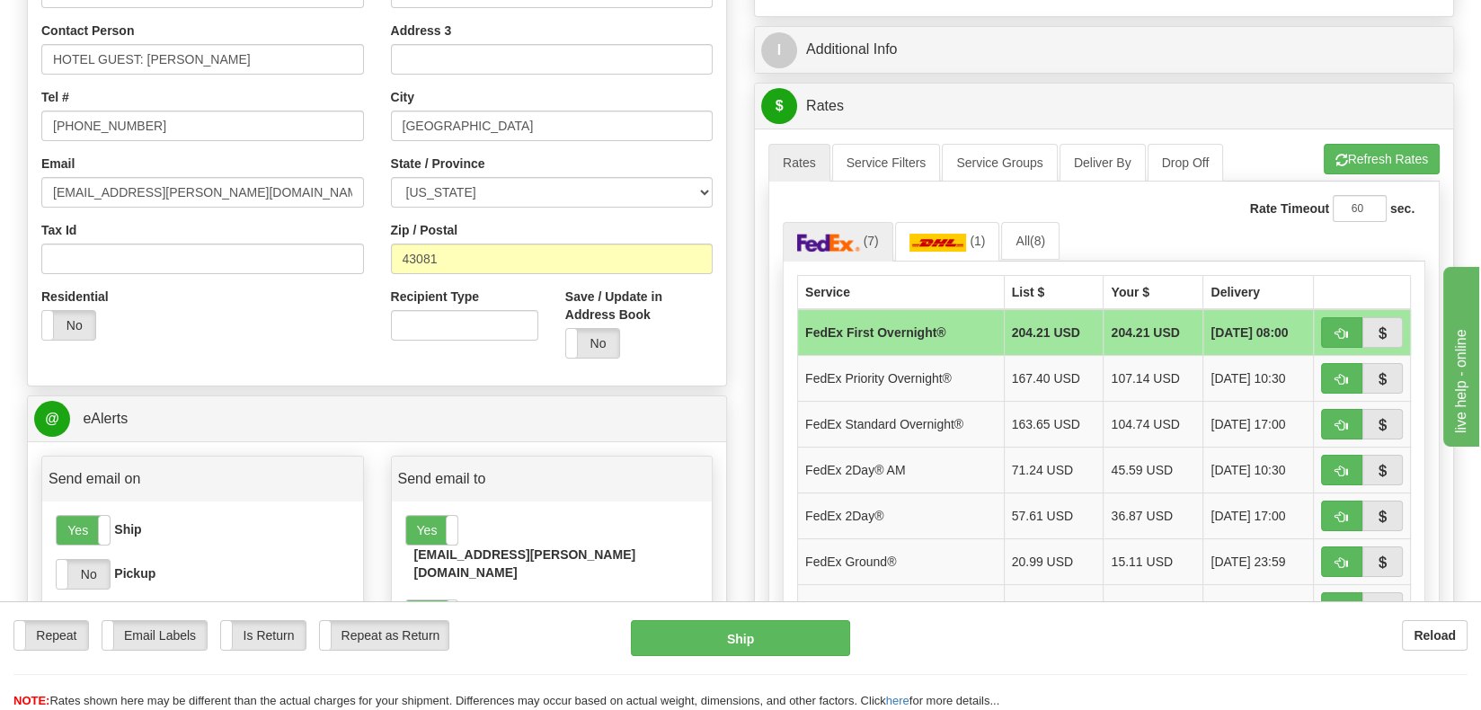
scroll to position [90, 0]
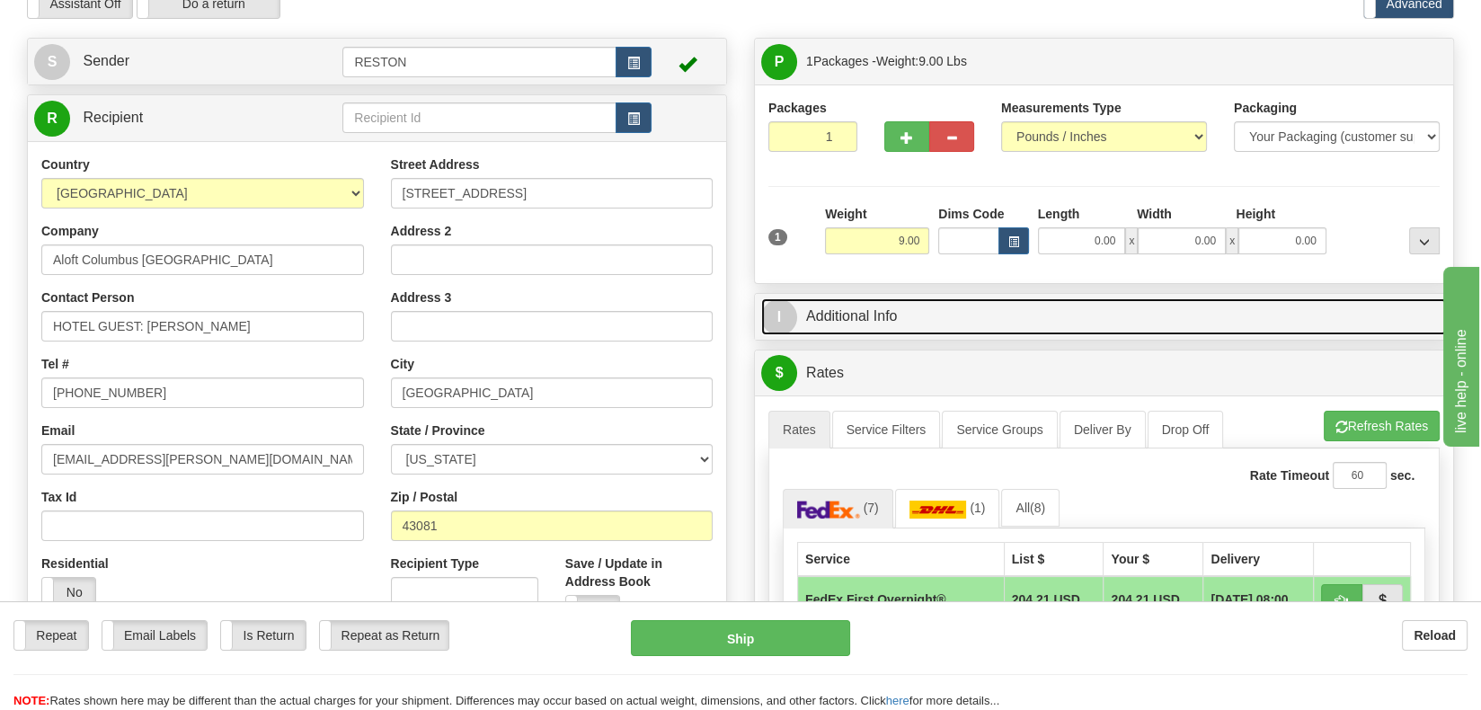
click at [959, 315] on link "I Additional Info" at bounding box center [1104, 316] width 686 height 37
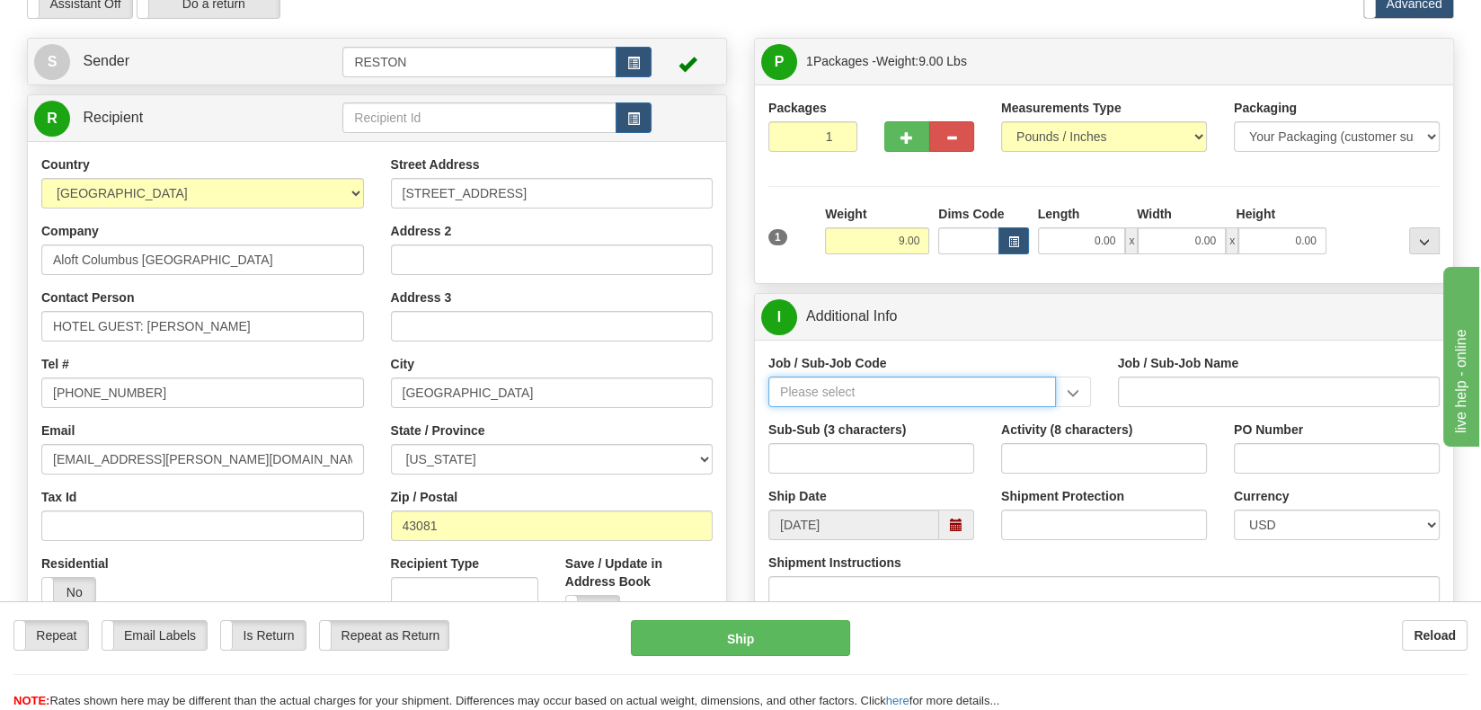
click at [945, 398] on input "Job / Sub-Job Code" at bounding box center [913, 392] width 288 height 31
click at [834, 413] on div "55971-000" at bounding box center [909, 420] width 270 height 20
type input "55971-000"
type input "M & T BD - DEFAULT"
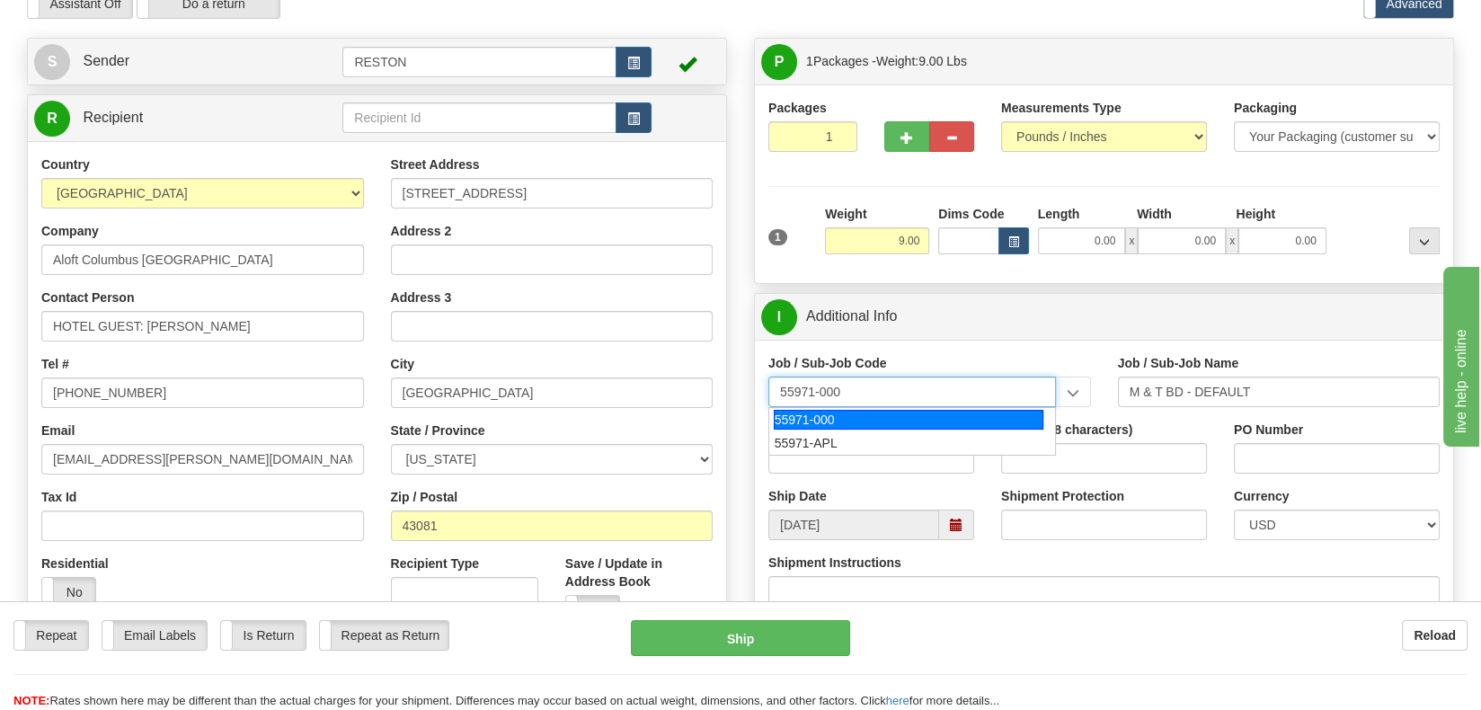
type input "55971-000"
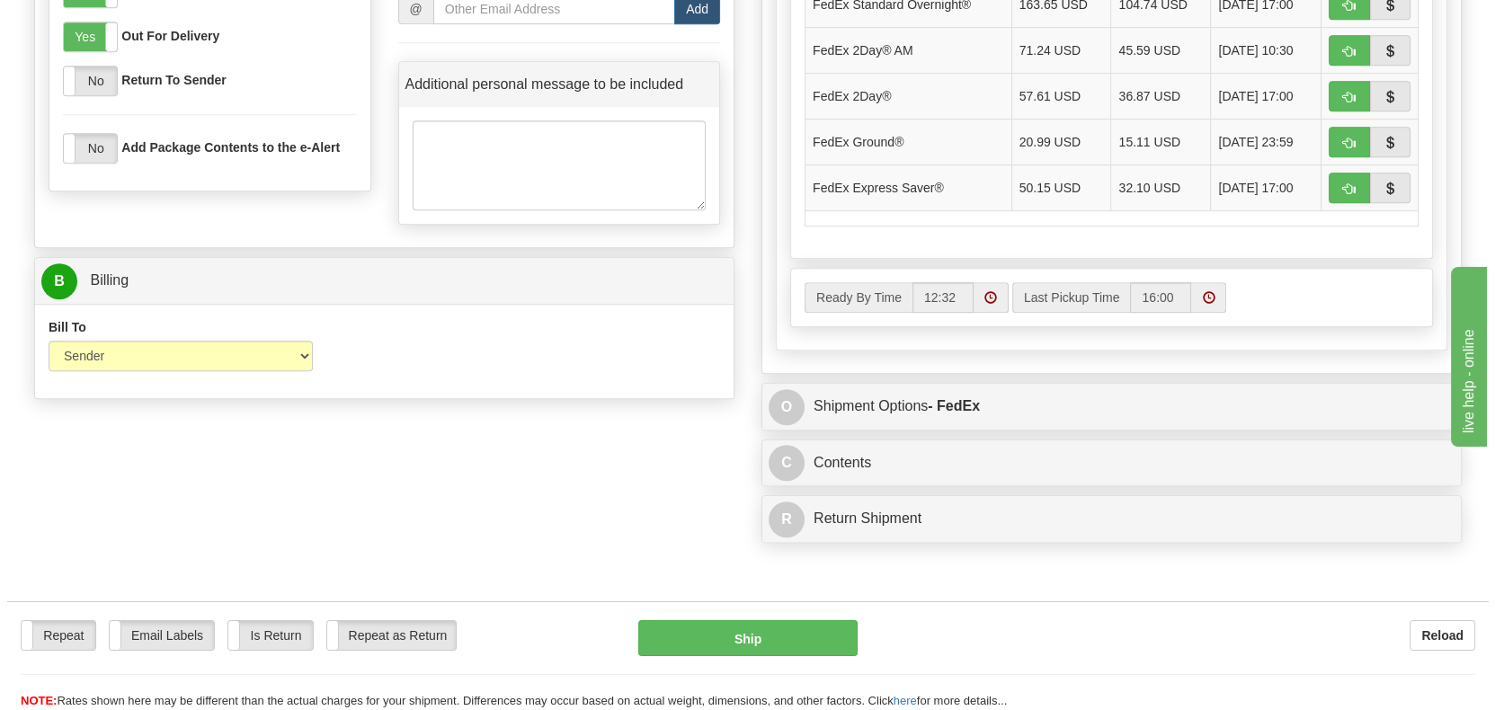
scroll to position [1079, 0]
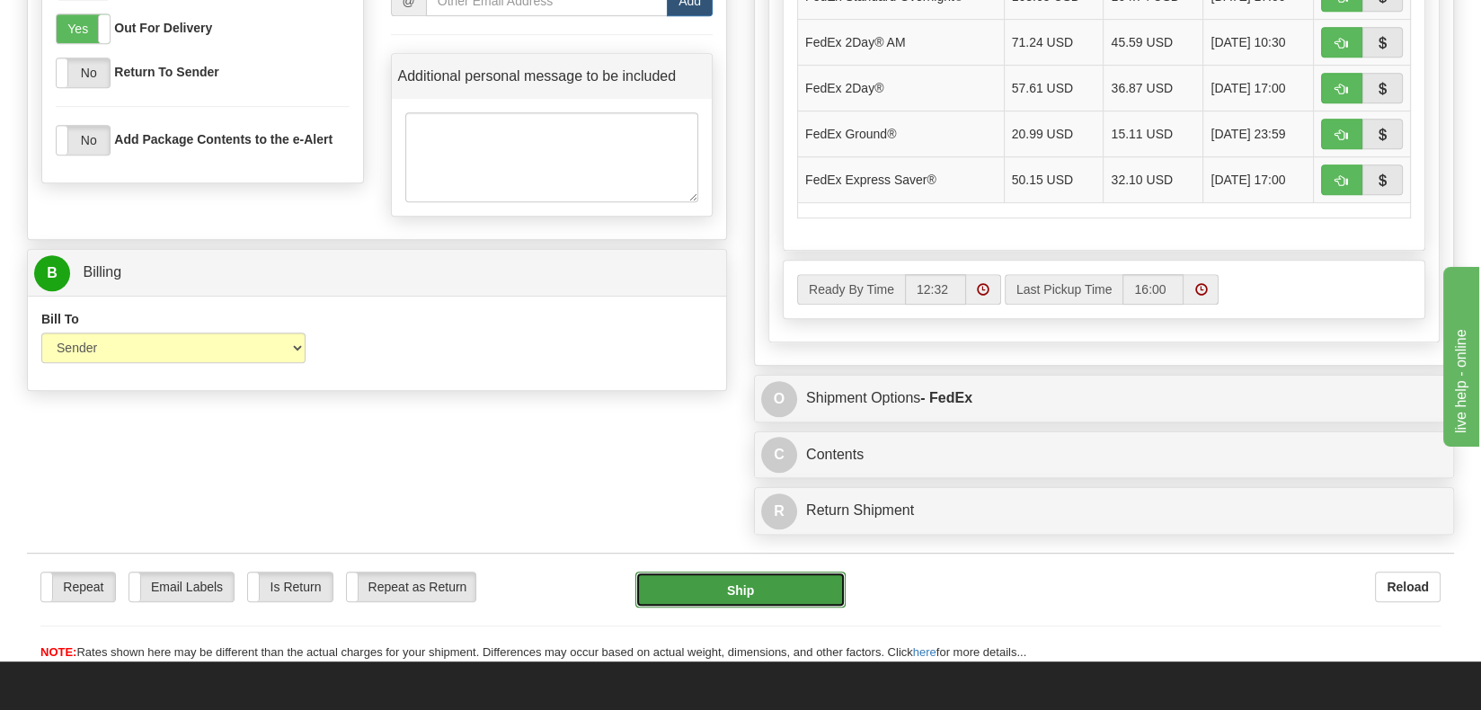
click at [836, 572] on button "Ship" at bounding box center [741, 590] width 211 height 36
type input "06"
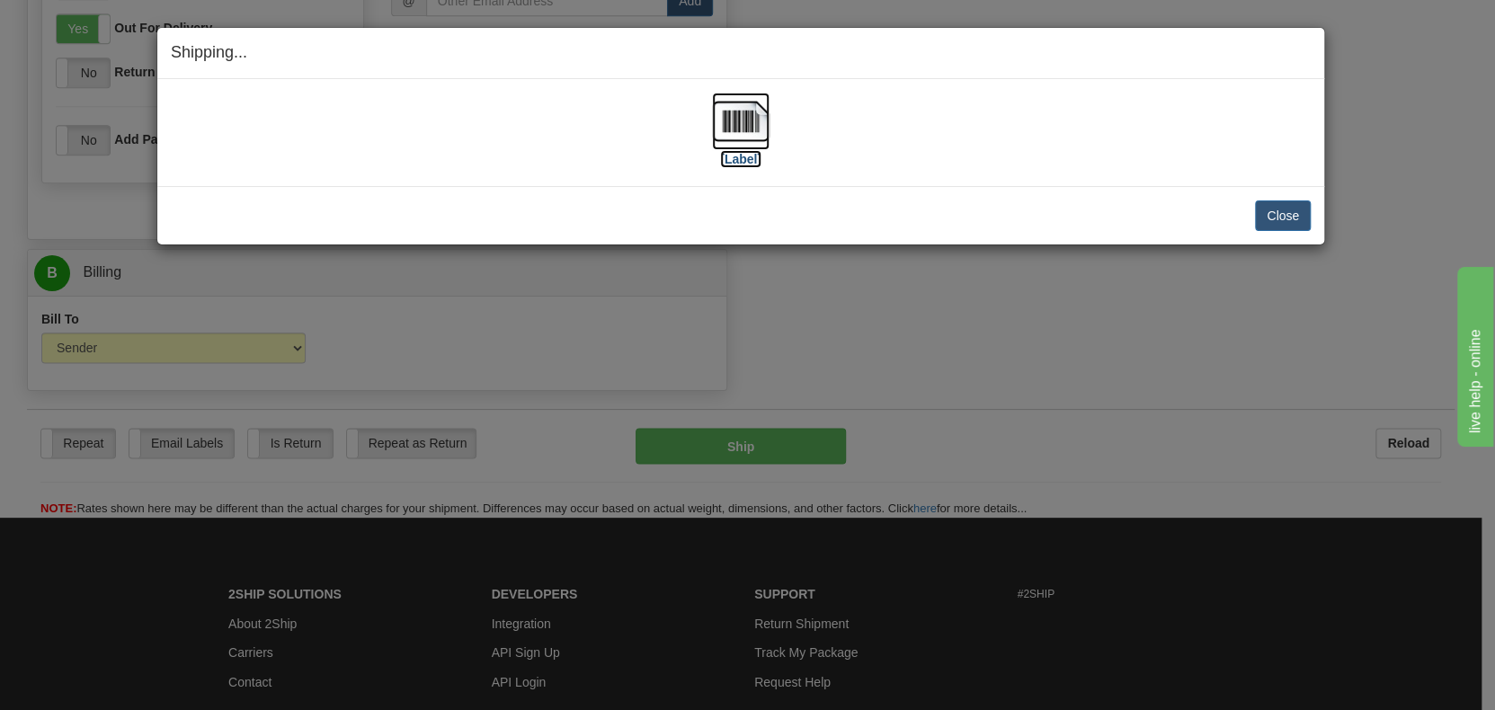
click at [724, 138] on img at bounding box center [741, 122] width 58 height 58
